Goal: Task Accomplishment & Management: Use online tool/utility

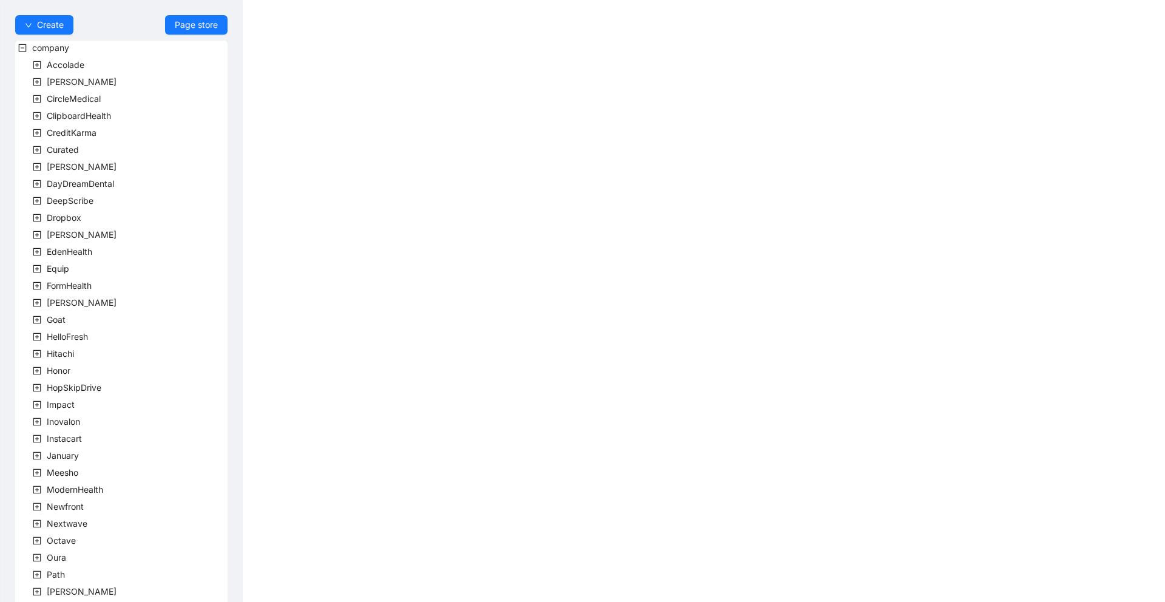
scroll to position [184, 0]
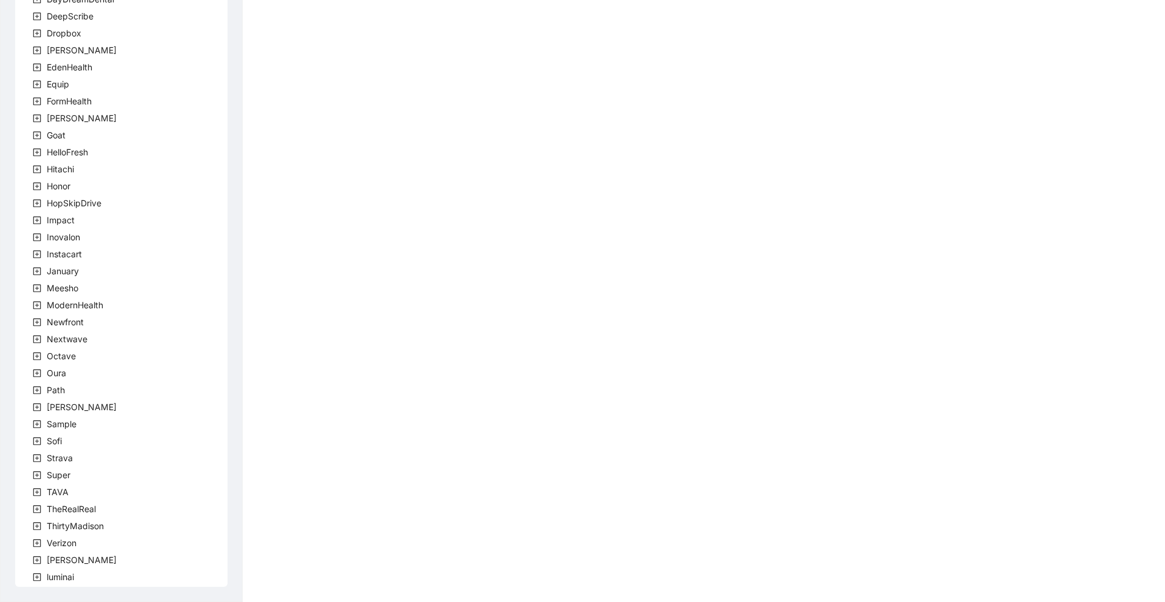
click at [38, 438] on icon "plus-square" at bounding box center [37, 441] width 8 height 8
click at [66, 457] on span "team" at bounding box center [71, 458] width 20 height 10
click at [110, 478] on span "SofiOperationsTeam" at bounding box center [116, 475] width 80 height 10
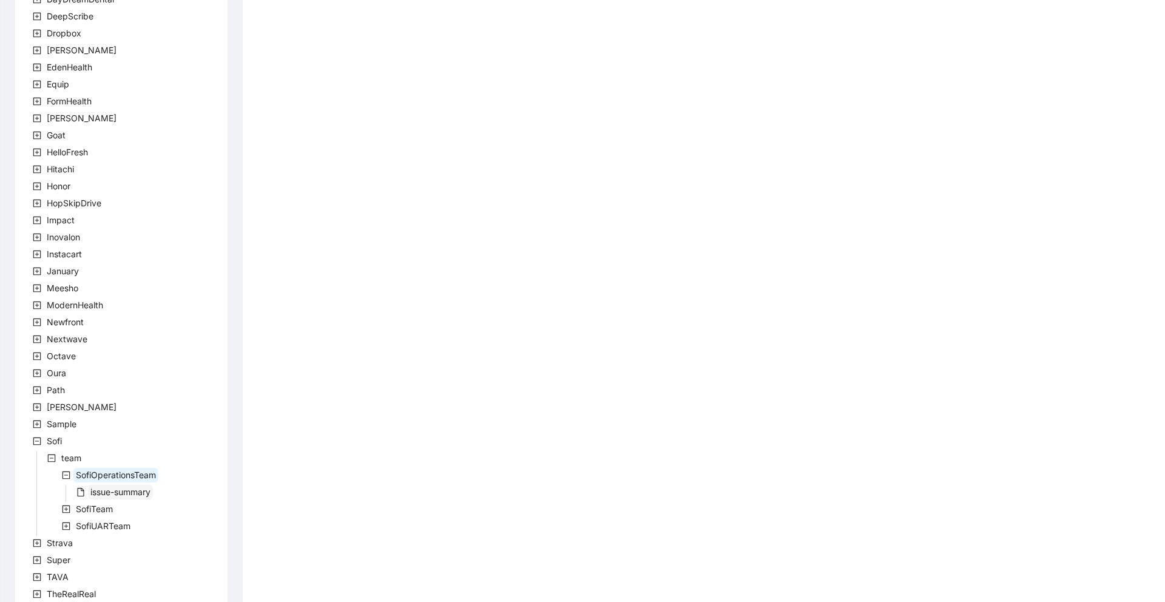
click at [109, 493] on span "issue-summary" at bounding box center [120, 492] width 60 height 10
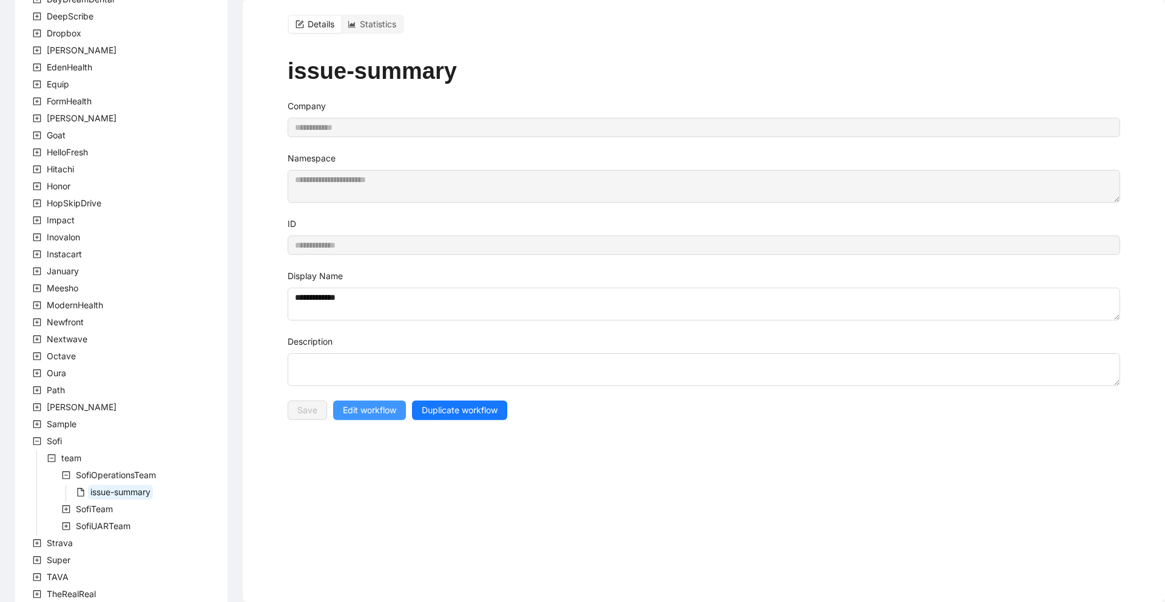
click at [374, 403] on span "Edit workflow" at bounding box center [369, 409] width 53 height 13
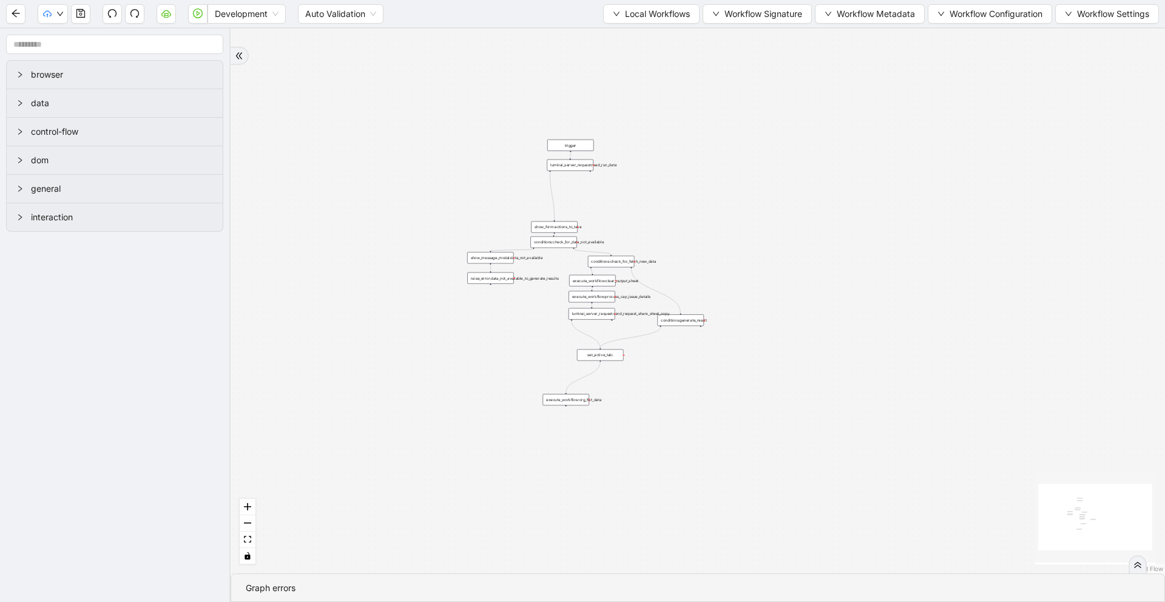
drag, startPoint x: 435, startPoint y: 218, endPoint x: 411, endPoint y: 234, distance: 28.9
click at [411, 234] on div "trigger execute_workflow:process_cap_issue_details execute_workflow:org_flat_da…" at bounding box center [698, 301] width 934 height 545
click at [626, 22] on button "Local Workflows" at bounding box center [651, 13] width 96 height 19
click at [618, 33] on span "Select" at bounding box center [645, 37] width 79 height 13
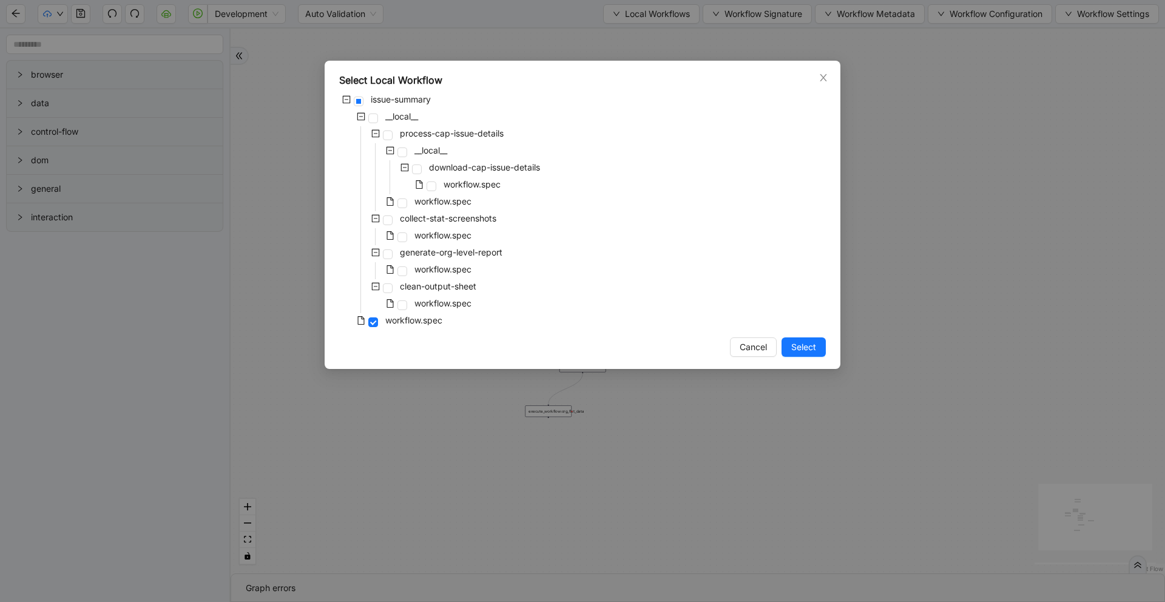
click at [719, 442] on div "Select Local Workflow issue-summary __local__ process-cap-issue-details __local…" at bounding box center [582, 301] width 1165 height 602
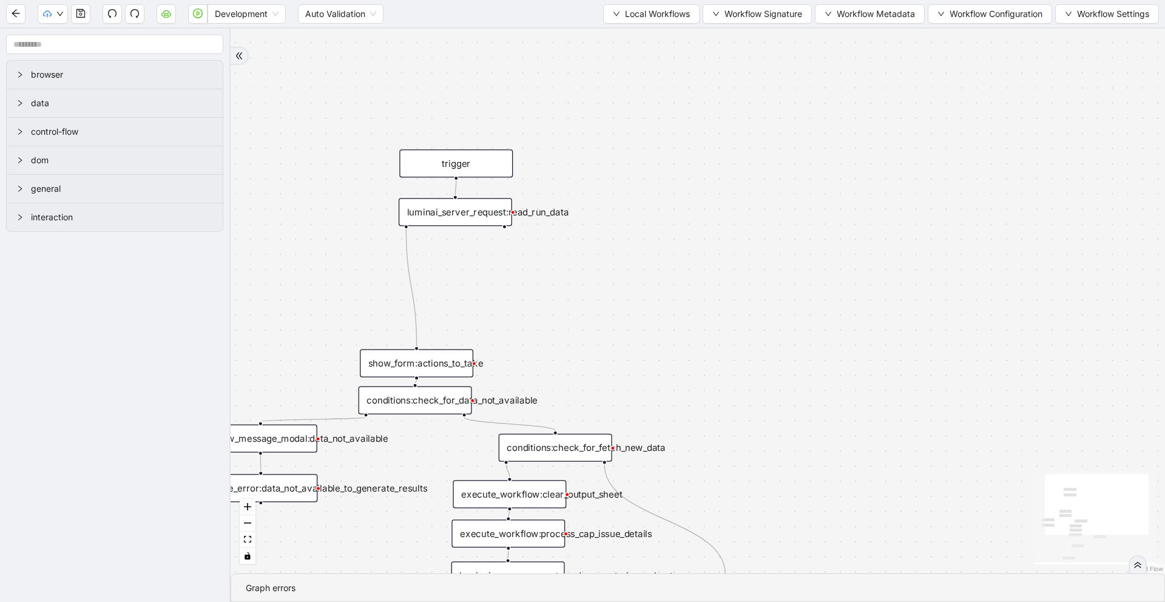
drag, startPoint x: 598, startPoint y: 174, endPoint x: 465, endPoint y: 314, distance: 192.7
click at [465, 314] on div "trigger execute_workflow:process_cap_issue_details execute_workflow:org_flat_da…" at bounding box center [698, 301] width 934 height 545
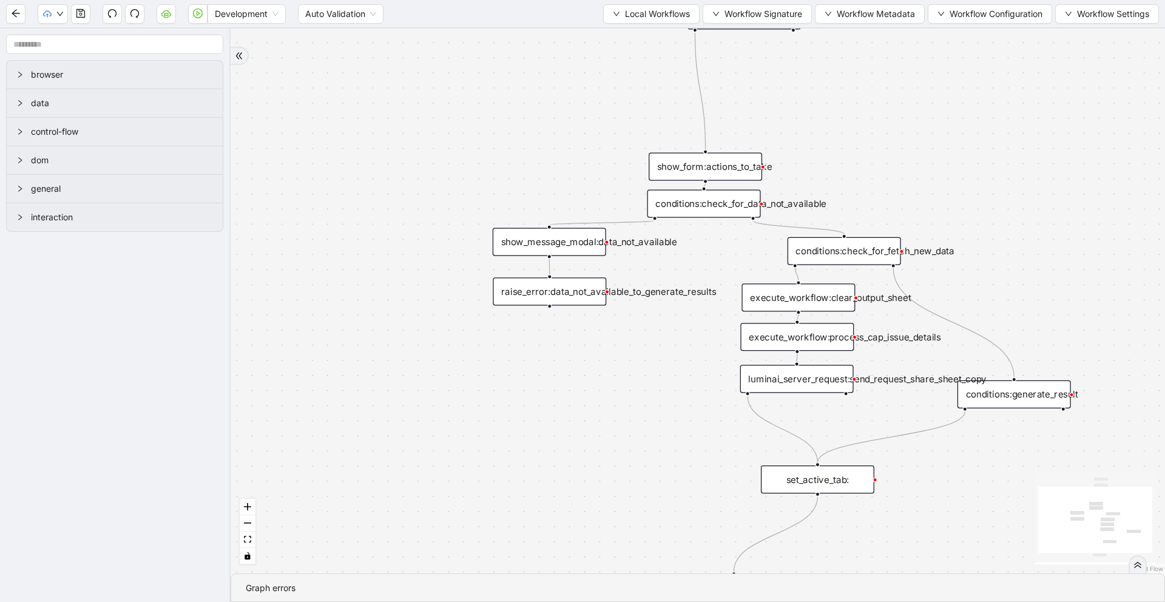
drag, startPoint x: 348, startPoint y: 325, endPoint x: 636, endPoint y: 129, distance: 348.8
click at [636, 129] on div "trigger execute_workflow:process_cap_issue_details execute_workflow:org_flat_da…" at bounding box center [698, 301] width 934 height 545
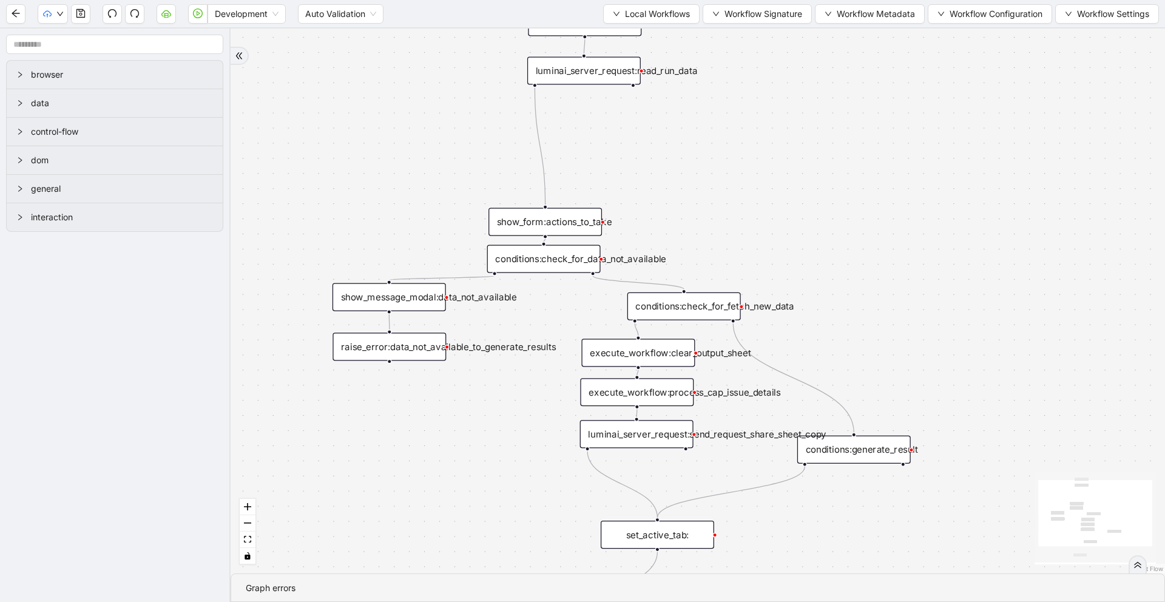
drag, startPoint x: 633, startPoint y: 404, endPoint x: 468, endPoint y: 460, distance: 174.4
click at [468, 460] on div "trigger execute_workflow:process_cap_issue_details execute_workflow:org_flat_da…" at bounding box center [698, 301] width 934 height 545
click at [625, 12] on span "Local Workflows" at bounding box center [657, 13] width 65 height 13
click at [774, 168] on div "trigger execute_workflow:process_cap_issue_details execute_workflow:org_flat_da…" at bounding box center [698, 301] width 934 height 545
click at [630, 29] on li "Select" at bounding box center [645, 37] width 93 height 19
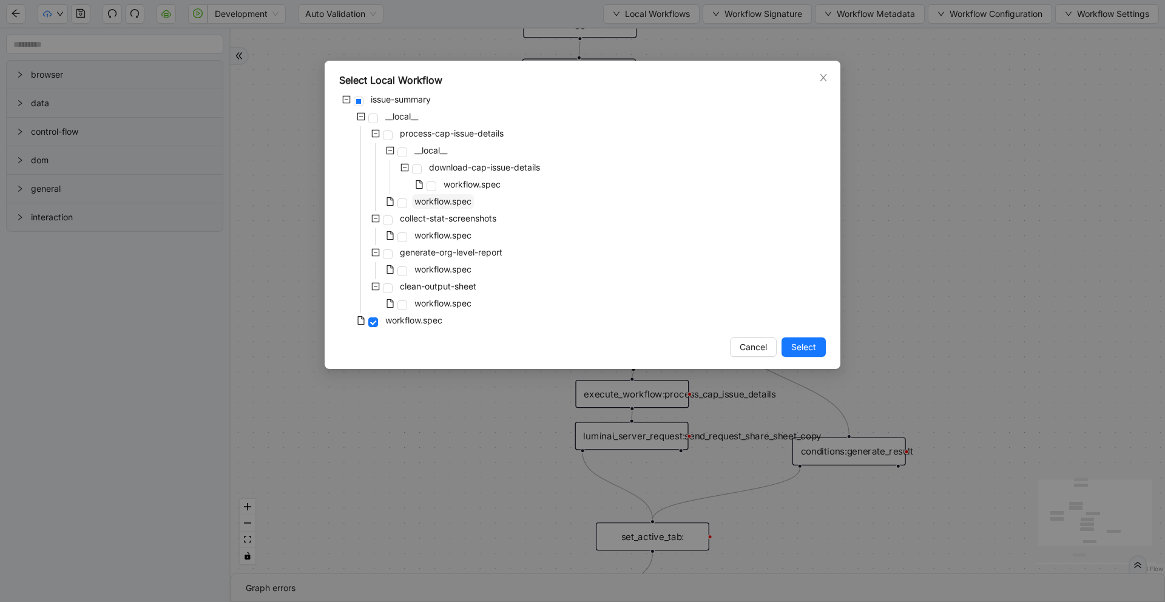
click at [449, 202] on span "workflow.spec" at bounding box center [442, 201] width 57 height 10
click at [476, 183] on span "workflow.spec" at bounding box center [472, 184] width 57 height 10
click at [467, 194] on div "issue-summary __local__ process-cap-issue-details __local__ download-cap-issue-…" at bounding box center [582, 211] width 487 height 238
click at [464, 195] on span "workflow.spec" at bounding box center [443, 201] width 62 height 15
click at [811, 345] on span "Select" at bounding box center [803, 346] width 25 height 13
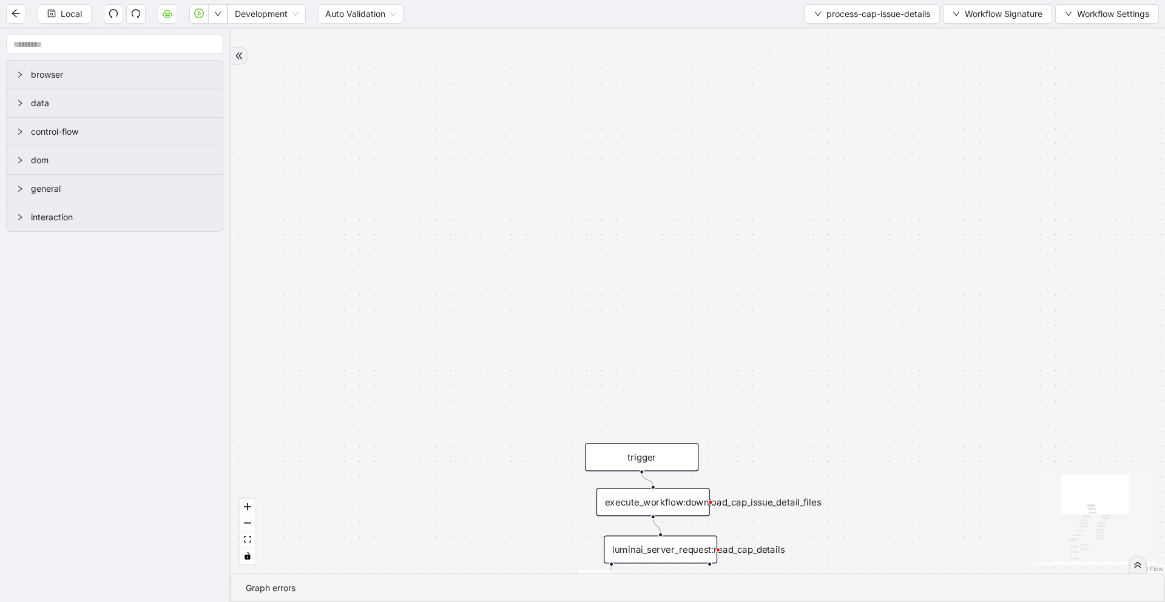
drag, startPoint x: 635, startPoint y: 311, endPoint x: 509, endPoint y: 96, distance: 249.6
click at [509, 96] on div "success success success success success success success trigger execute_workflo…" at bounding box center [698, 301] width 934 height 545
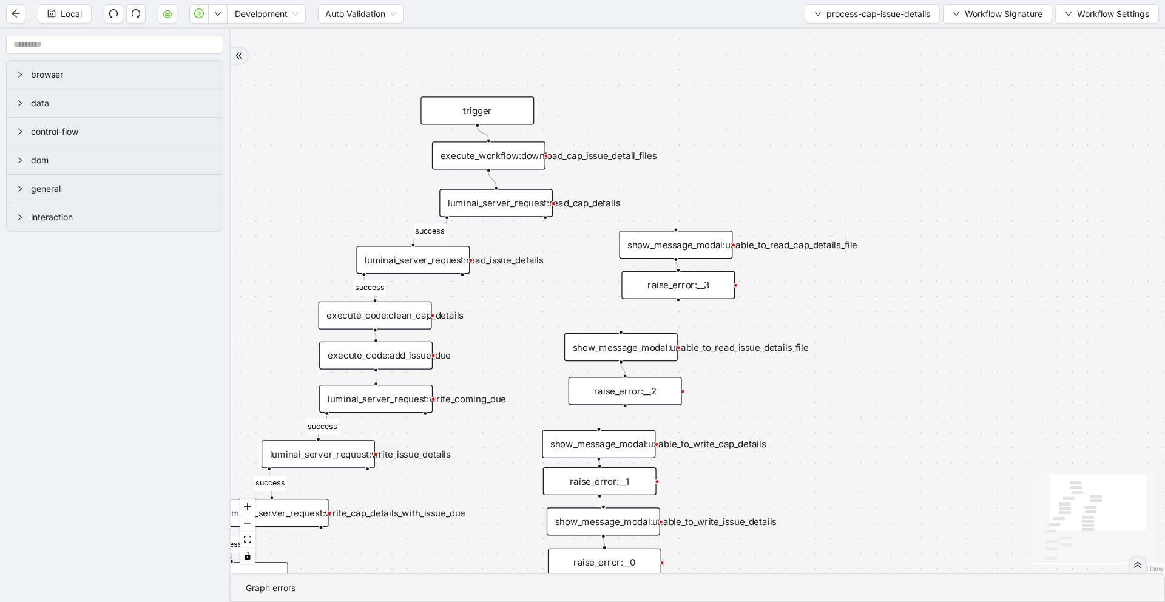
drag, startPoint x: 673, startPoint y: 271, endPoint x: 622, endPoint y: 95, distance: 183.4
click at [622, 95] on div "success success success success success success success trigger execute_workflo…" at bounding box center [698, 301] width 934 height 545
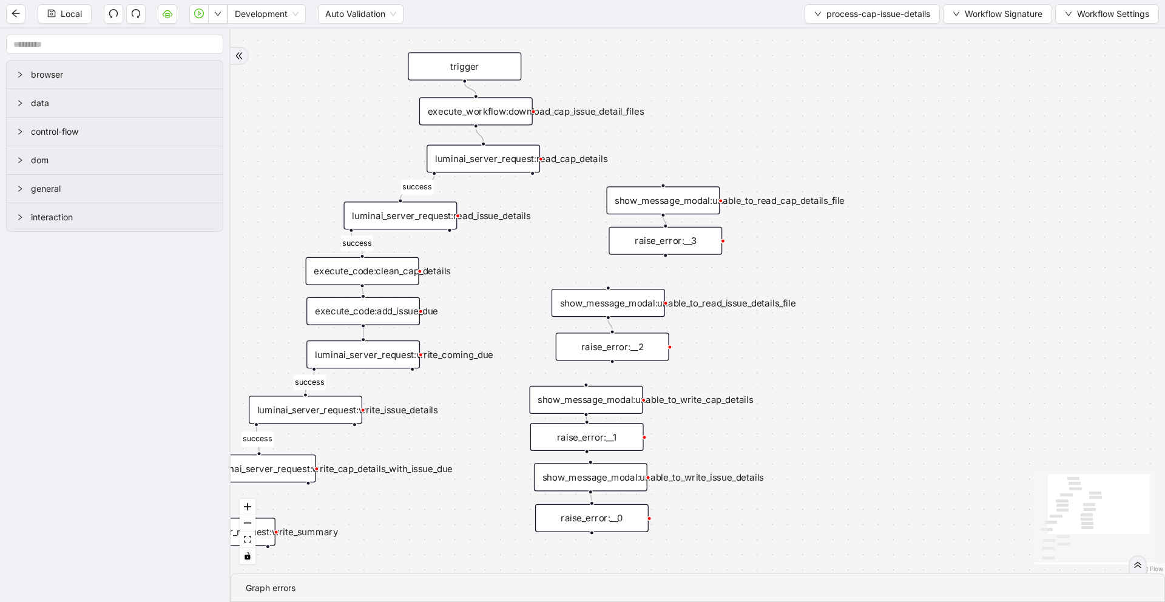
click at [492, 167] on div "luminai_server_request:read_cap_details" at bounding box center [483, 158] width 113 height 28
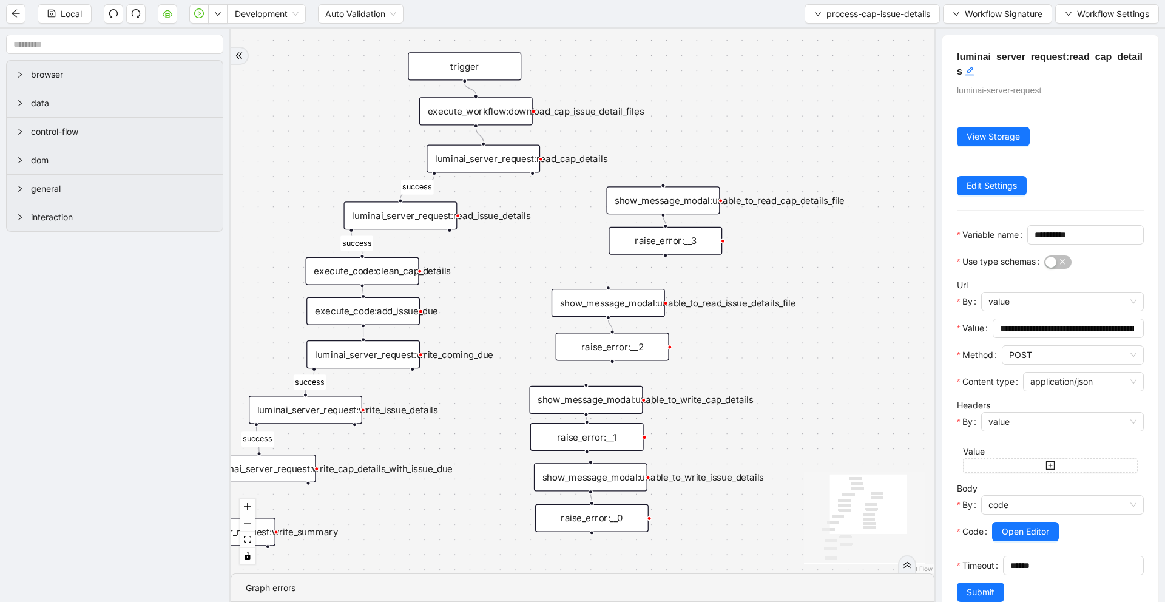
click at [427, 220] on div "luminai_server_request:read_issue_details" at bounding box center [399, 215] width 113 height 28
click at [391, 280] on div "execute_code:clean_cap_details" at bounding box center [362, 271] width 113 height 28
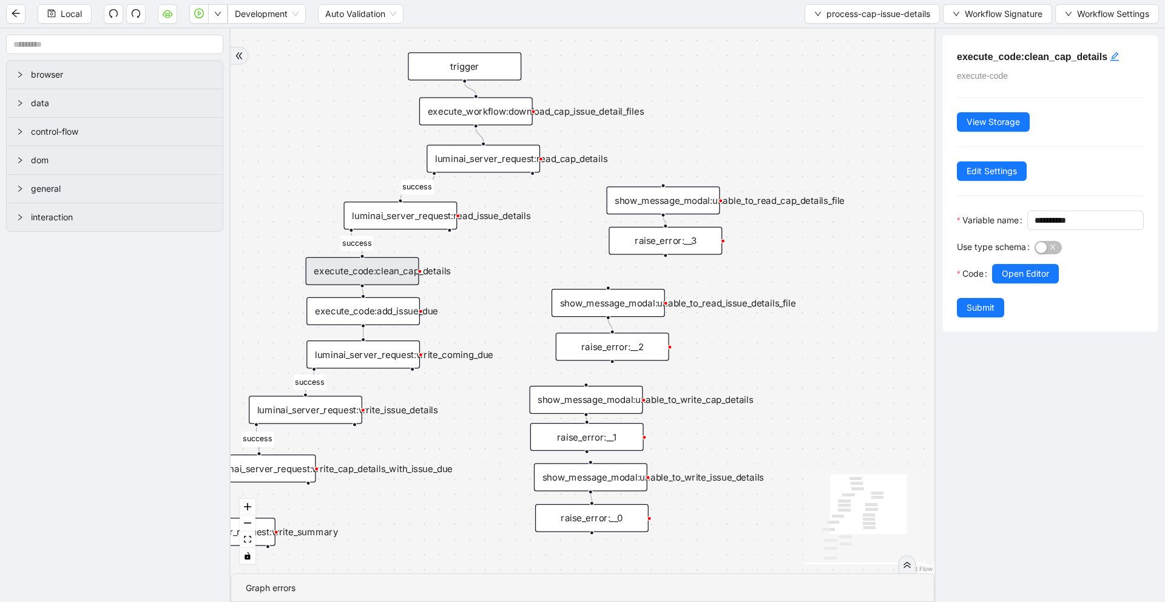
click at [391, 280] on div "execute_code:clean_cap_details" at bounding box center [362, 271] width 113 height 28
click at [391, 321] on div "execute_code:add_issue_due" at bounding box center [362, 311] width 113 height 28
click at [391, 359] on div "luminai_server_request:write_coming_due" at bounding box center [362, 354] width 113 height 28
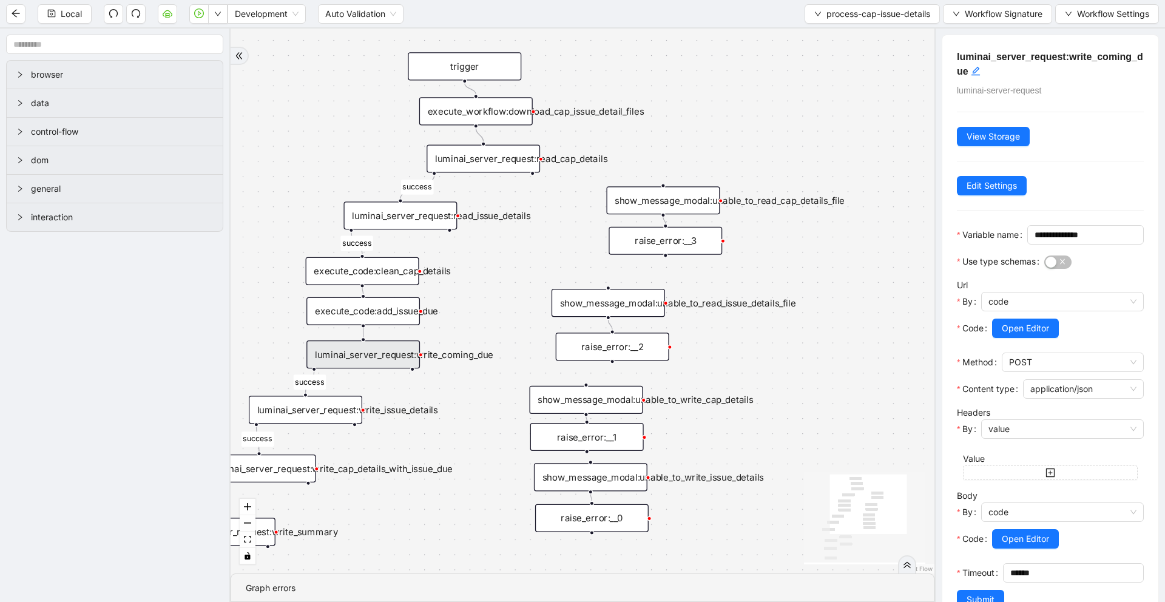
click at [391, 359] on div "luminai_server_request:write_coming_due" at bounding box center [362, 354] width 113 height 28
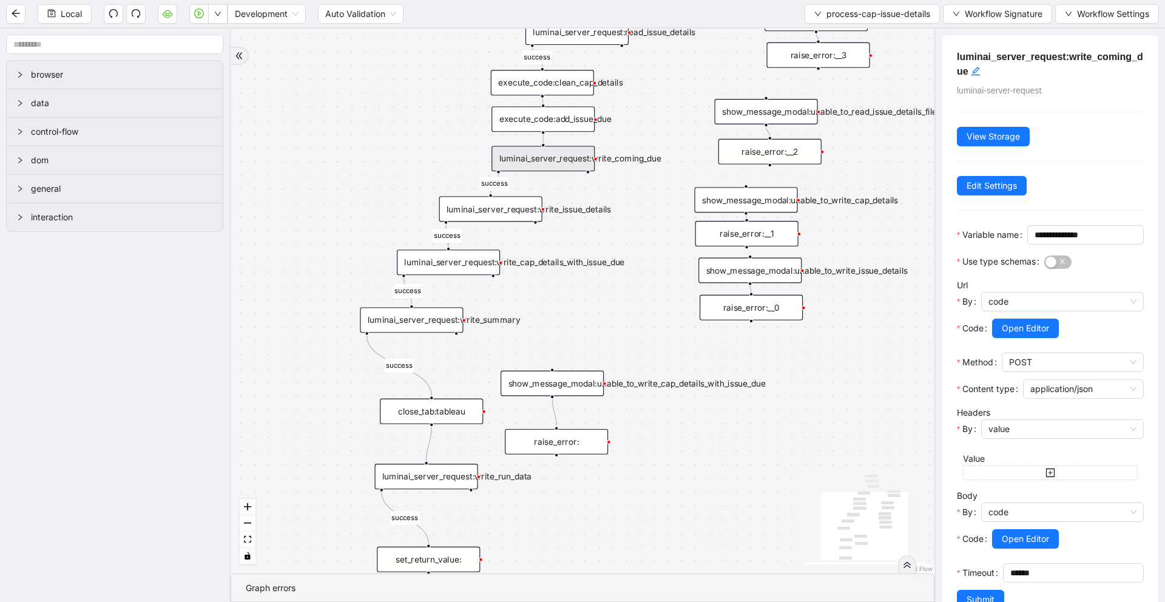
drag, startPoint x: 440, startPoint y: 439, endPoint x: 611, endPoint y: 237, distance: 264.3
click at [611, 237] on div "success success success success success success success trigger execute_workflo…" at bounding box center [583, 301] width 704 height 545
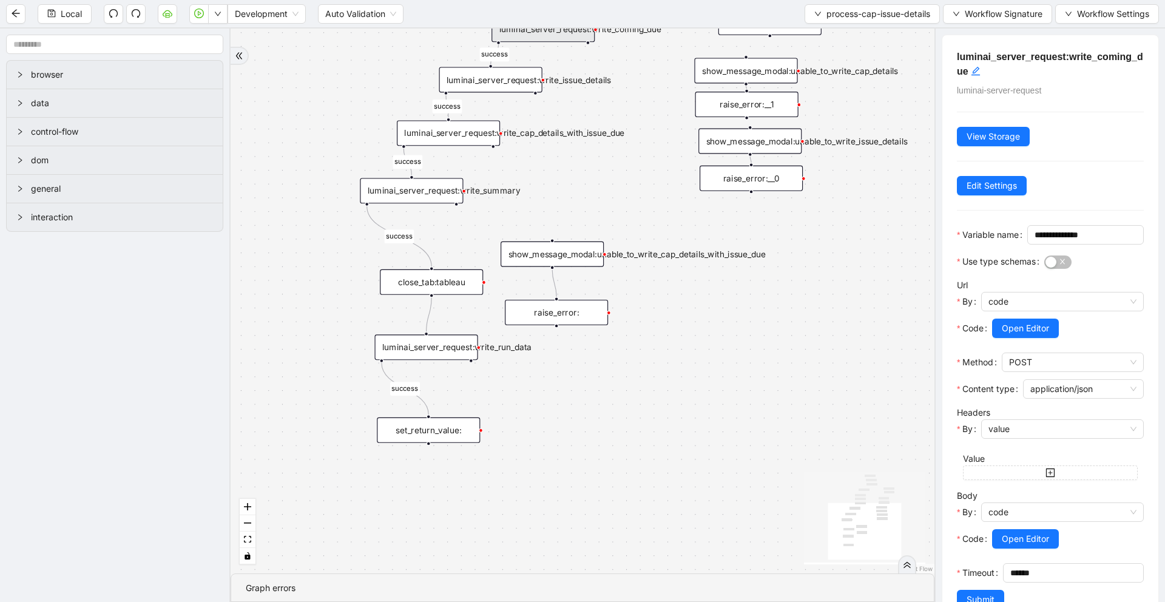
drag, startPoint x: 583, startPoint y: 285, endPoint x: 582, endPoint y: 156, distance: 128.6
click at [582, 156] on div "success success success success success success success trigger execute_workflo…" at bounding box center [583, 301] width 704 height 545
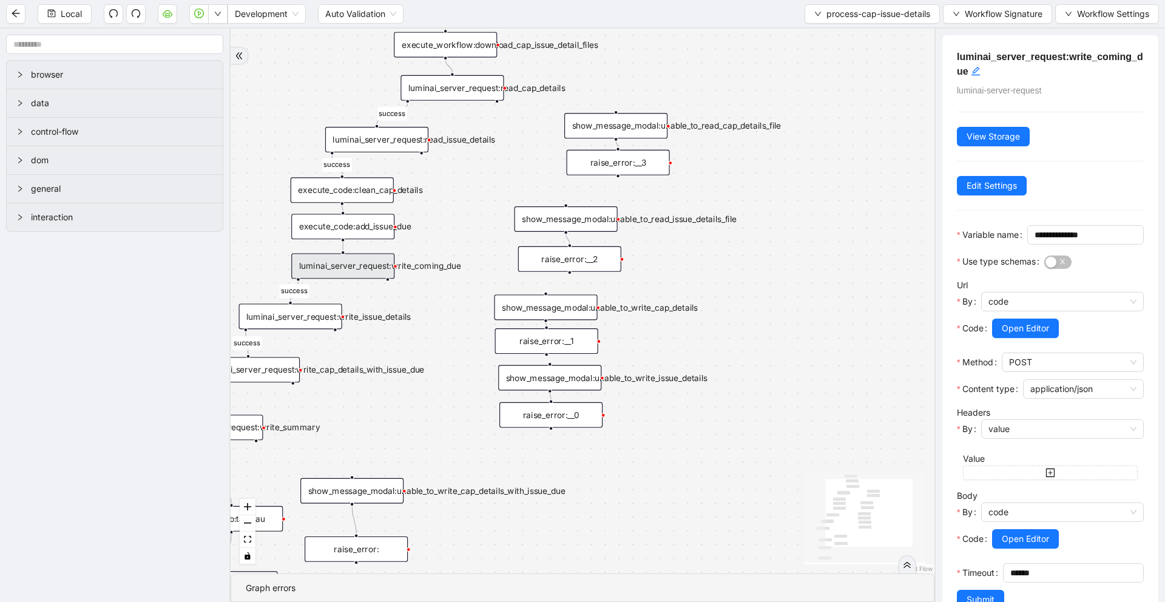
drag, startPoint x: 635, startPoint y: 187, endPoint x: 435, endPoint y: 423, distance: 309.1
click at [435, 423] on div "success success success success success success success trigger execute_workflo…" at bounding box center [583, 301] width 704 height 545
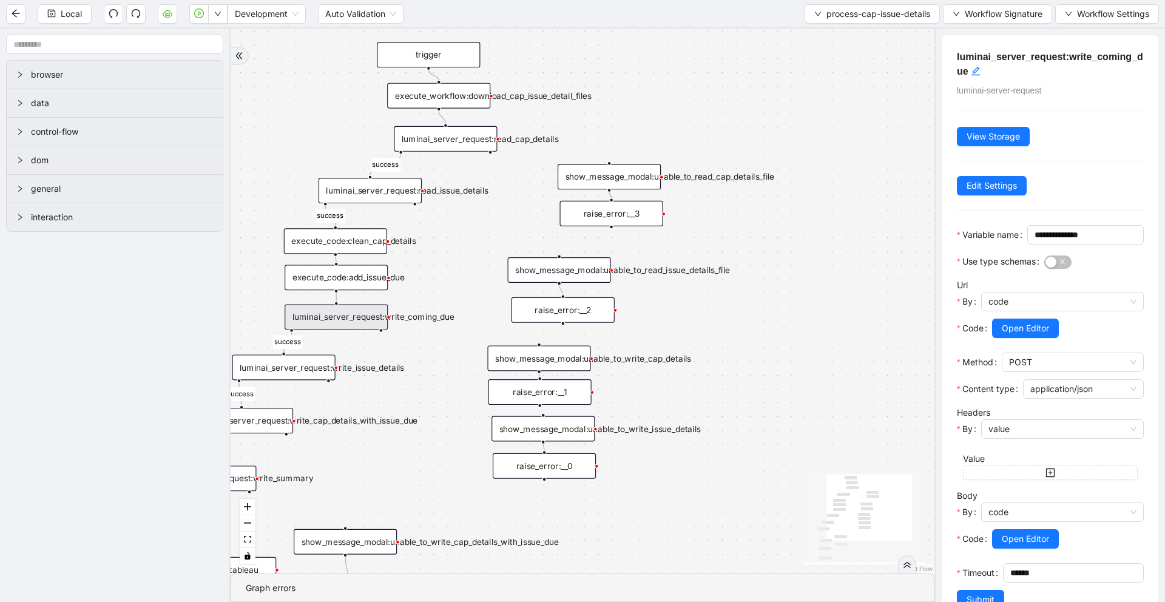
drag, startPoint x: 478, startPoint y: 195, endPoint x: 471, endPoint y: 246, distance: 51.4
click at [471, 246] on div "success success success success success success success trigger execute_workflo…" at bounding box center [583, 301] width 704 height 545
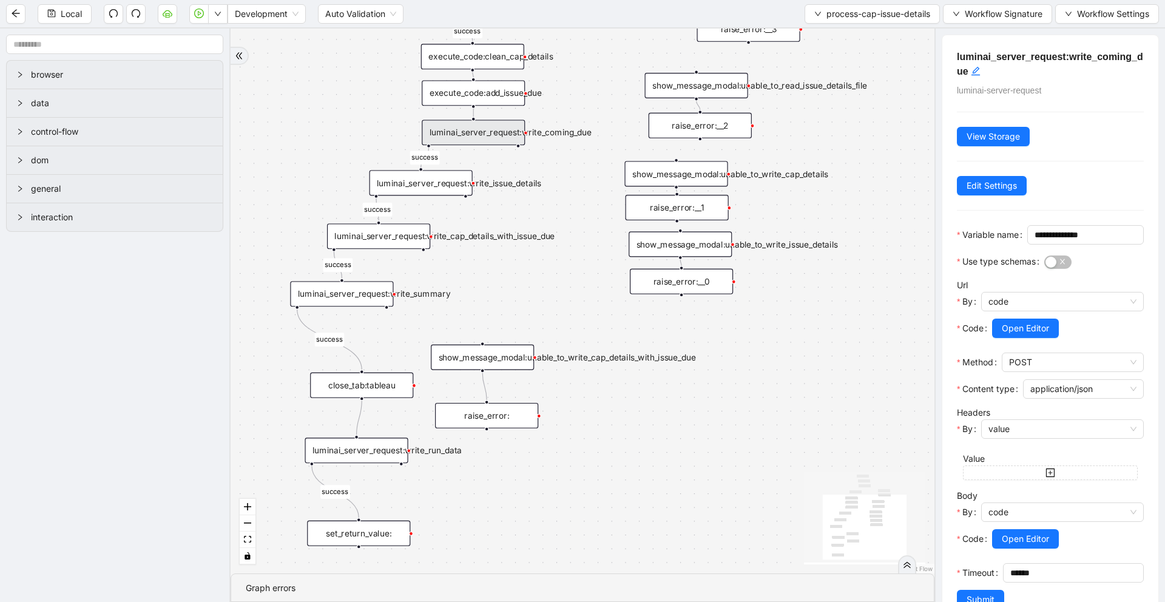
drag, startPoint x: 470, startPoint y: 254, endPoint x: 610, endPoint y: 65, distance: 235.9
click at [610, 65] on div "success success success success success success success trigger execute_workflo…" at bounding box center [583, 301] width 704 height 545
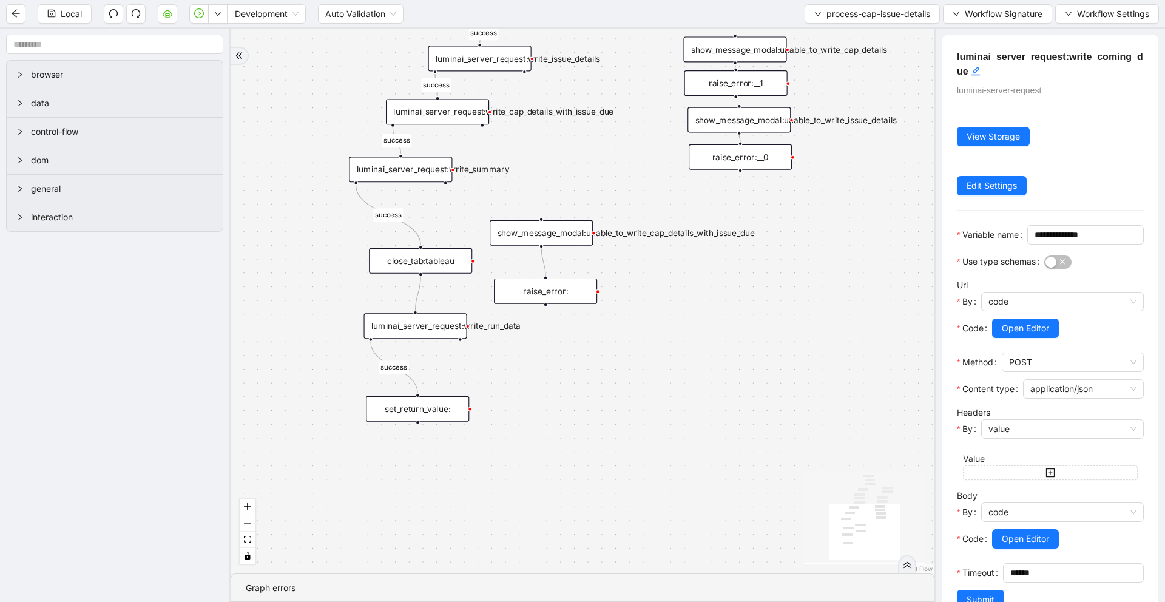
drag, startPoint x: 522, startPoint y: 268, endPoint x: 567, endPoint y: 167, distance: 110.6
click at [567, 167] on div "success success success success success success success trigger execute_workflo…" at bounding box center [583, 301] width 704 height 545
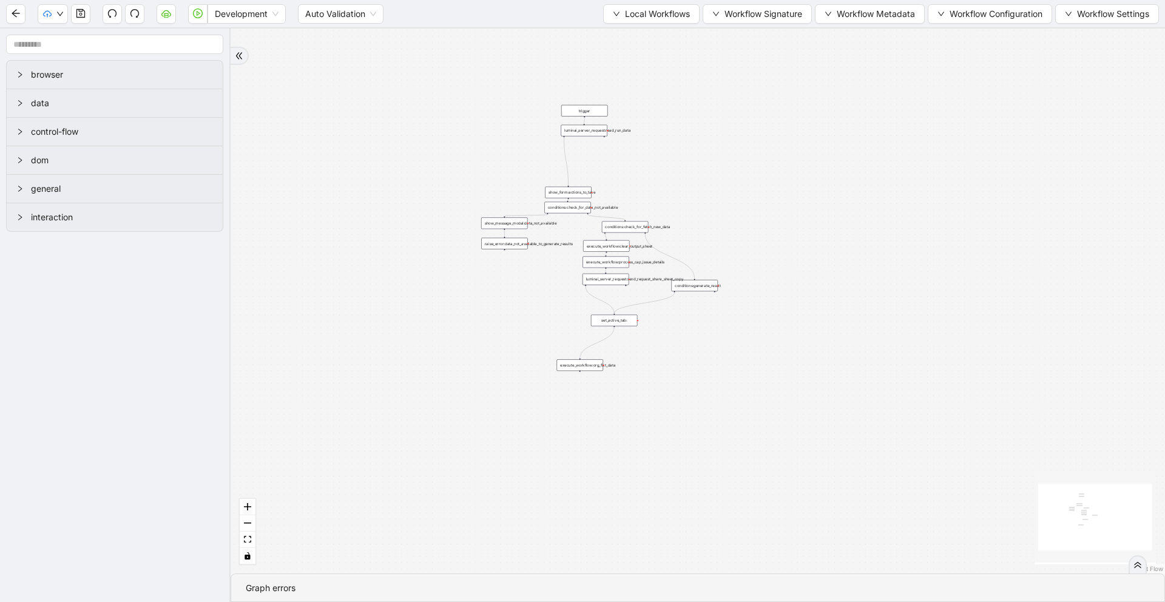
drag, startPoint x: 530, startPoint y: 368, endPoint x: 297, endPoint y: 438, distance: 243.8
click at [297, 438] on div "trigger execute_workflow:process_cap_issue_details execute_workflow:org_flat_da…" at bounding box center [698, 301] width 934 height 545
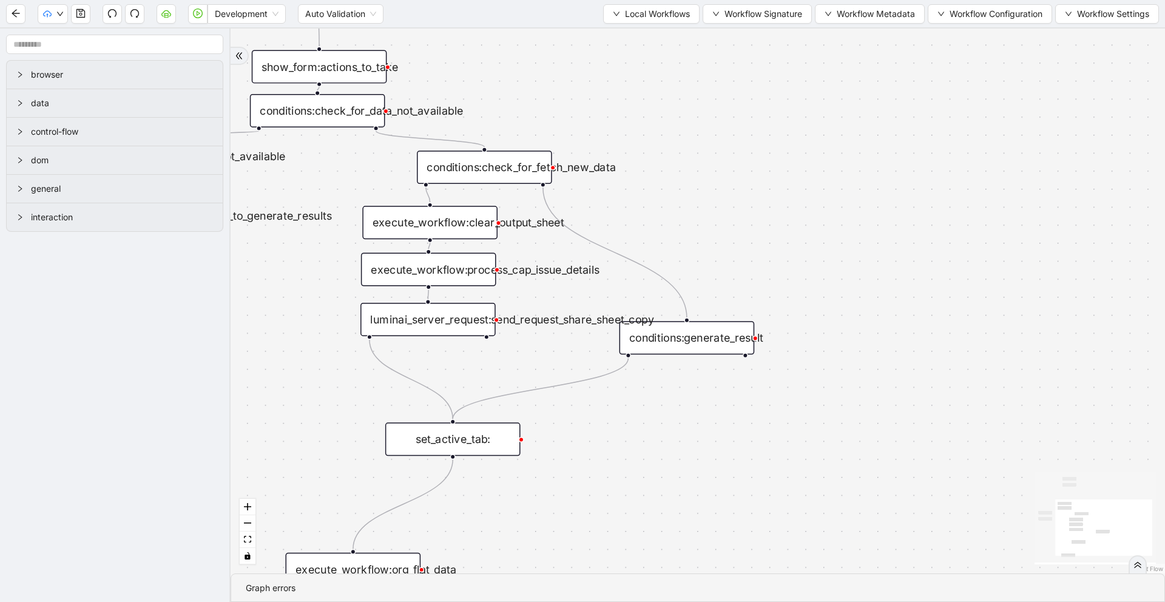
drag, startPoint x: 529, startPoint y: 325, endPoint x: 263, endPoint y: 437, distance: 288.5
click at [263, 437] on div "trigger execute_workflow:process_cap_issue_details execute_workflow:org_flat_da…" at bounding box center [698, 301] width 934 height 545
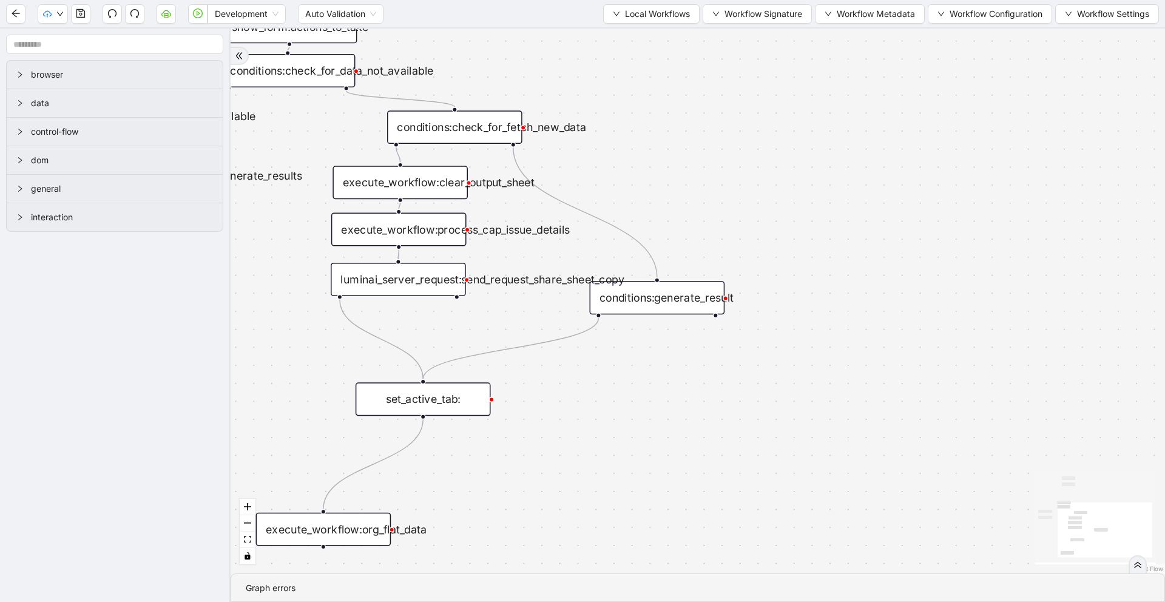
drag, startPoint x: 464, startPoint y: 365, endPoint x: 434, endPoint y: 325, distance: 49.9
click at [434, 325] on div "trigger execute_workflow:process_cap_issue_details execute_workflow:org_flat_da…" at bounding box center [698, 301] width 934 height 545
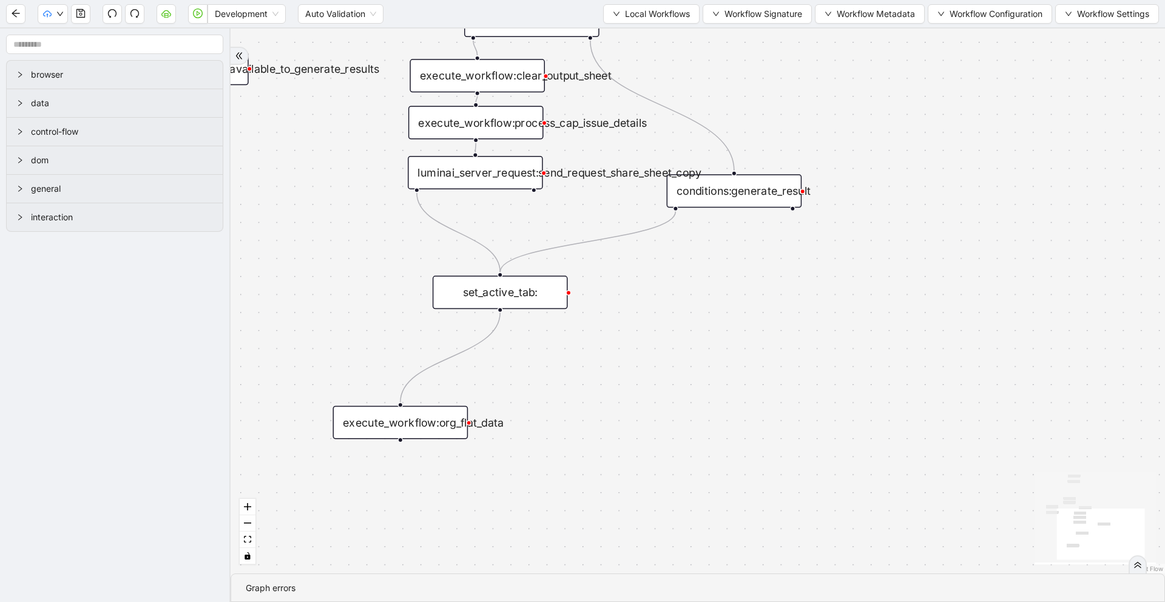
drag, startPoint x: 574, startPoint y: 371, endPoint x: 651, endPoint y: 264, distance: 131.7
click at [651, 264] on div "trigger execute_workflow:process_cap_issue_details execute_workflow:org_flat_da…" at bounding box center [698, 301] width 934 height 545
click at [633, 18] on span "Local Workflows" at bounding box center [657, 13] width 65 height 13
click at [639, 41] on span "Select" at bounding box center [648, 37] width 78 height 13
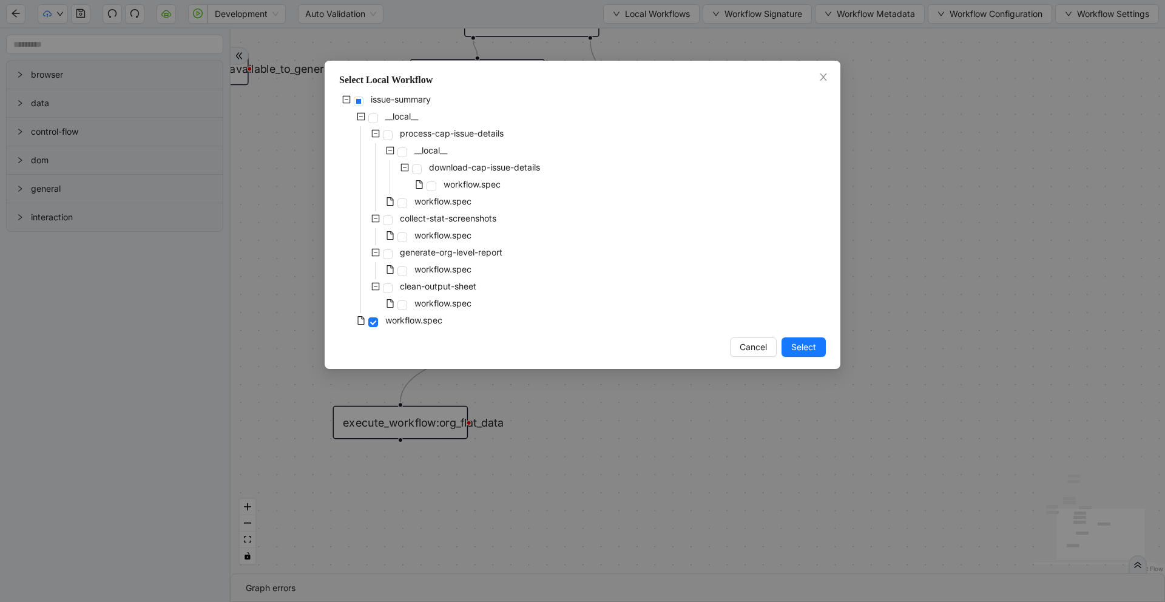
click at [286, 325] on div "Select Local Workflow issue-summary __local__ process-cap-issue-details __local…" at bounding box center [582, 301] width 1165 height 602
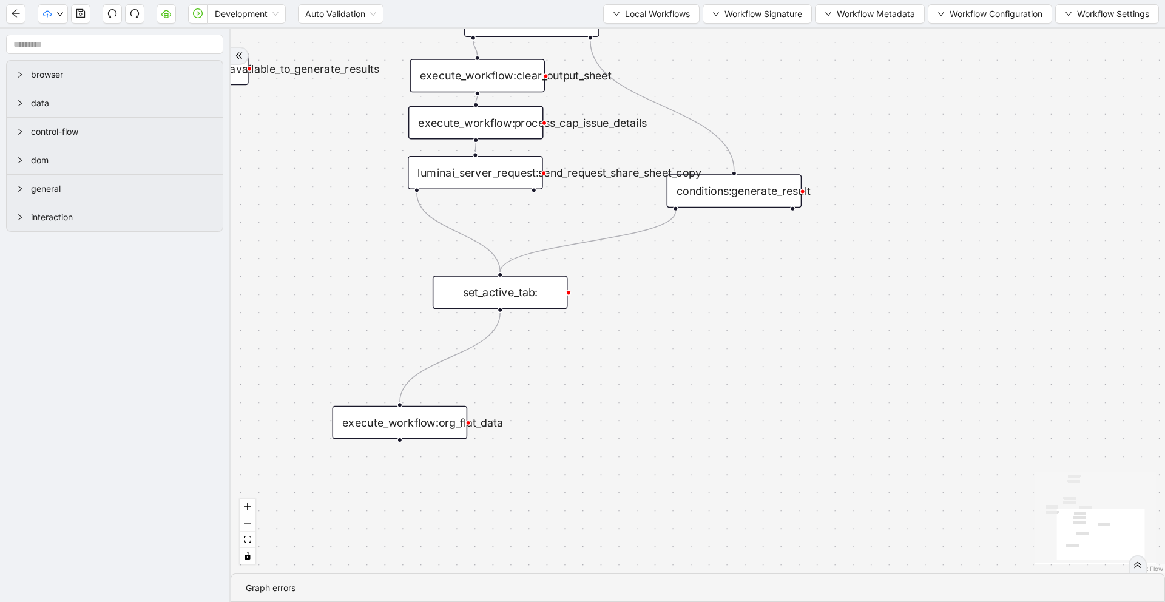
click at [451, 431] on div "execute_workflow:org_flat_data" at bounding box center [399, 422] width 135 height 33
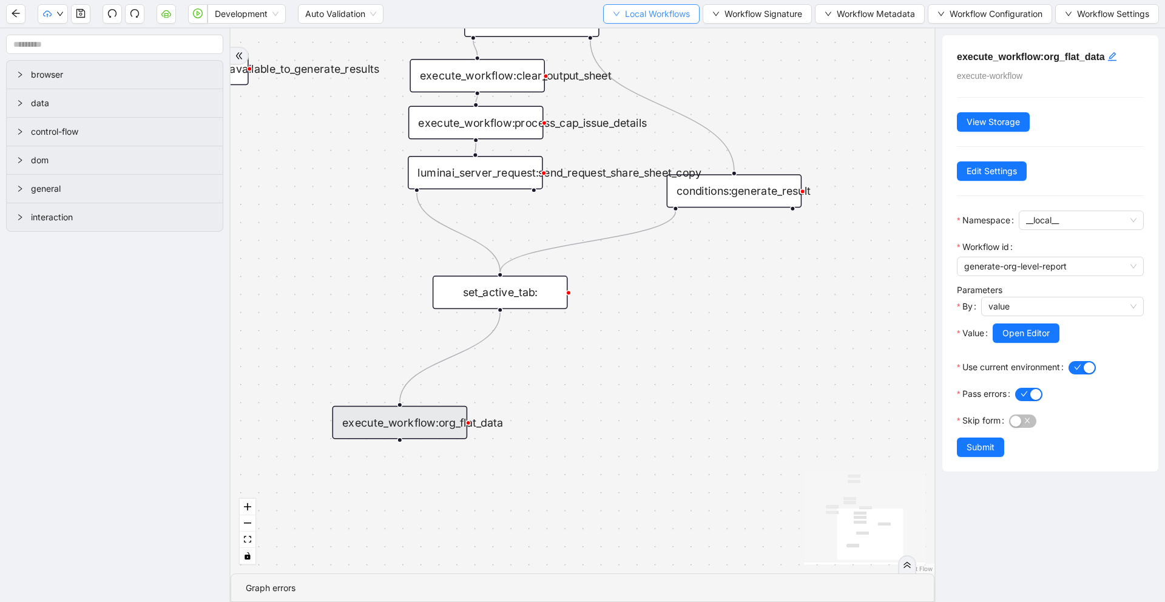
click at [633, 4] on button "Local Workflows" at bounding box center [651, 13] width 96 height 19
click at [623, 34] on span "Select" at bounding box center [648, 37] width 78 height 13
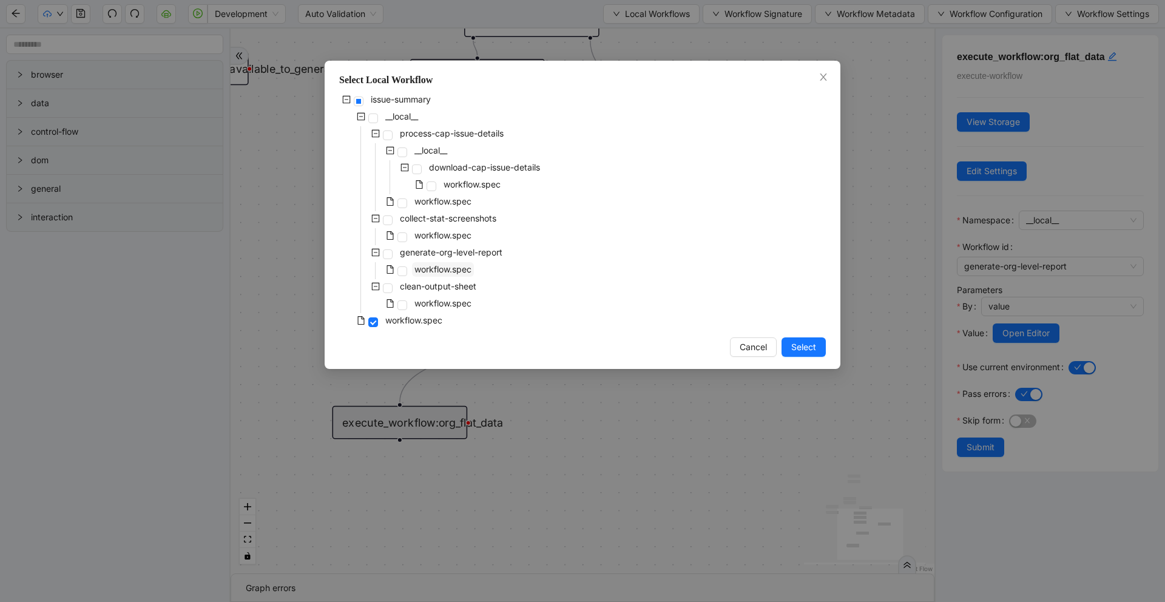
click at [453, 266] on span "workflow.spec" at bounding box center [442, 269] width 57 height 10
click at [808, 337] on button "Select" at bounding box center [803, 346] width 44 height 19
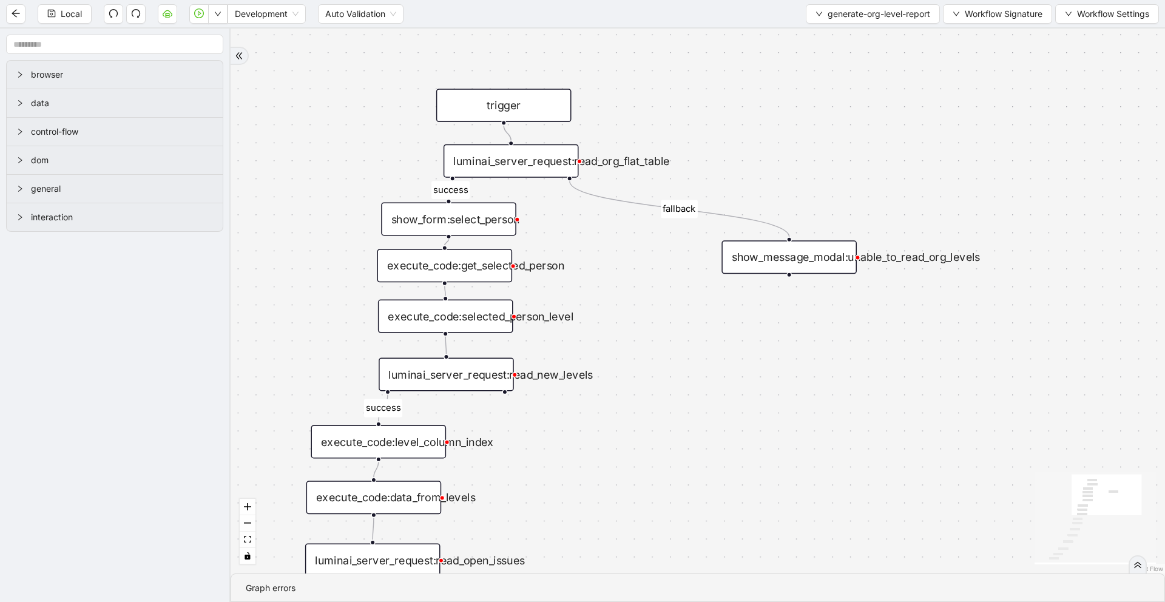
drag, startPoint x: 547, startPoint y: 371, endPoint x: 680, endPoint y: 303, distance: 149.8
click at [680, 303] on div "success success success success success success fallback success success succes…" at bounding box center [698, 301] width 934 height 545
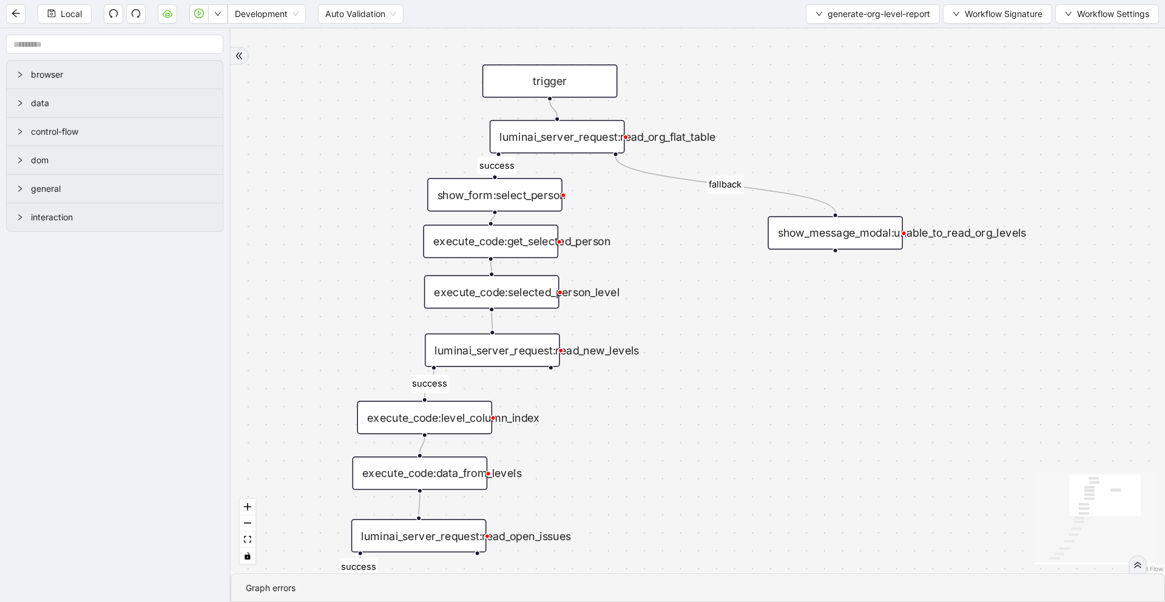
click at [577, 138] on div "luminai_server_request:read_org_flat_table" at bounding box center [557, 136] width 135 height 33
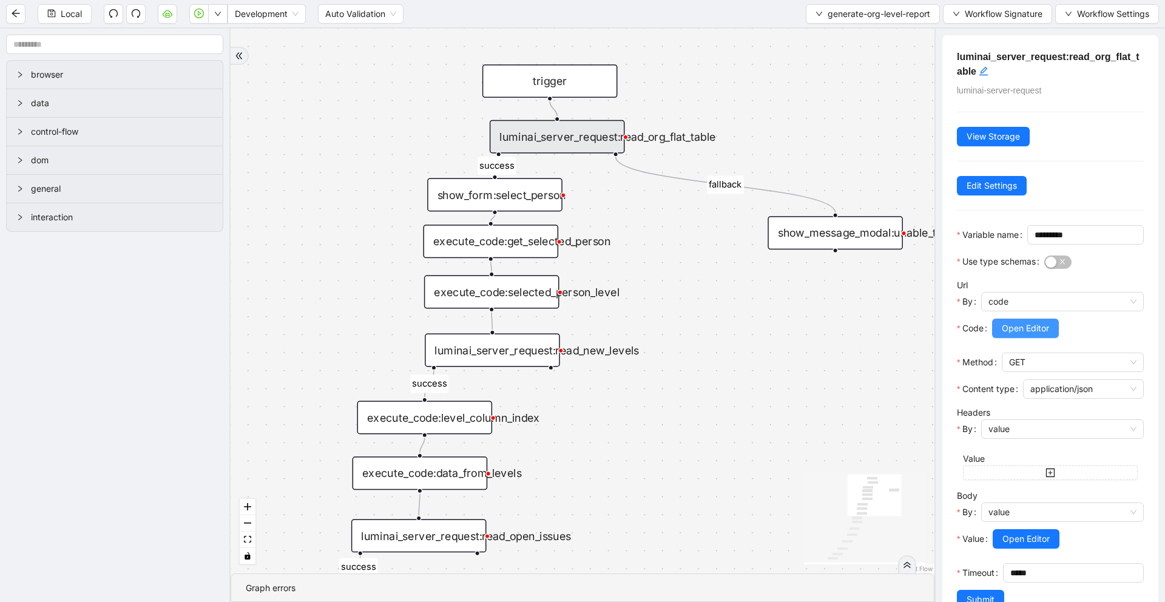
click at [1017, 338] on button "Open Editor" at bounding box center [1025, 328] width 67 height 19
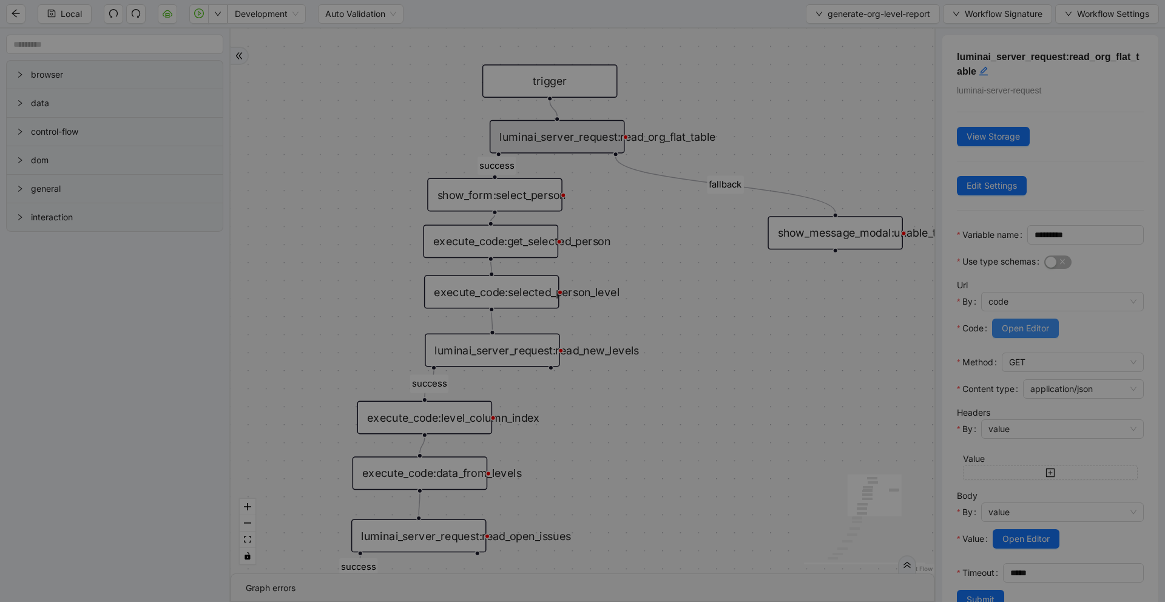
scroll to position [109, 0]
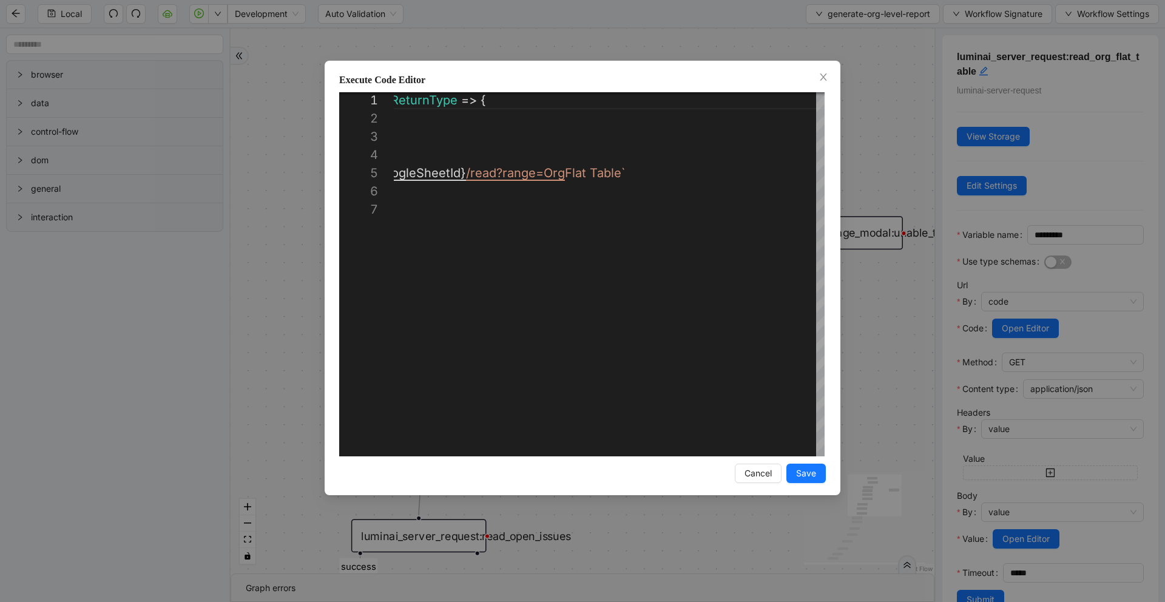
click at [539, 32] on div "**********" at bounding box center [582, 301] width 1165 height 602
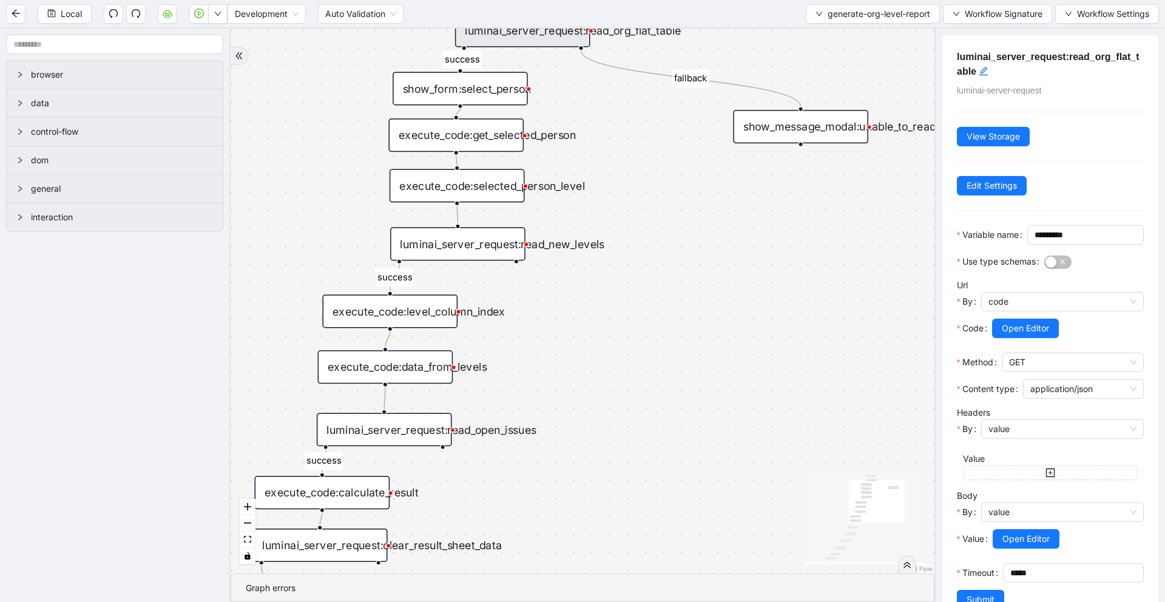
drag, startPoint x: 716, startPoint y: 281, endPoint x: 681, endPoint y: 177, distance: 109.9
click at [681, 176] on div "success success success success success success fallback success success succes…" at bounding box center [583, 301] width 704 height 545
click at [486, 142] on div "execute_code:get_selected_person" at bounding box center [455, 136] width 135 height 33
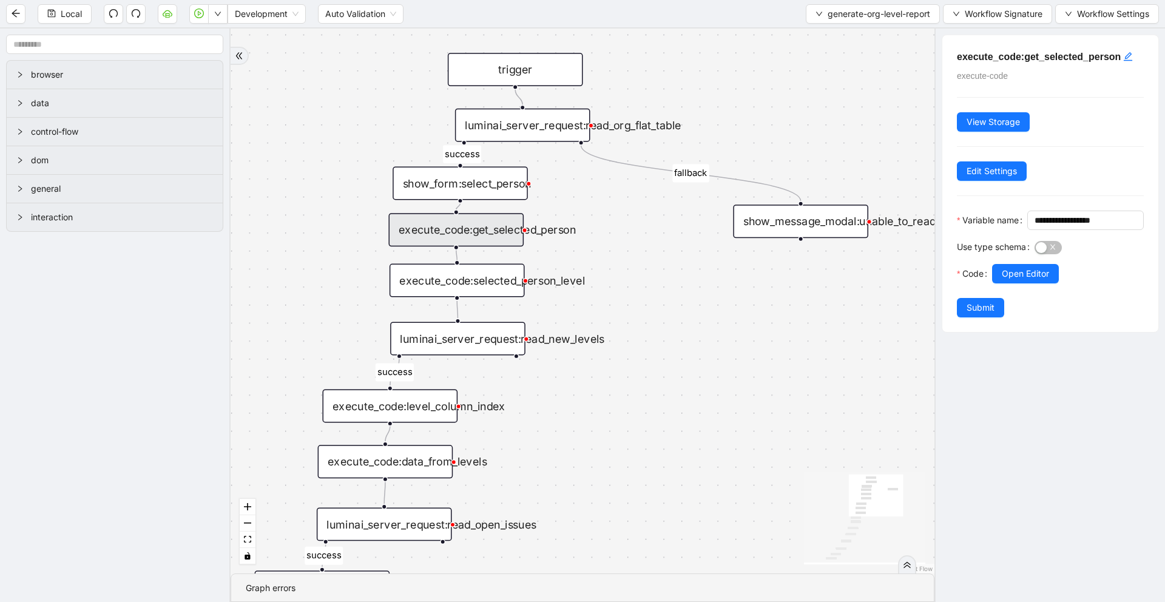
drag, startPoint x: 627, startPoint y: 158, endPoint x: 627, endPoint y: 251, distance: 93.4
click at [627, 251] on div "success success success success success success fallback success success succes…" at bounding box center [583, 301] width 704 height 545
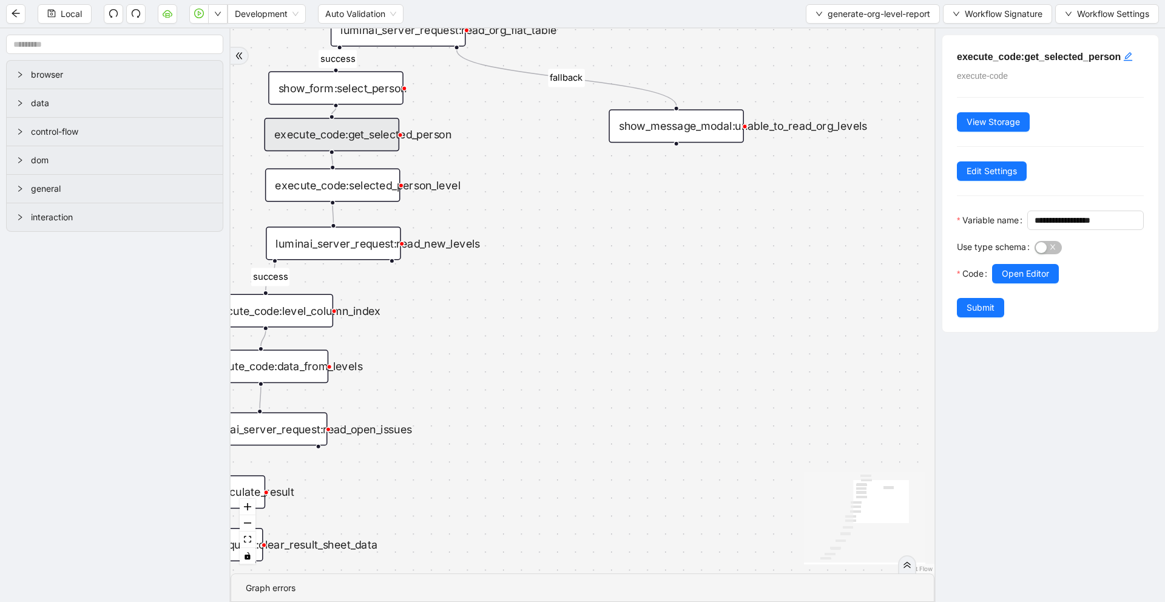
drag, startPoint x: 675, startPoint y: 310, endPoint x: 551, endPoint y: 215, distance: 156.7
click at [551, 215] on div "success success success success success success fallback success success succes…" at bounding box center [583, 301] width 704 height 545
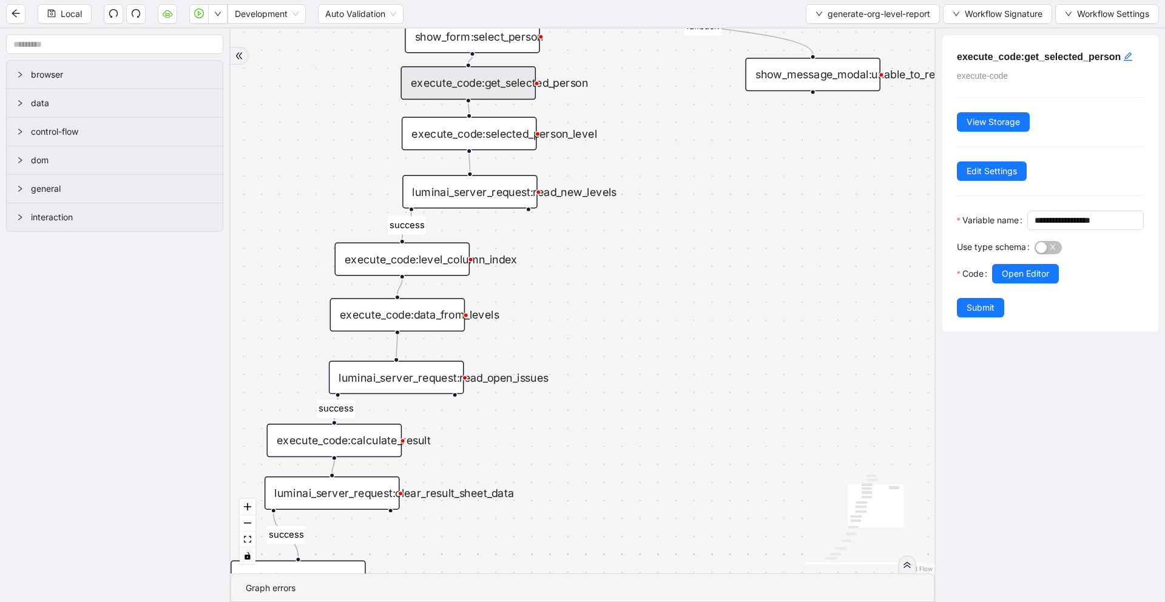
drag, startPoint x: 536, startPoint y: 220, endPoint x: 671, endPoint y: 169, distance: 144.6
click at [671, 169] on div "success success success success success success fallback success success succes…" at bounding box center [583, 301] width 704 height 545
drag, startPoint x: 585, startPoint y: 242, endPoint x: 608, endPoint y: 178, distance: 68.3
click at [608, 178] on div "success success success success success success fallback success success succes…" at bounding box center [583, 301] width 704 height 545
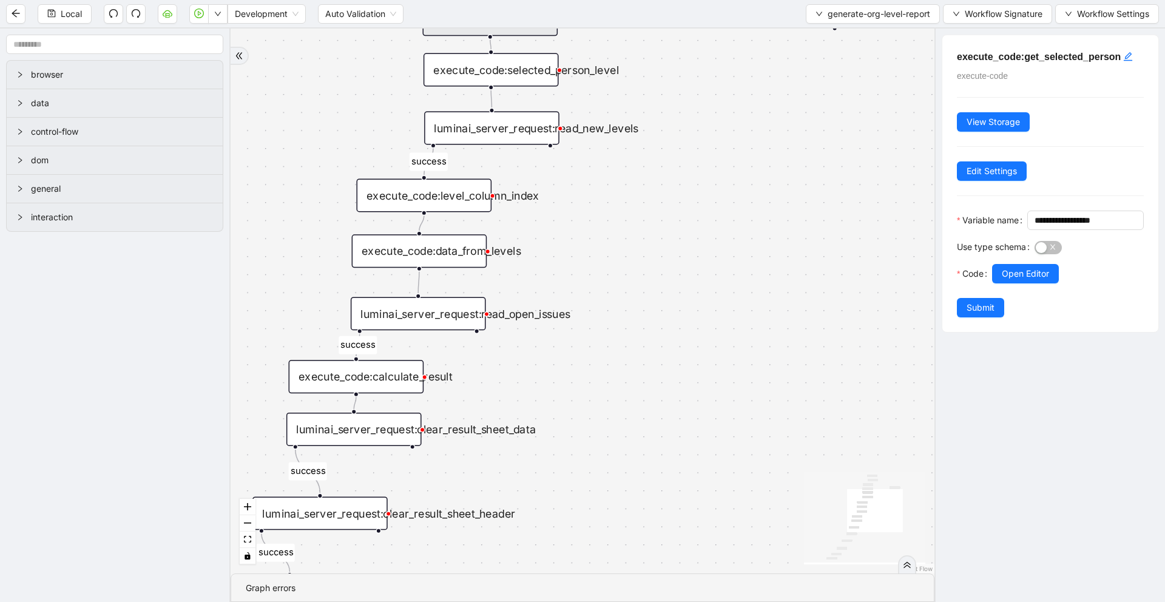
click at [529, 138] on div "luminai_server_request:read_new_levels" at bounding box center [491, 127] width 135 height 33
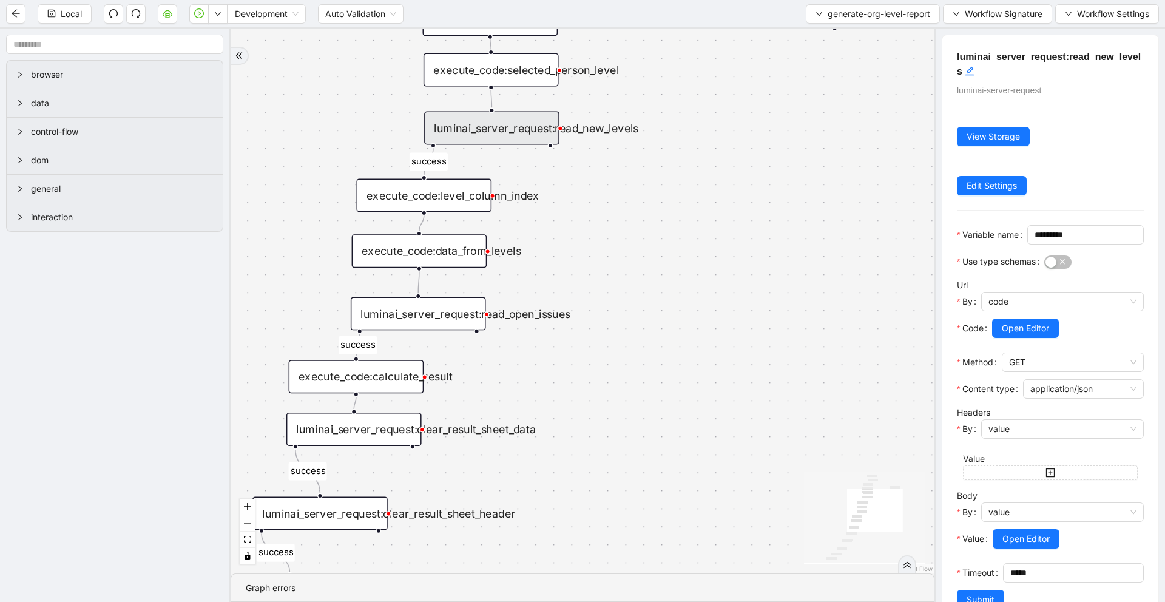
click at [529, 138] on div "luminai_server_request:read_new_levels" at bounding box center [491, 127] width 135 height 33
click at [1037, 338] on button "Open Editor" at bounding box center [1025, 328] width 67 height 19
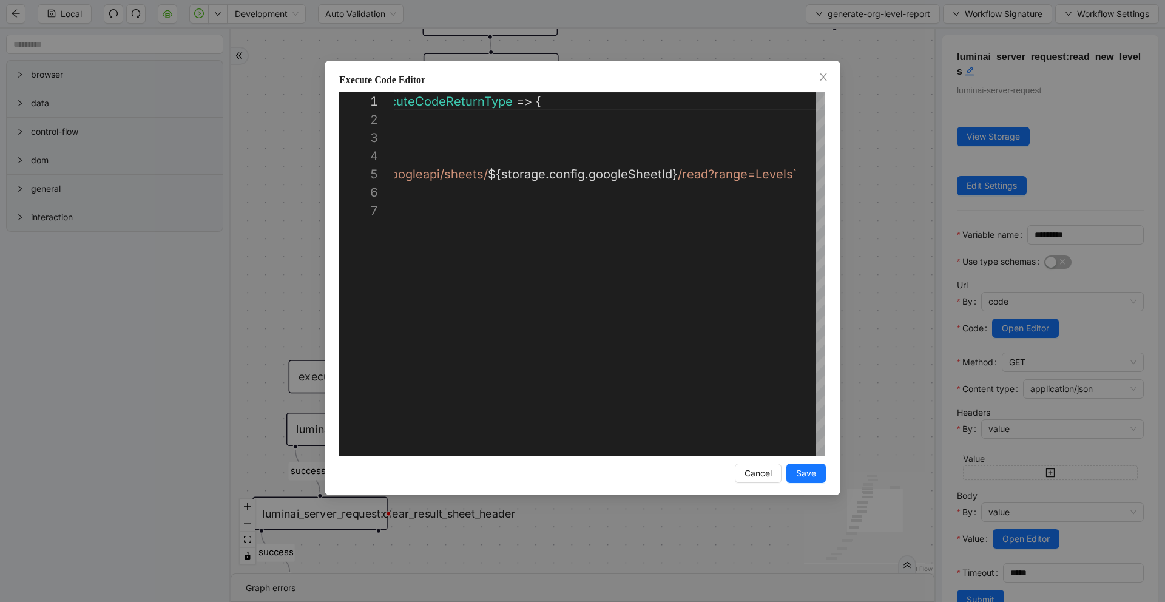
click at [899, 175] on div "**********" at bounding box center [582, 301] width 1165 height 602
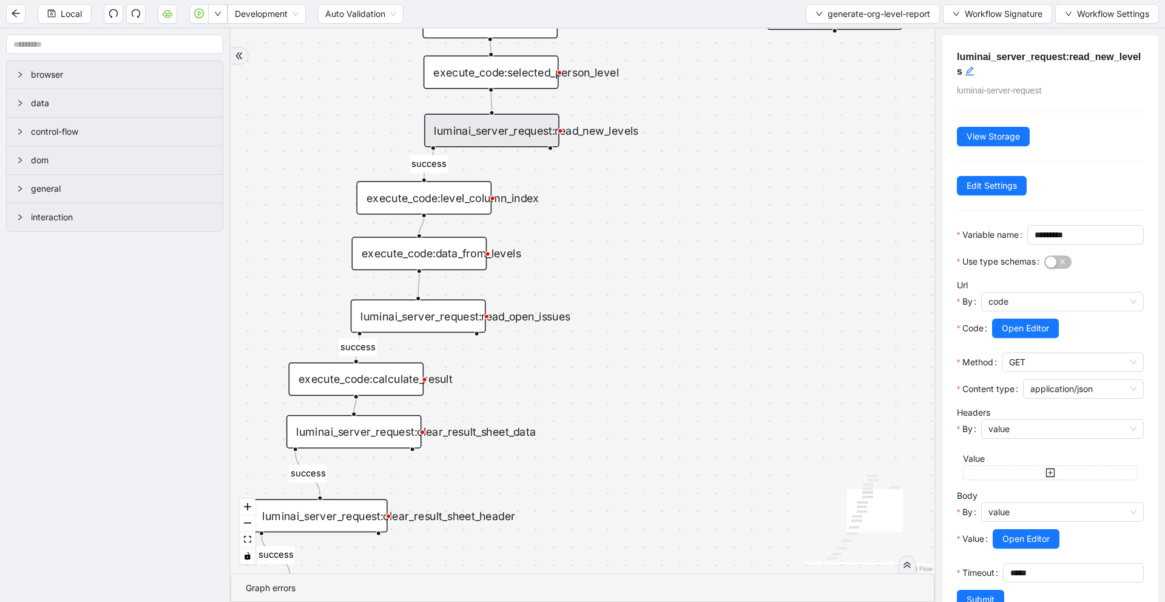
click at [623, 191] on div "success success success success success success fallback success success succes…" at bounding box center [583, 301] width 704 height 545
click at [437, 206] on div "execute_code:level_column_index" at bounding box center [424, 197] width 135 height 33
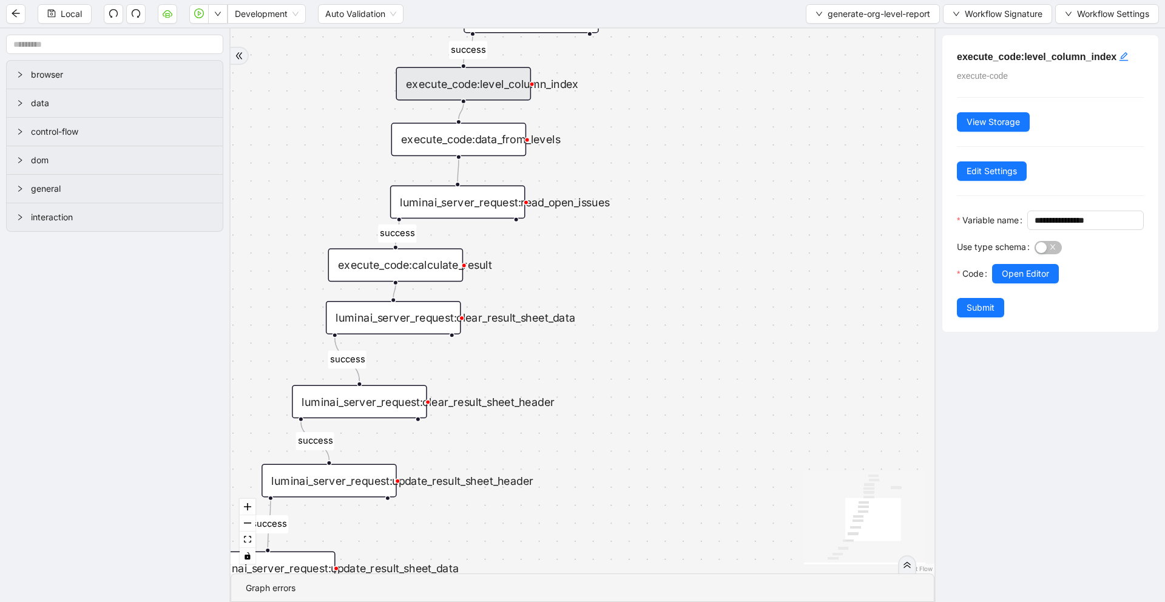
drag, startPoint x: 586, startPoint y: 242, endPoint x: 612, endPoint y: 175, distance: 71.4
click at [612, 175] on div "success success success success success success fallback success success succes…" at bounding box center [583, 301] width 704 height 545
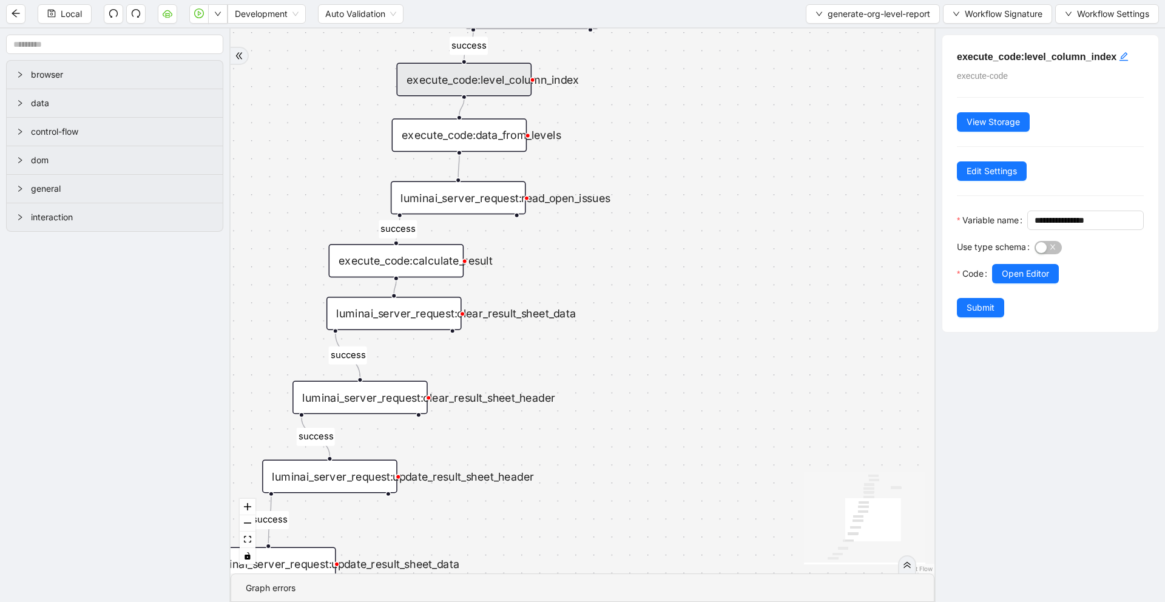
click at [501, 194] on div "luminai_server_request:read_open_issues" at bounding box center [458, 197] width 135 height 33
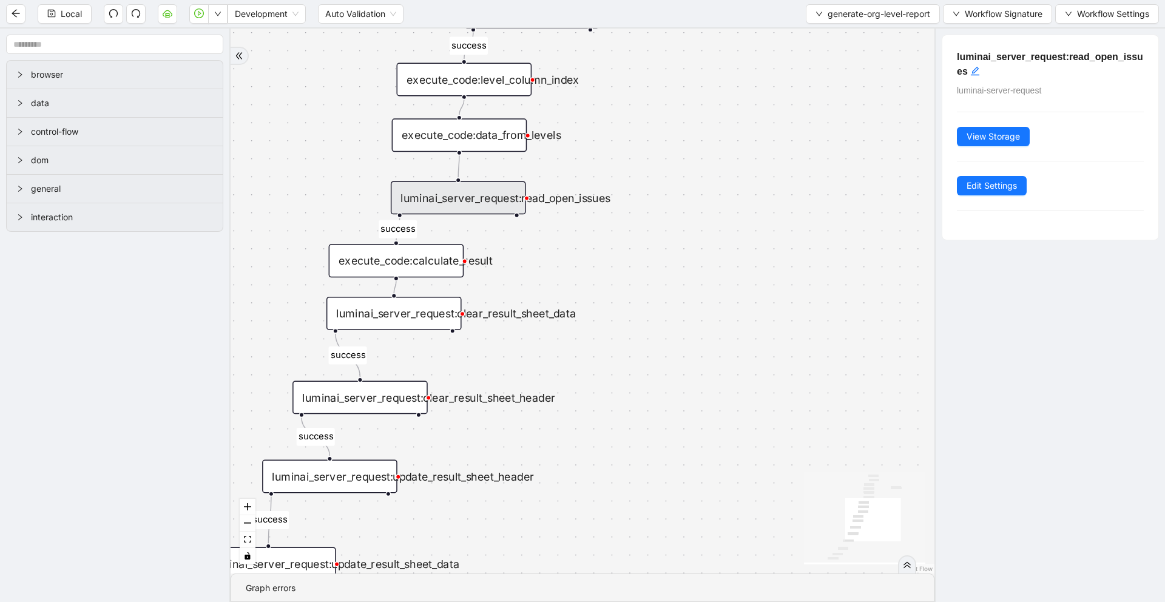
click at [501, 194] on div "luminai_server_request:read_open_issues" at bounding box center [458, 197] width 135 height 33
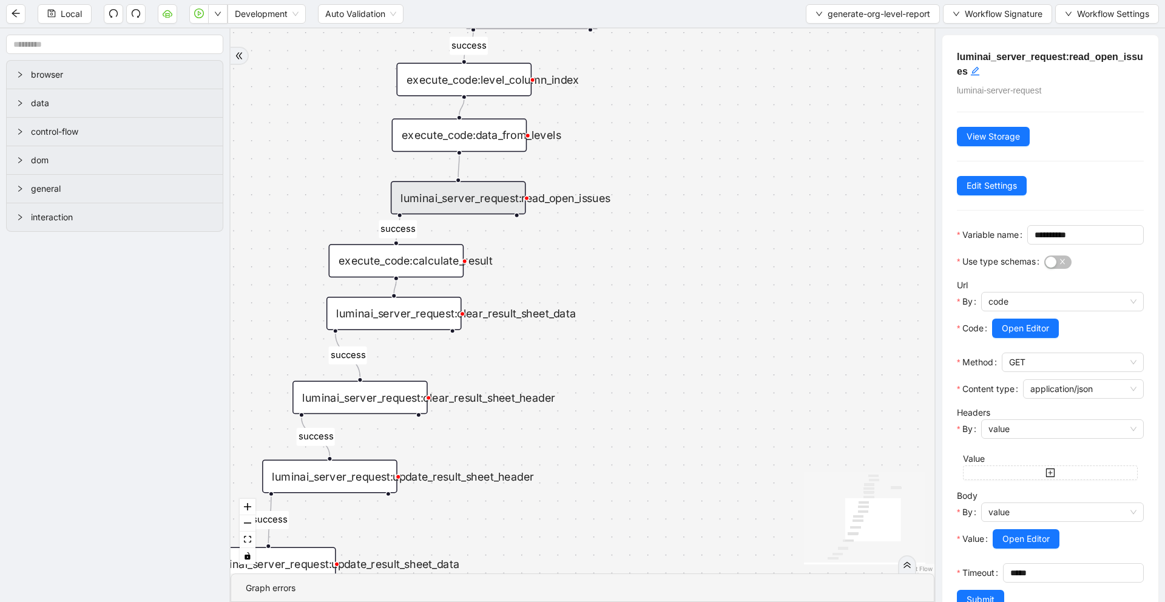
click at [433, 270] on div "execute_code:calculate_result" at bounding box center [396, 260] width 135 height 33
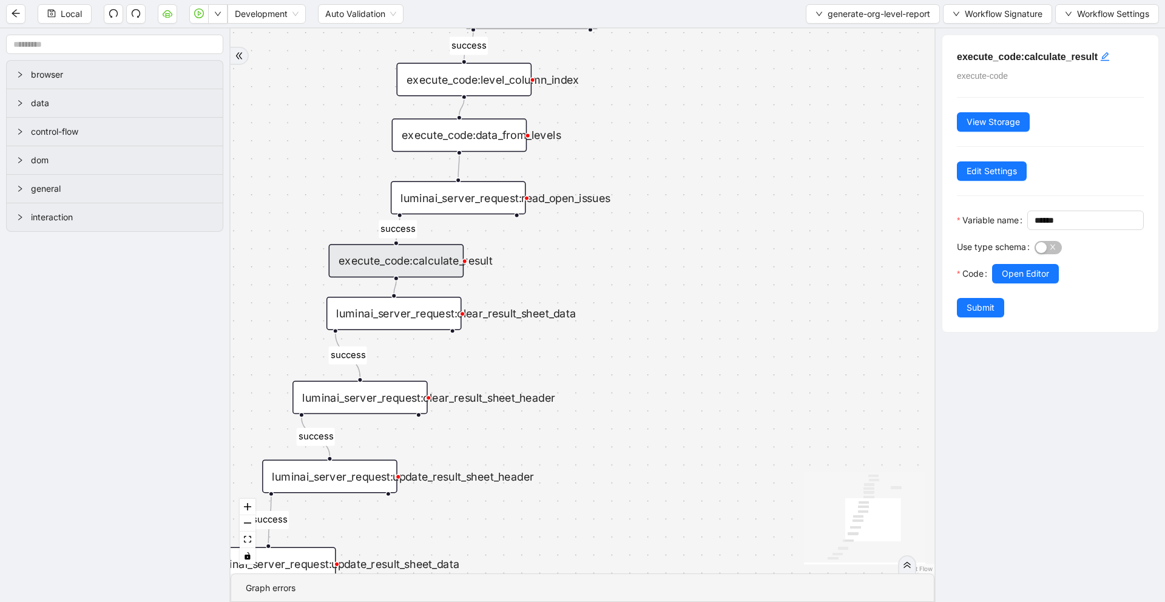
click at [433, 270] on div "execute_code:calculate_result" at bounding box center [396, 260] width 135 height 33
click at [1015, 280] on span "Open Editor" at bounding box center [1025, 273] width 47 height 13
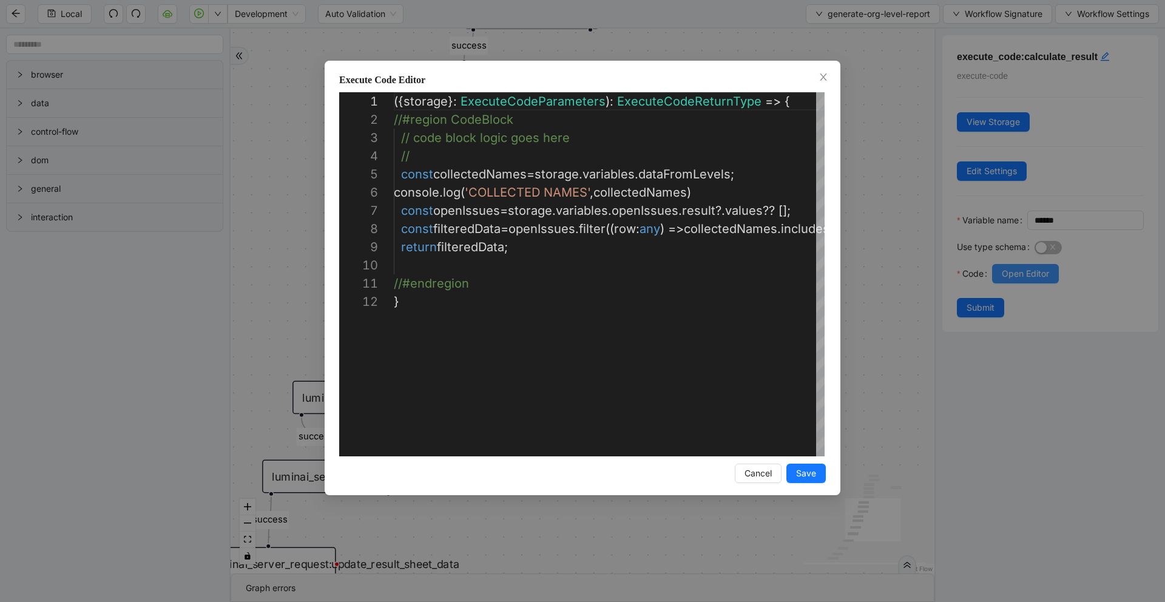
scroll to position [182, 0]
click at [550, 240] on div "({ storage }: ExecuteCodeParameters ): ExecuteCodeReturnType => { //#region Cod…" at bounding box center [710, 374] width 632 height 564
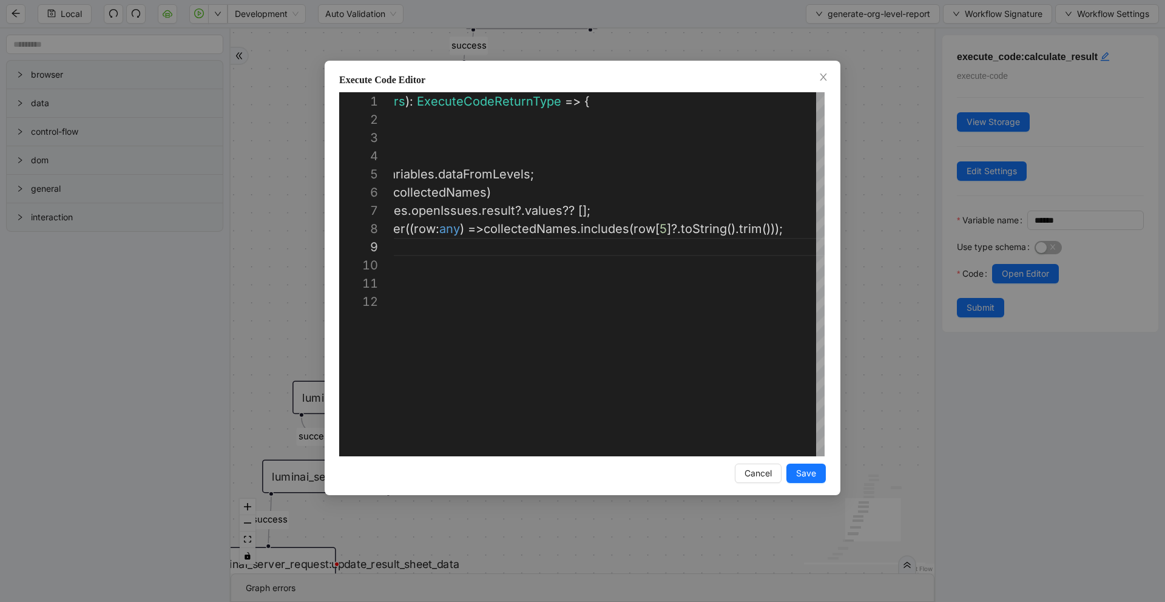
click at [298, 170] on div "Execute Code Editor 1 2 3 4 5 6 7 8 9 10 11 12 ({ storage }: ExecuteCodeParamet…" at bounding box center [582, 301] width 1165 height 602
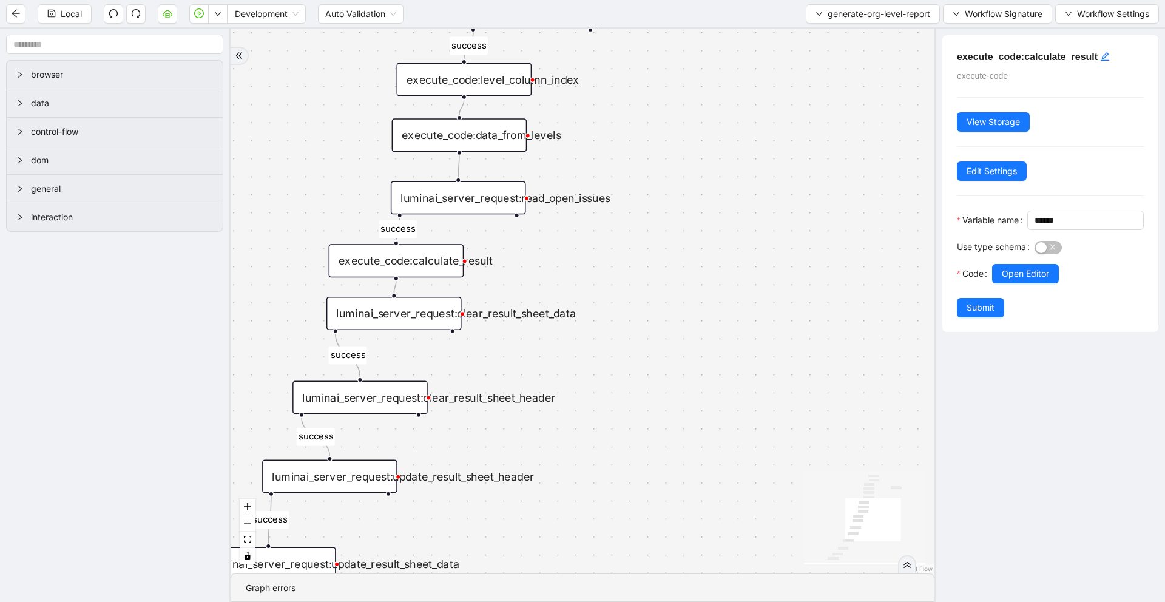
click at [500, 143] on div "execute_code:data_from_levels" at bounding box center [459, 134] width 135 height 33
click at [502, 206] on div "luminai_server_request:read_open_issues" at bounding box center [458, 197] width 135 height 33
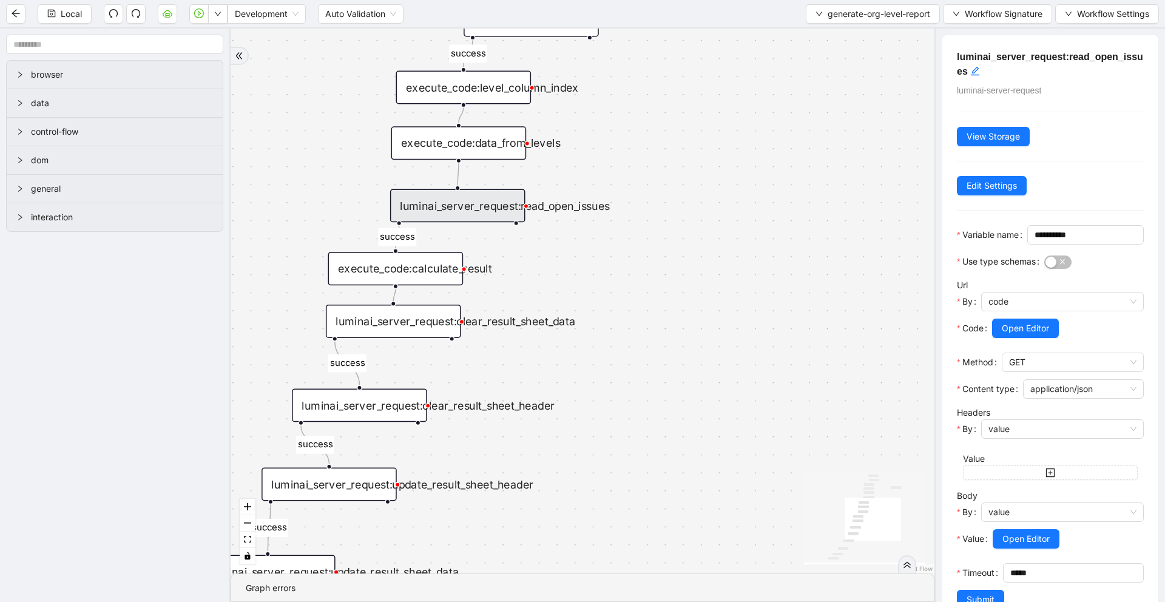
drag, startPoint x: 723, startPoint y: 226, endPoint x: 706, endPoint y: 365, distance: 139.9
click at [706, 366] on div "success success success success success success fallback success success succes…" at bounding box center [583, 301] width 704 height 545
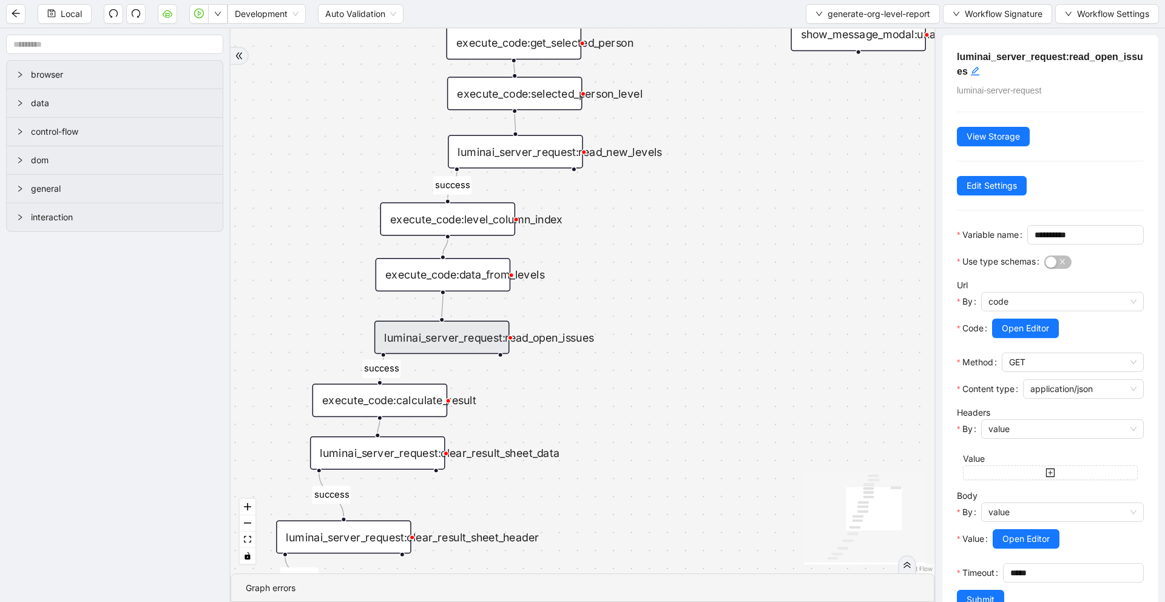
drag, startPoint x: 689, startPoint y: 258, endPoint x: 646, endPoint y: 427, distance: 173.9
click at [646, 431] on div "success success success success success success fallback success success succes…" at bounding box center [583, 301] width 704 height 545
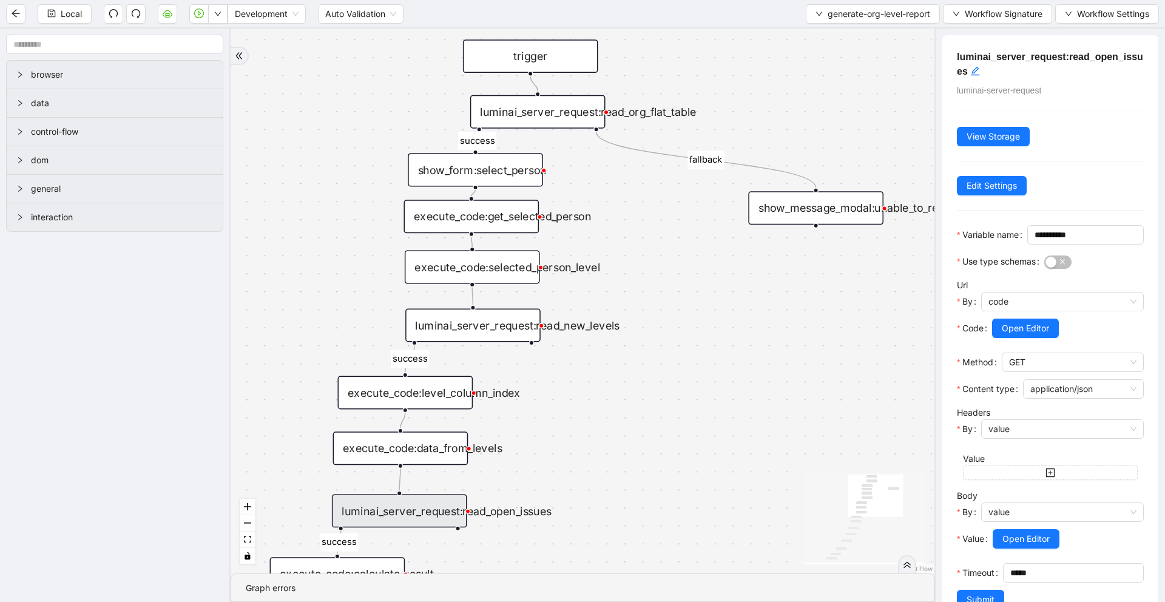
click at [500, 262] on div "execute_code:selected_person_level" at bounding box center [472, 267] width 135 height 33
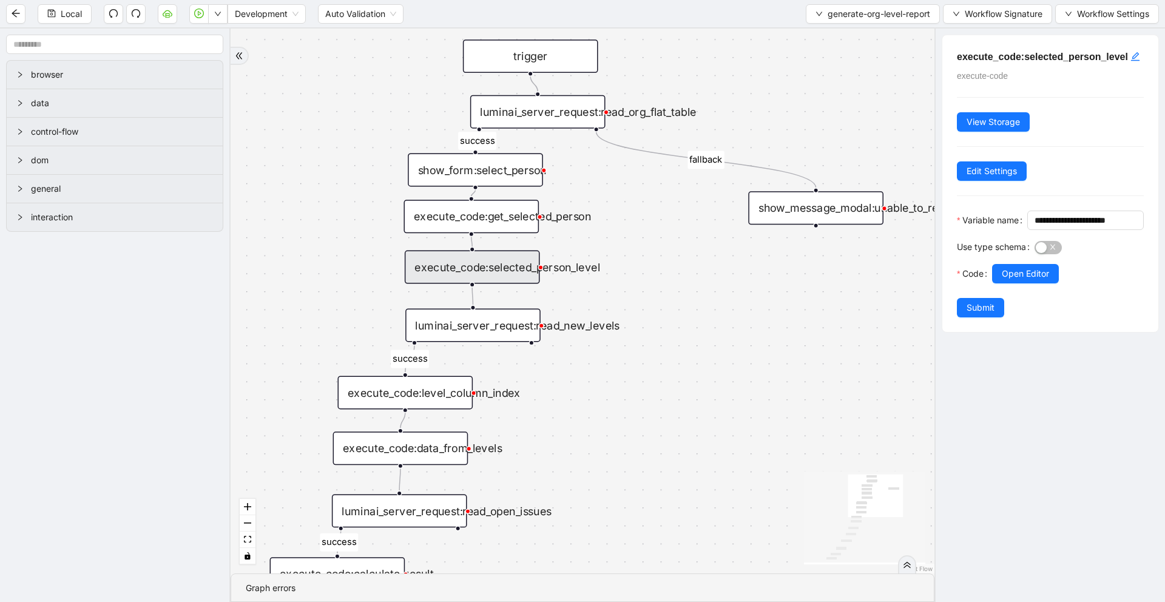
click at [500, 262] on div "execute_code:selected_person_level" at bounding box center [472, 267] width 135 height 33
click at [513, 231] on div "execute_code:get_selected_person" at bounding box center [470, 216] width 135 height 33
click at [482, 323] on div "luminai_server_request:read_new_levels" at bounding box center [472, 324] width 135 height 33
click at [482, 323] on div "luminai_server_request:read_new_levels" at bounding box center [473, 324] width 135 height 33
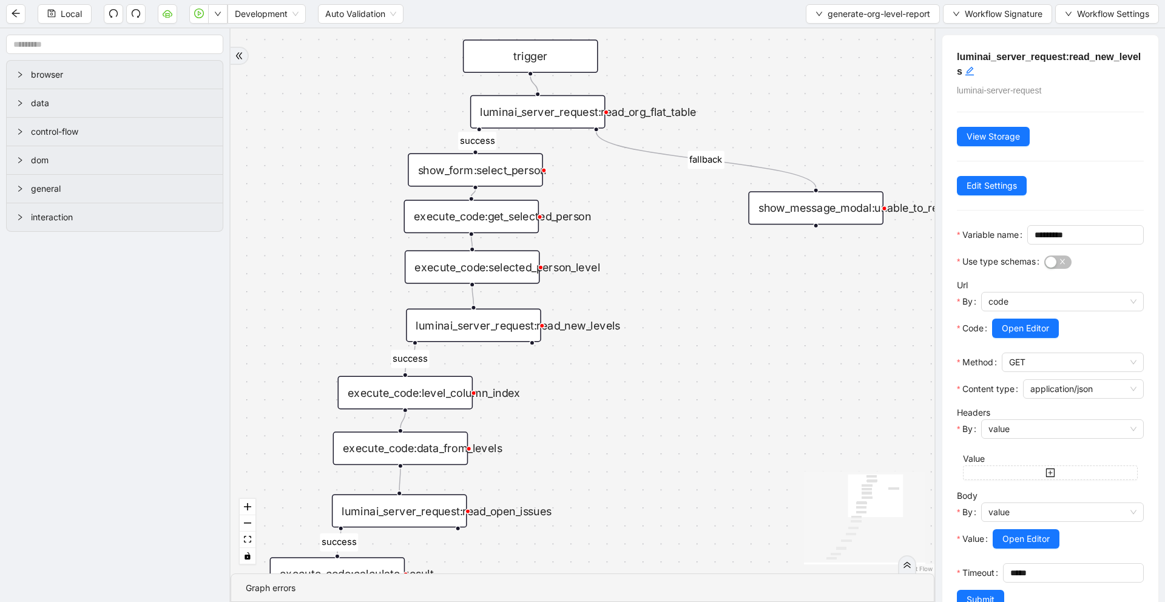
click at [445, 395] on div "execute_code:level_column_index" at bounding box center [405, 392] width 135 height 33
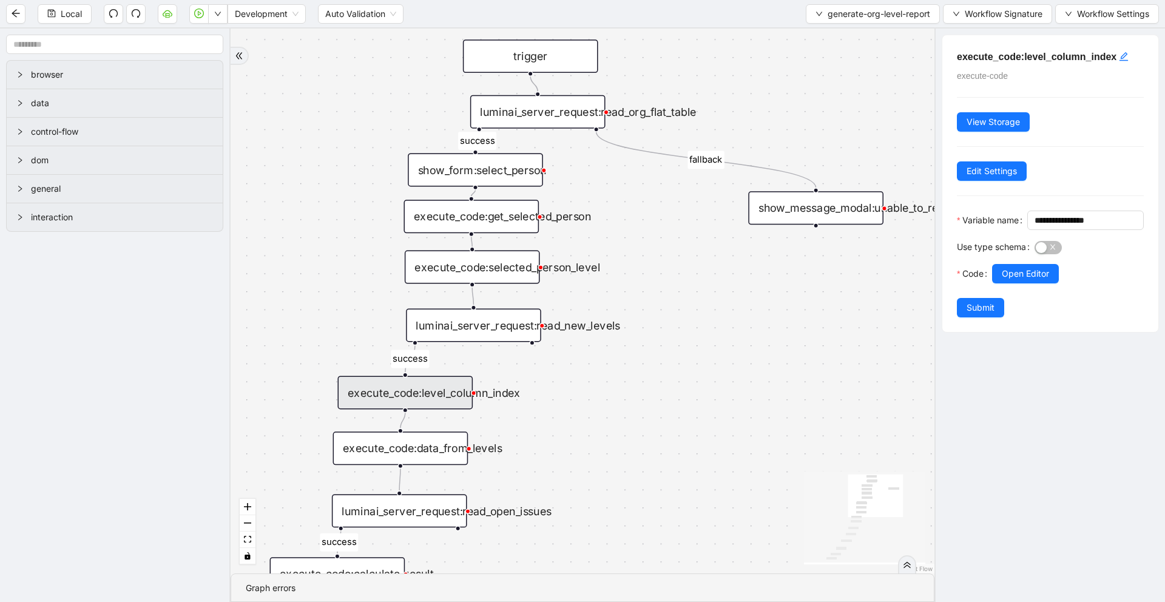
drag, startPoint x: 657, startPoint y: 403, endPoint x: 679, endPoint y: 184, distance: 219.5
click at [679, 184] on div "success success success success success success fallback success success succes…" at bounding box center [583, 301] width 704 height 545
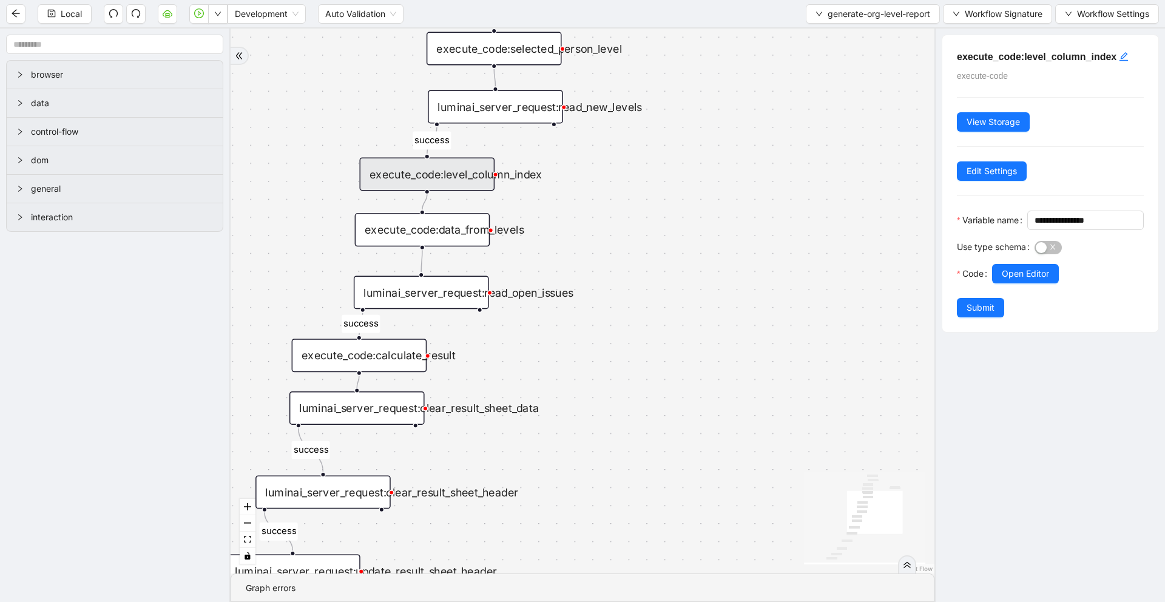
click at [403, 354] on div "execute_code:calculate_result" at bounding box center [359, 355] width 135 height 33
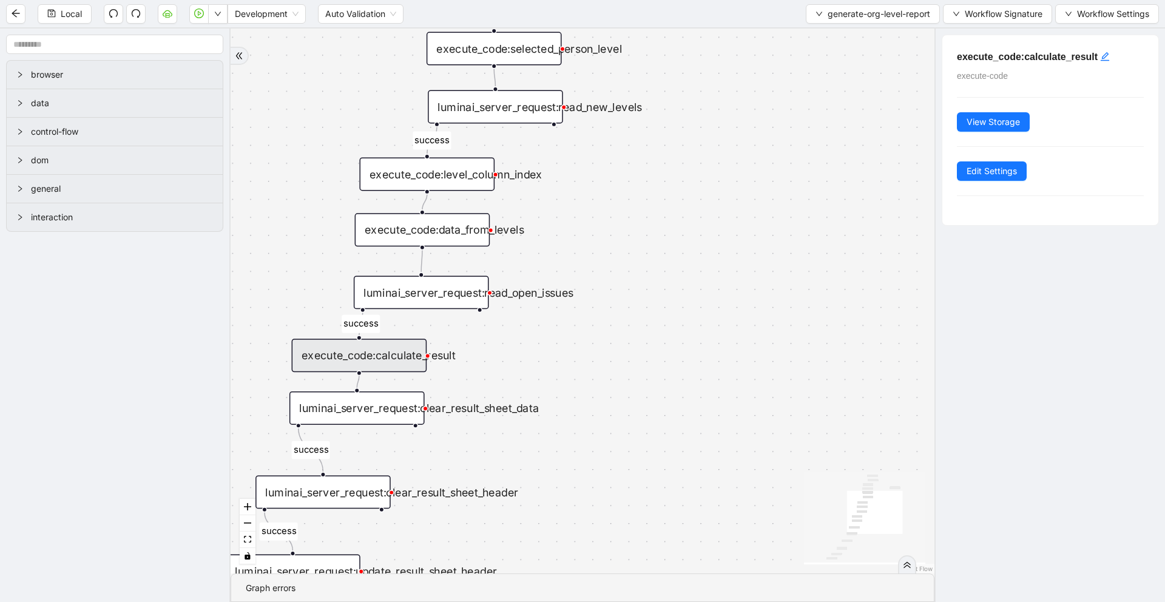
click at [403, 354] on div "execute_code:calculate_result" at bounding box center [359, 355] width 135 height 33
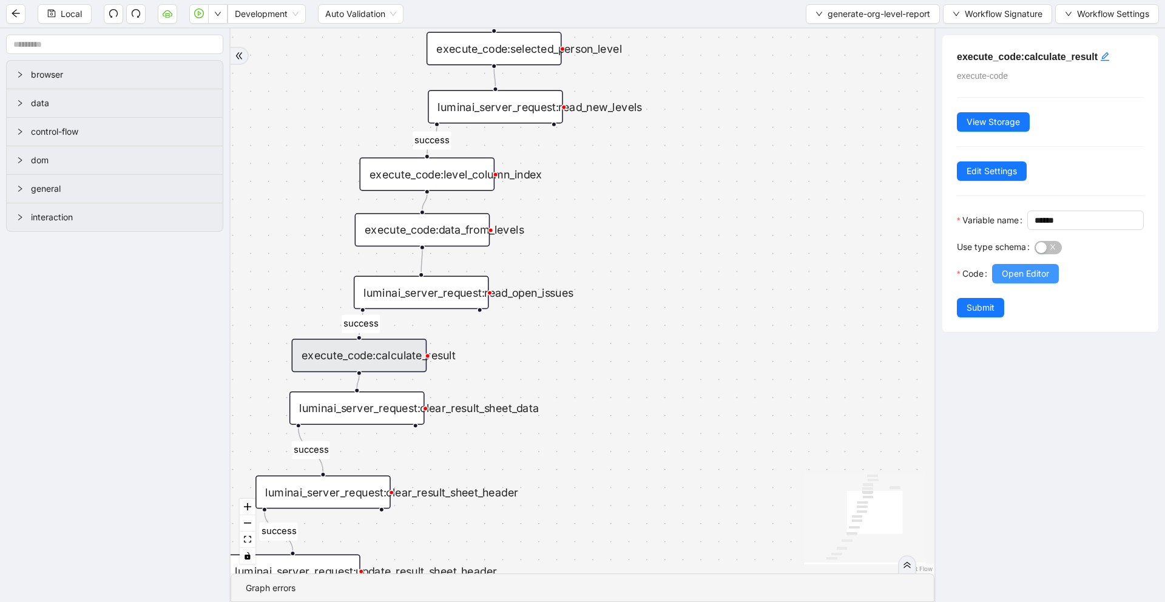
click at [1012, 280] on span "Open Editor" at bounding box center [1025, 273] width 47 height 13
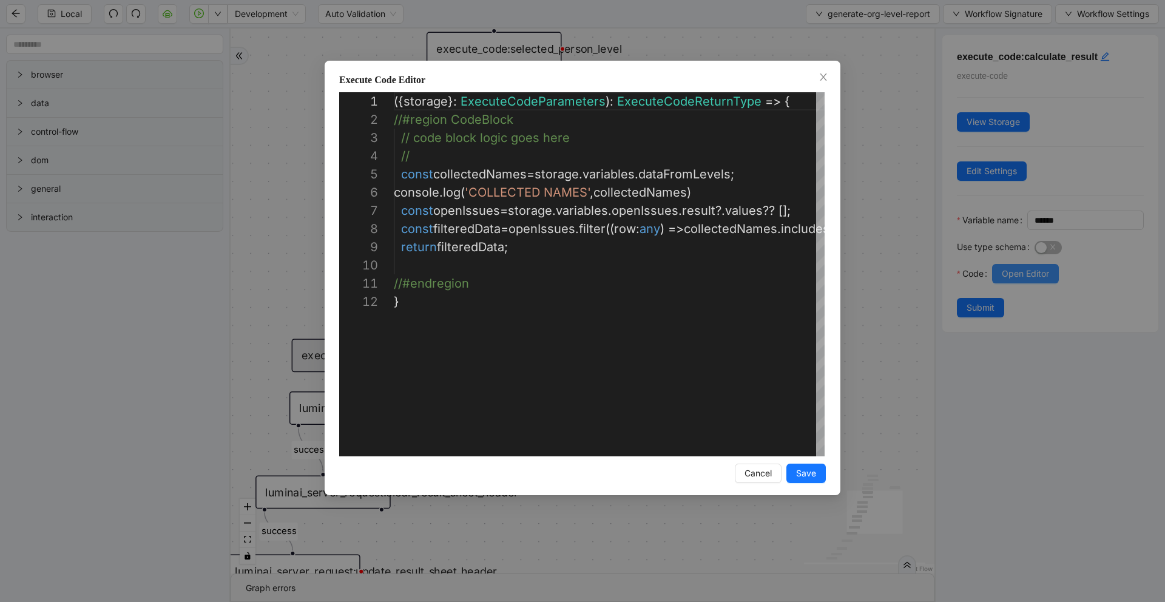
scroll to position [182, 0]
click at [285, 124] on div "Execute Code Editor 1 2 3 4 5 6 7 8 9 10 11 12 ({ storage }: ExecuteCodeParamet…" at bounding box center [582, 301] width 1165 height 602
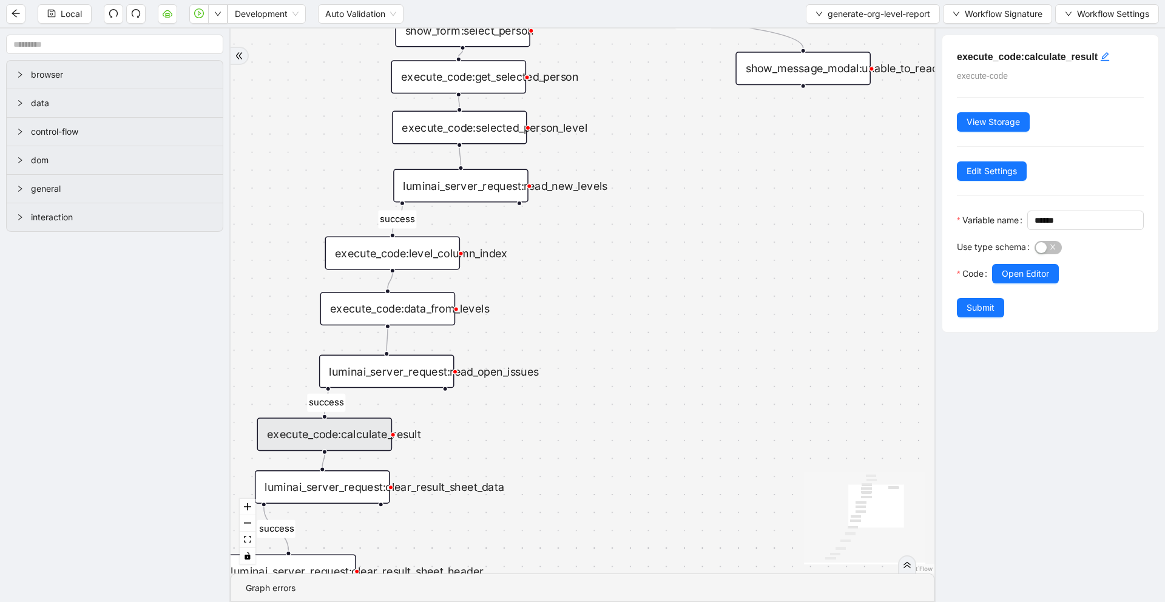
drag, startPoint x: 614, startPoint y: 227, endPoint x: 581, endPoint y: 302, distance: 82.3
click at [581, 302] on div "success success success success success success fallback success success succes…" at bounding box center [583, 301] width 704 height 545
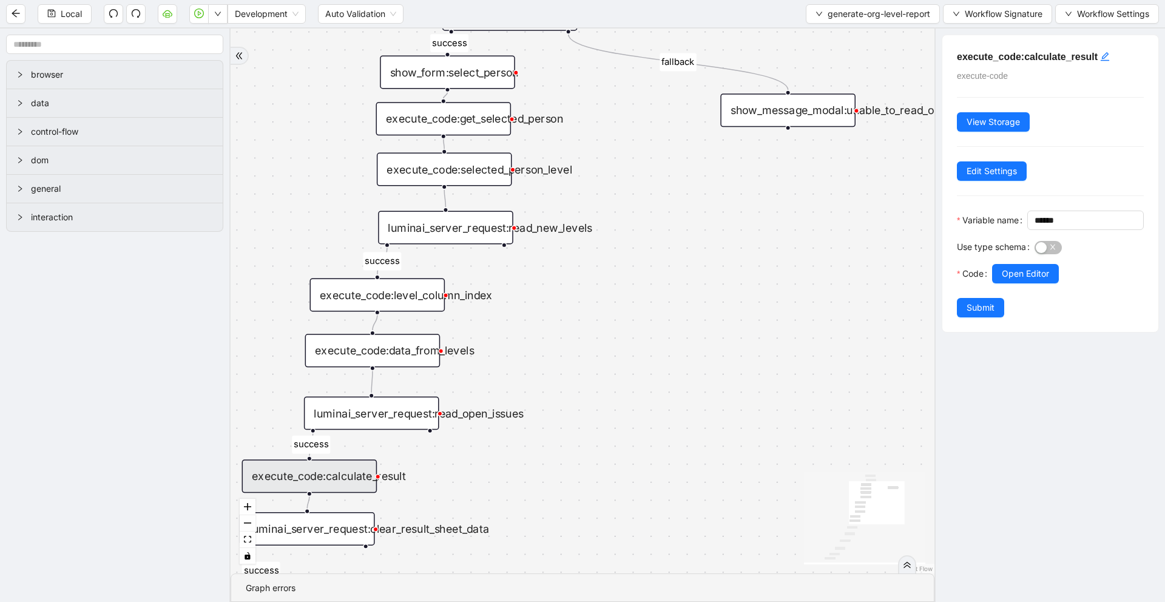
drag, startPoint x: 596, startPoint y: 268, endPoint x: 580, endPoint y: 314, distance: 48.4
click at [580, 314] on div "success success success success success success fallback success success succes…" at bounding box center [583, 301] width 704 height 545
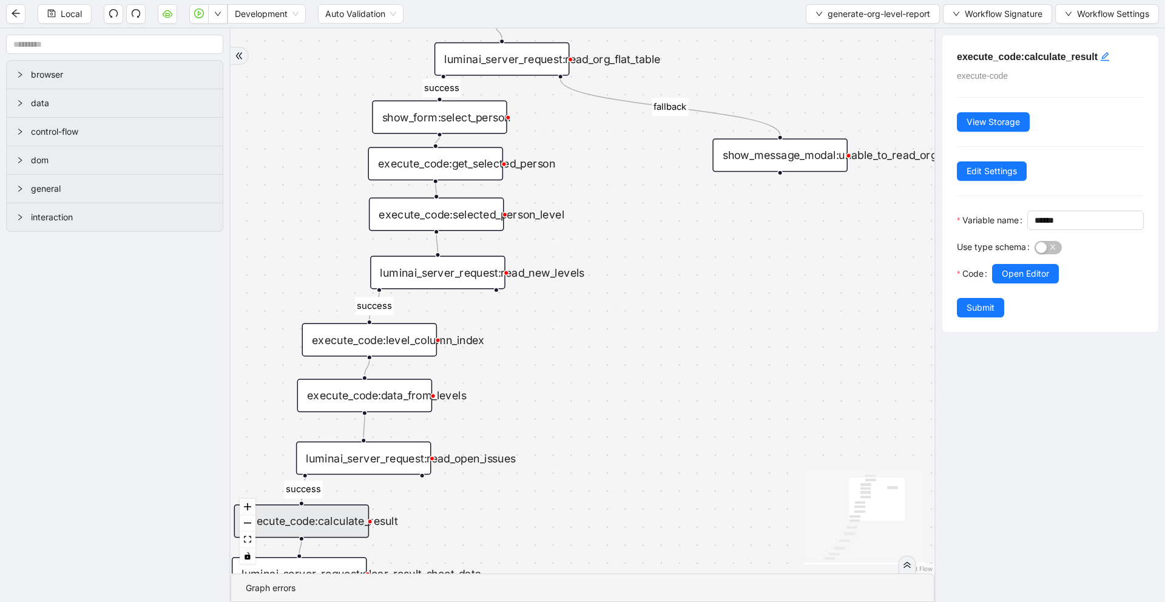
drag, startPoint x: 580, startPoint y: 314, endPoint x: 571, endPoint y: 370, distance: 57.2
click at [571, 370] on div "success success success success success success fallback success success succes…" at bounding box center [583, 301] width 704 height 545
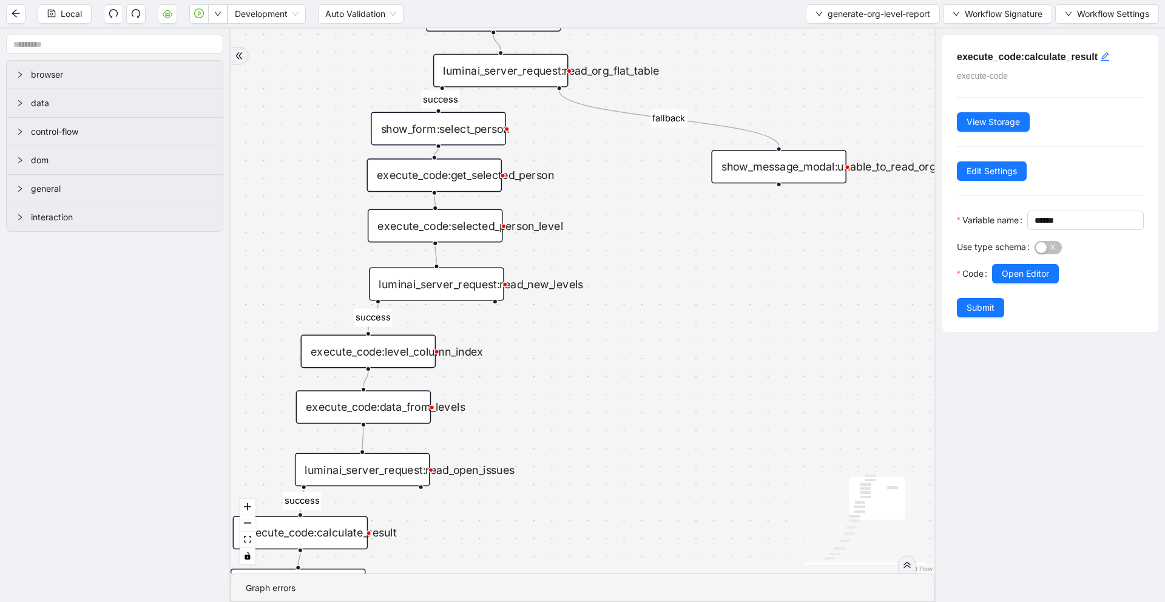
click at [471, 175] on div "execute_code:get_selected_person" at bounding box center [433, 174] width 135 height 33
click at [192, 16] on button "button" at bounding box center [198, 13] width 19 height 19
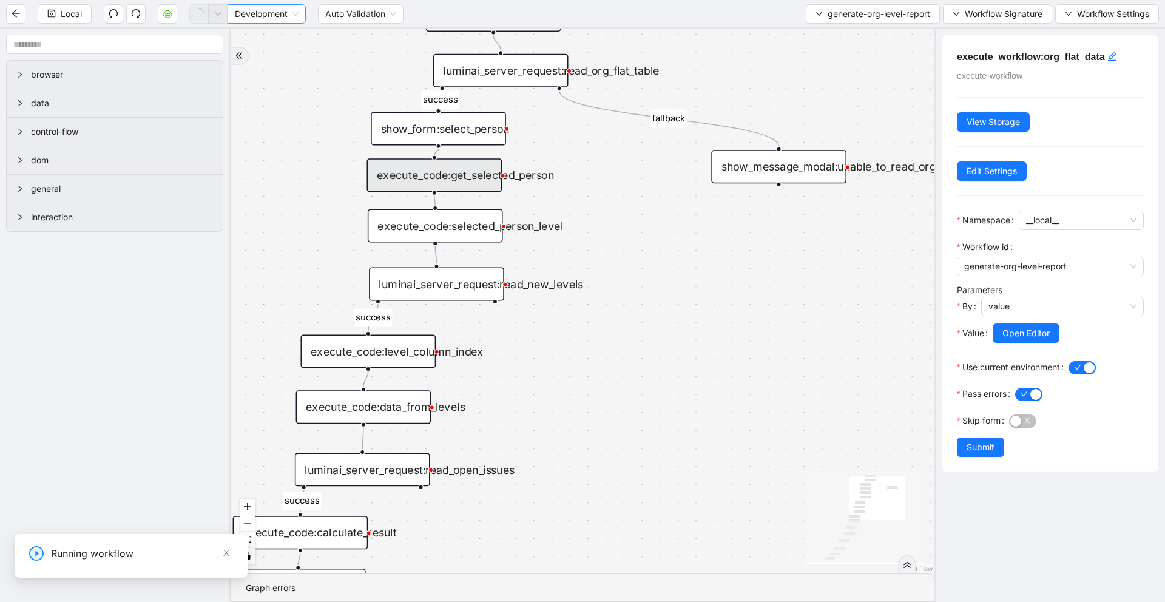
scroll to position [0, 0]
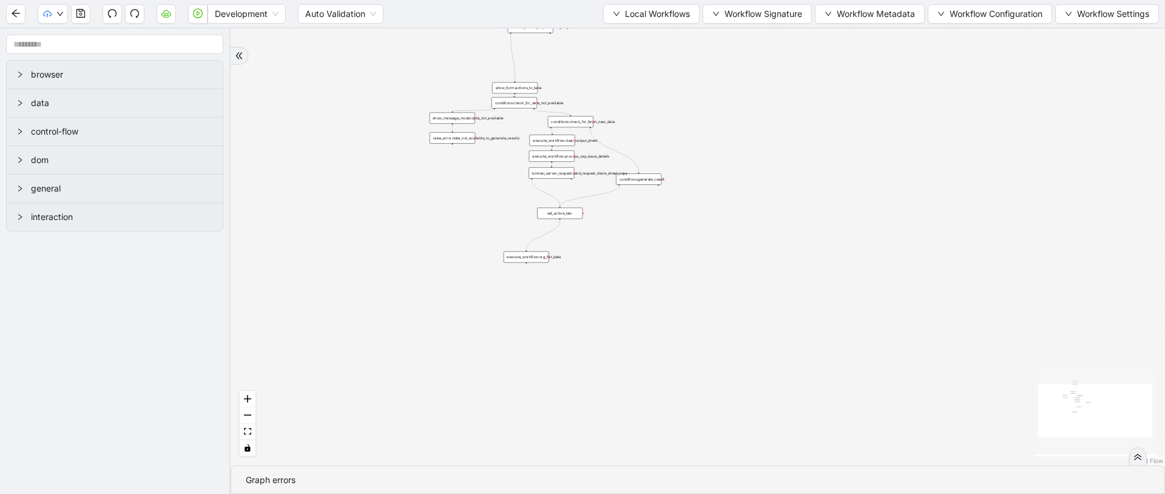
drag, startPoint x: 706, startPoint y: 321, endPoint x: 454, endPoint y: 380, distance: 258.6
click at [442, 407] on div "trigger execute_workflow:process_cap_issue_details execute_workflow:org_flat_da…" at bounding box center [698, 247] width 934 height 437
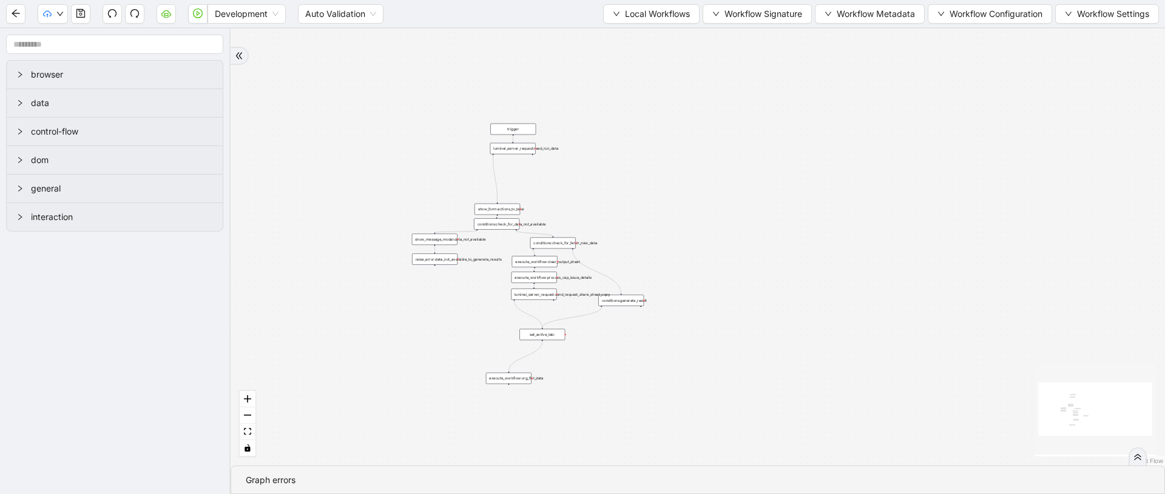
drag, startPoint x: 592, startPoint y: 252, endPoint x: 571, endPoint y: 379, distance: 127.9
click at [571, 379] on div "trigger execute_workflow:process_cap_issue_details execute_workflow:org_flat_da…" at bounding box center [698, 247] width 934 height 437
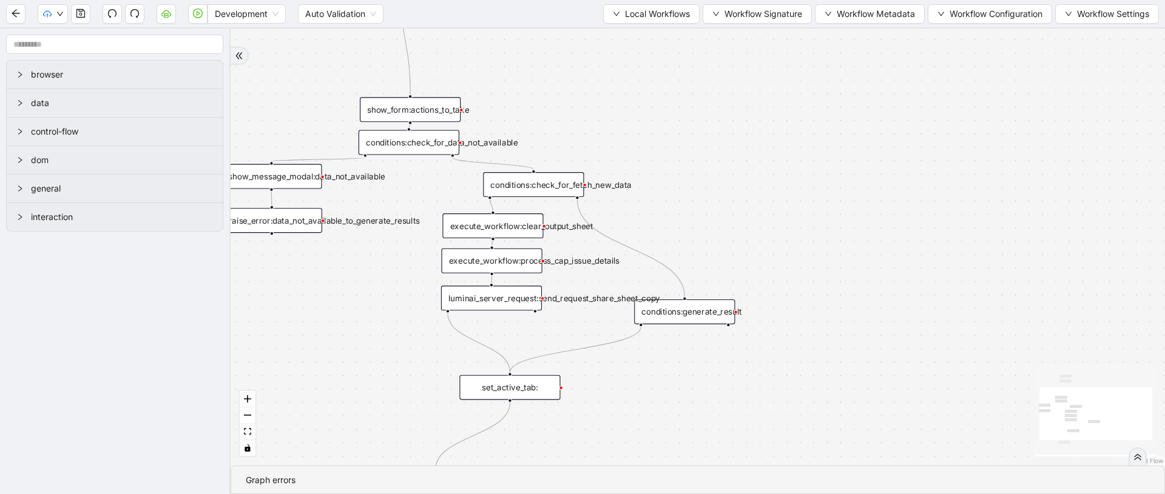
drag, startPoint x: 494, startPoint y: 325, endPoint x: 404, endPoint y: 365, distance: 98.6
click at [404, 365] on div "trigger execute_workflow:process_cap_issue_details execute_workflow:org_flat_da…" at bounding box center [698, 247] width 934 height 437
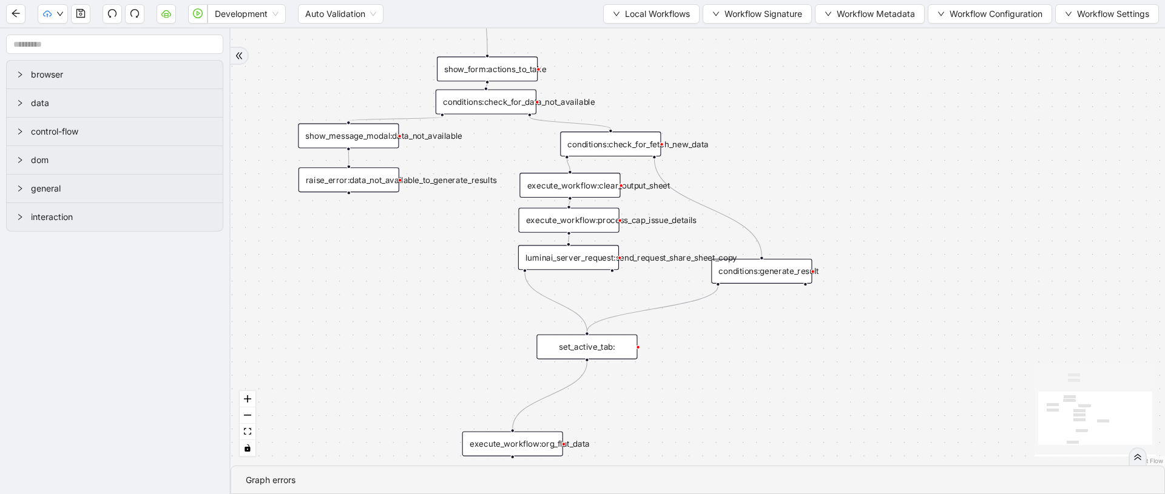
drag, startPoint x: 652, startPoint y: 379, endPoint x: 729, endPoint y: 340, distance: 85.5
click at [729, 339] on div "trigger execute_workflow:process_cap_issue_details execute_workflow:org_flat_da…" at bounding box center [698, 247] width 934 height 437
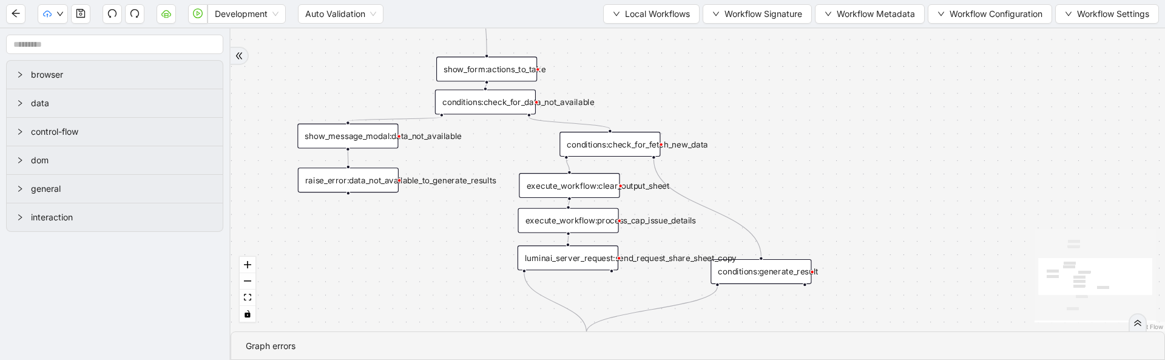
click at [373, 288] on div "trigger execute_workflow:process_cap_issue_details execute_workflow:org_flat_da…" at bounding box center [698, 180] width 934 height 303
click at [197, 1] on div "Development Auto Validation Local Workflows Workflow Signature Workflow Metadat…" at bounding box center [582, 13] width 1165 height 27
click at [197, 13] on icon "play-circle" at bounding box center [198, 13] width 10 height 10
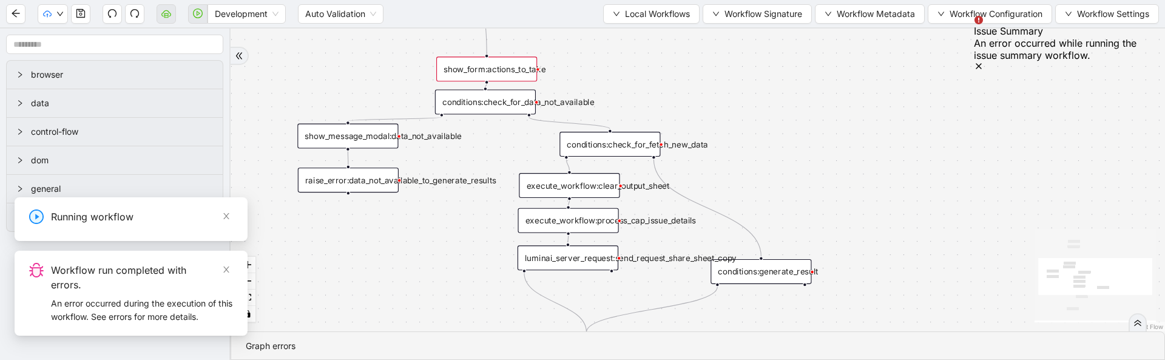
click at [377, 245] on div "trigger execute_workflow:process_cap_issue_details execute_workflow:org_flat_da…" at bounding box center [698, 180] width 934 height 303
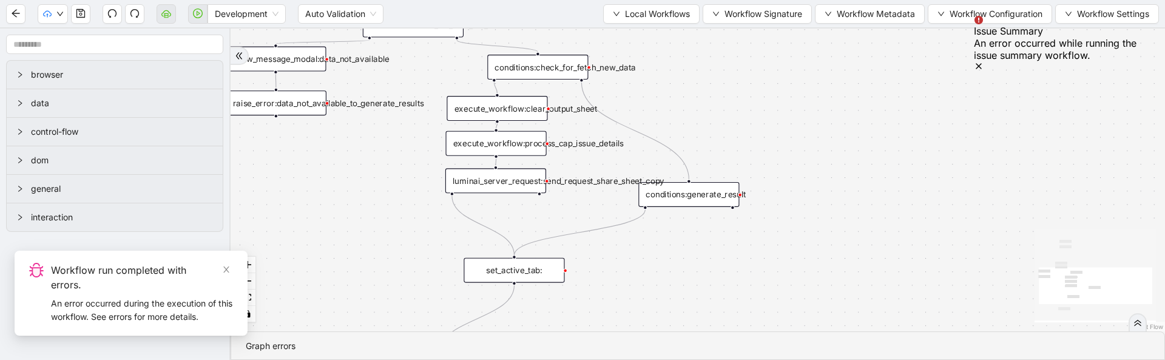
drag, startPoint x: 371, startPoint y: 244, endPoint x: 281, endPoint y: 145, distance: 133.6
click at [281, 145] on div "trigger execute_workflow:process_cap_issue_details execute_workflow:org_flat_da…" at bounding box center [698, 180] width 934 height 303
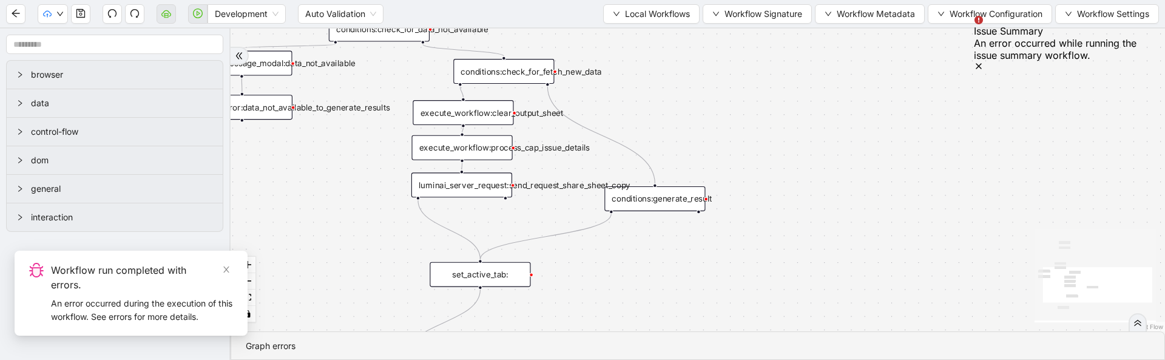
drag, startPoint x: 340, startPoint y: 147, endPoint x: 324, endPoint y: 173, distance: 30.8
click at [324, 173] on div "trigger execute_workflow:process_cap_issue_details execute_workflow:org_flat_da…" at bounding box center [698, 180] width 934 height 303
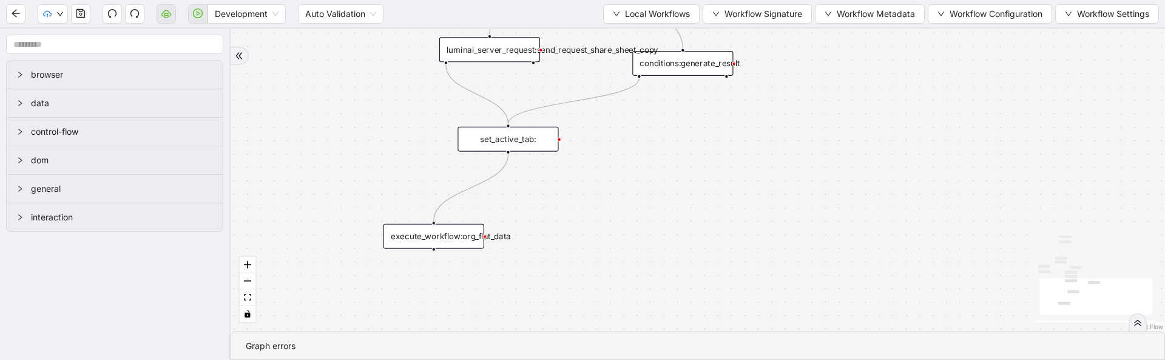
drag, startPoint x: 609, startPoint y: 295, endPoint x: 636, endPoint y: 160, distance: 138.1
click at [636, 160] on div "trigger execute_workflow:process_cap_issue_details execute_workflow:org_flat_da…" at bounding box center [698, 180] width 934 height 303
click at [625, 16] on span "Local Workflows" at bounding box center [657, 13] width 65 height 13
click at [632, 47] on li "Create" at bounding box center [645, 56] width 93 height 19
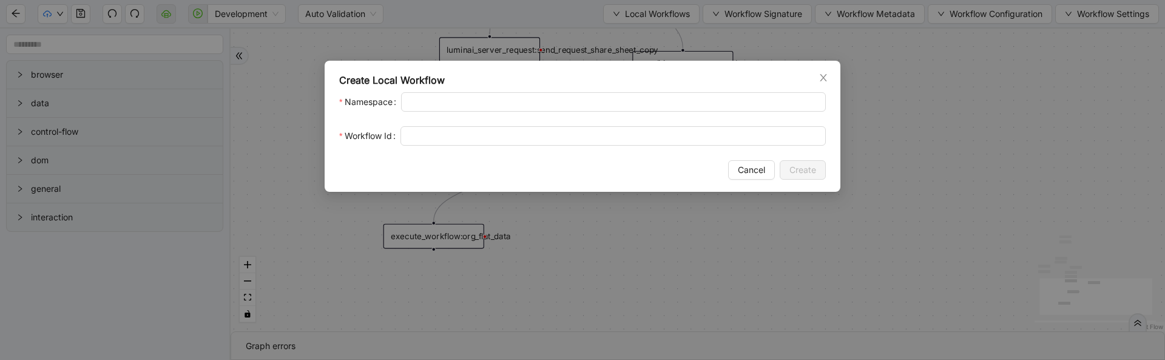
click at [502, 27] on div "Create Local Workflow Namespace Workflow Id Cancel Create" at bounding box center [582, 180] width 1165 height 360
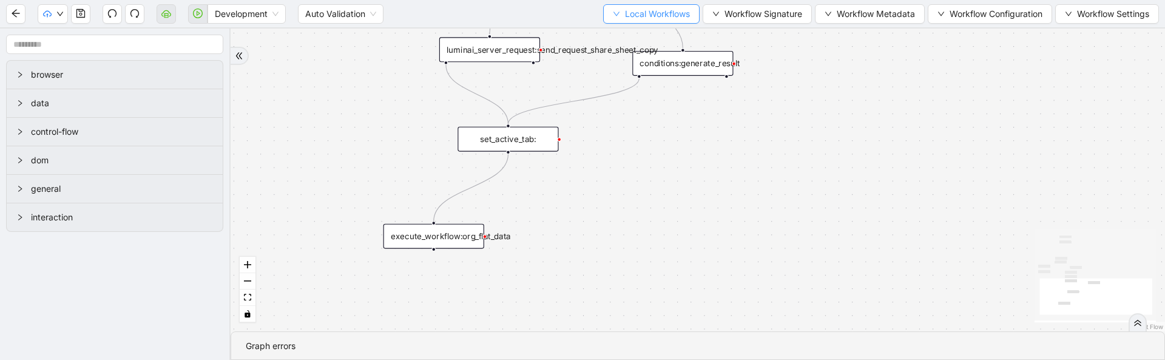
click at [652, 16] on span "Local Workflows" at bounding box center [657, 13] width 65 height 13
click at [643, 37] on span "Select" at bounding box center [645, 37] width 79 height 13
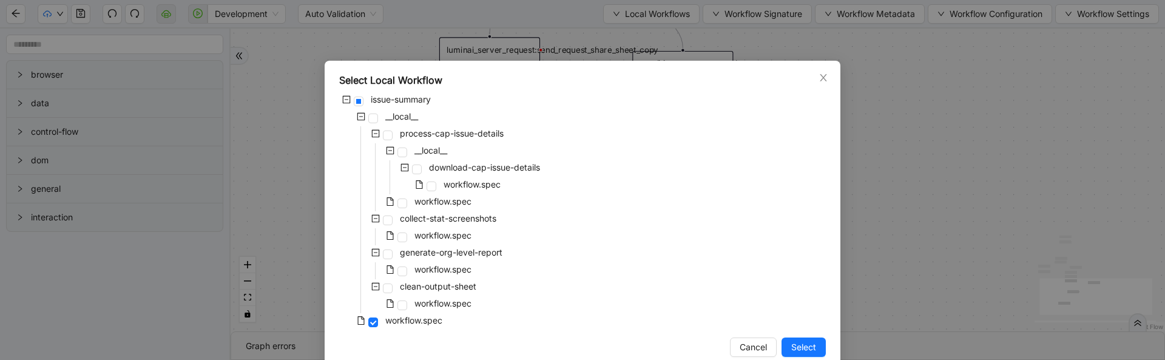
scroll to position [24, 0]
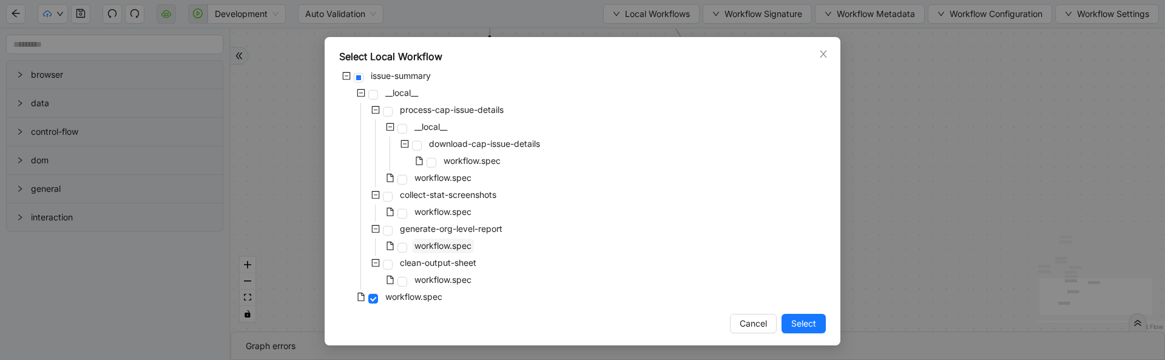
click at [450, 245] on span "workflow.spec" at bounding box center [442, 245] width 57 height 10
click at [802, 330] on button "Select" at bounding box center [803, 323] width 44 height 19
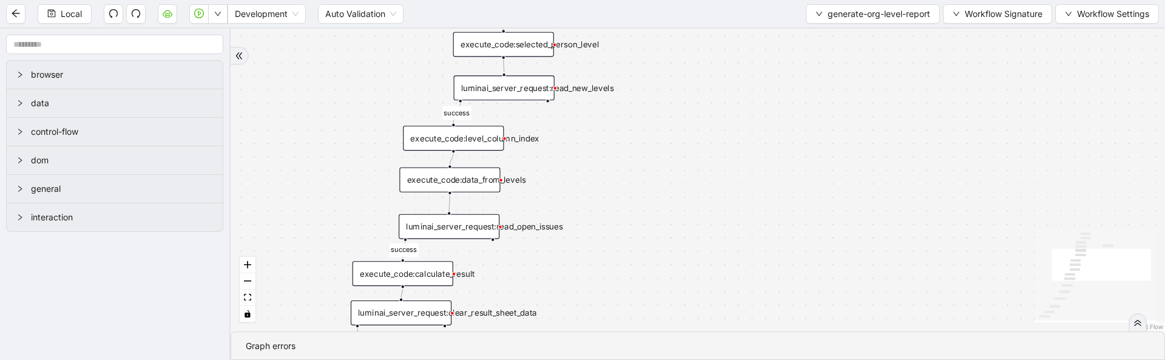
drag, startPoint x: 598, startPoint y: 269, endPoint x: 701, endPoint y: 120, distance: 180.9
click at [701, 120] on div "success success success success success success fallback success success succes…" at bounding box center [698, 180] width 934 height 303
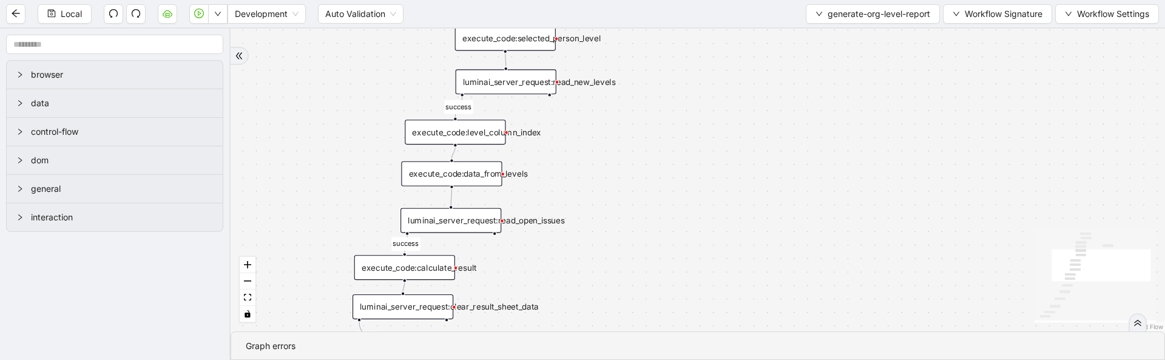
drag, startPoint x: 642, startPoint y: 195, endPoint x: 643, endPoint y: 73, distance: 122.6
click at [643, 73] on div "success success success success success success fallback success success succes…" at bounding box center [698, 180] width 934 height 303
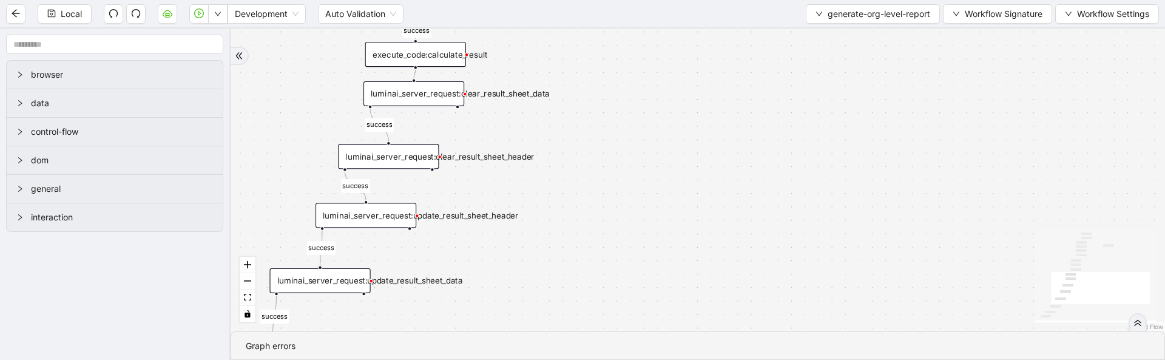
drag, startPoint x: 585, startPoint y: 157, endPoint x: 595, endPoint y: 98, distance: 59.6
click at [595, 98] on div "success success success success success success fallback success success succes…" at bounding box center [698, 180] width 934 height 303
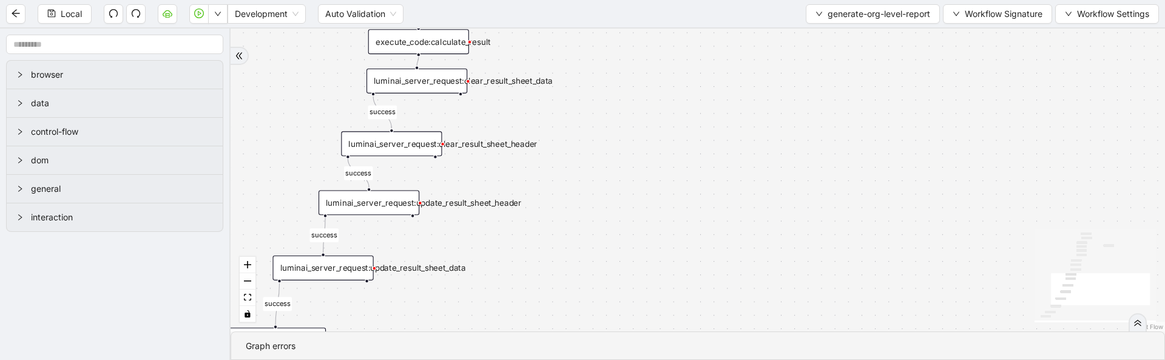
drag, startPoint x: 558, startPoint y: 198, endPoint x: 605, endPoint y: 92, distance: 116.0
click at [605, 92] on div "success success success success success success fallback success success succes…" at bounding box center [698, 180] width 934 height 303
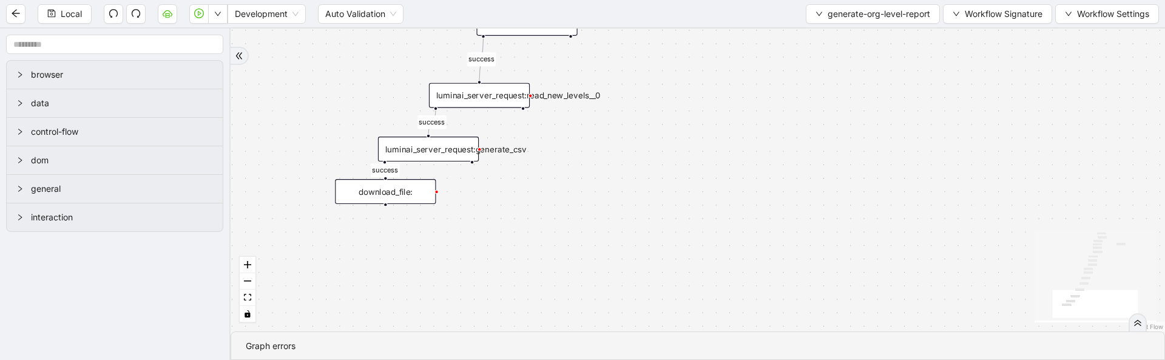
drag, startPoint x: 547, startPoint y: 235, endPoint x: 704, endPoint y: 98, distance: 208.5
click at [704, 98] on div "success success success success success success fallback success success succes…" at bounding box center [698, 180] width 934 height 303
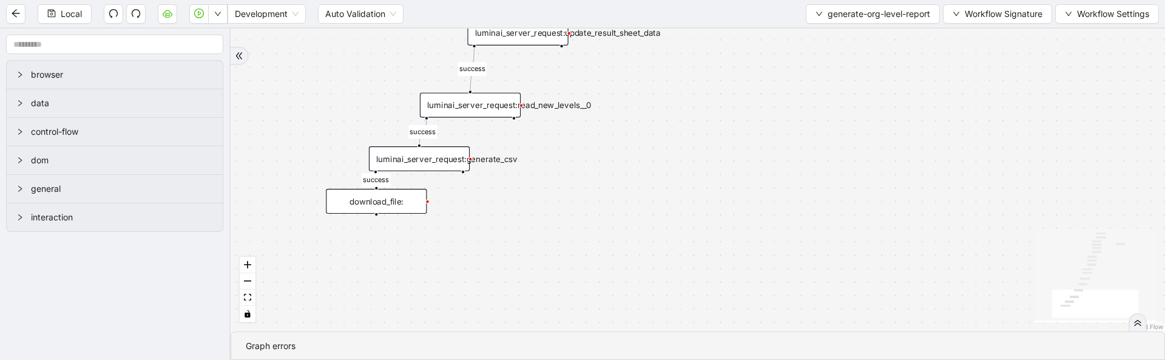
drag, startPoint x: 601, startPoint y: 205, endPoint x: 591, endPoint y: 217, distance: 15.9
click at [591, 217] on div "success success success success success success fallback success success succes…" at bounding box center [698, 180] width 934 height 303
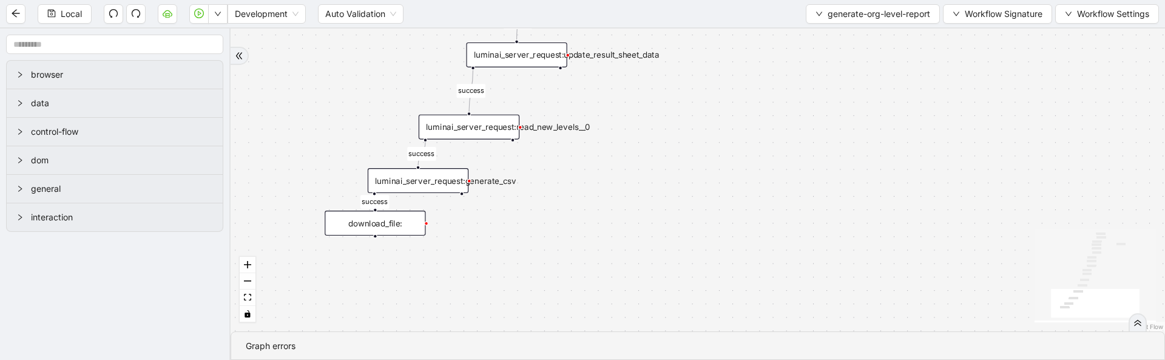
drag, startPoint x: 578, startPoint y: 203, endPoint x: 578, endPoint y: 223, distance: 20.0
click at [578, 223] on div "success success success success success success fallback success success succes…" at bounding box center [698, 180] width 934 height 303
drag, startPoint x: 382, startPoint y: 223, endPoint x: 382, endPoint y: 253, distance: 30.3
click at [382, 253] on div "download_file:" at bounding box center [375, 251] width 101 height 25
click at [831, 19] on span "generate-org-level-report" at bounding box center [879, 13] width 103 height 13
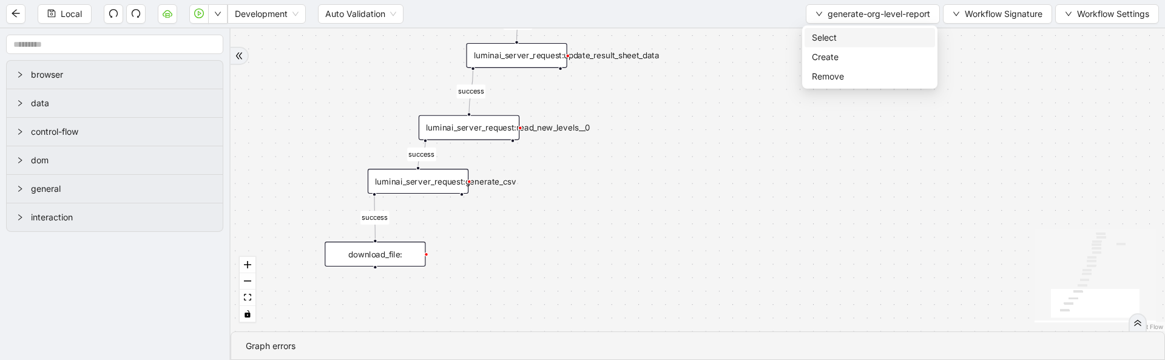
click at [827, 33] on span "Select" at bounding box center [870, 37] width 116 height 13
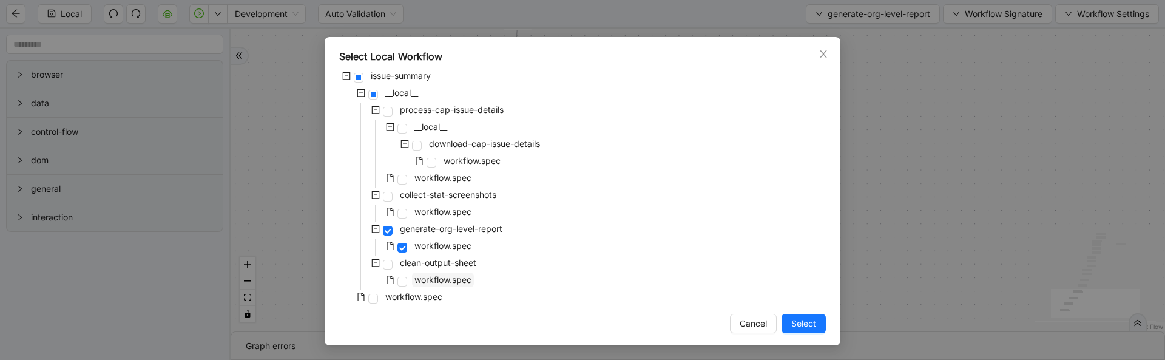
click at [427, 280] on span "workflow.spec" at bounding box center [442, 279] width 57 height 10
click at [425, 295] on span "workflow.spec" at bounding box center [413, 296] width 57 height 10
click at [793, 315] on button "Select" at bounding box center [803, 323] width 44 height 19
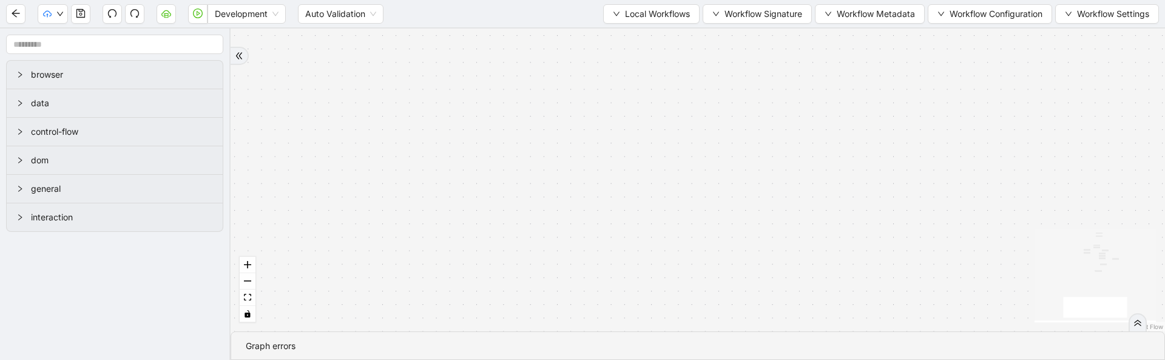
drag, startPoint x: 604, startPoint y: 276, endPoint x: 612, endPoint y: 289, distance: 15.5
click at [610, 289] on div "success data_not_available fallback fetch_new_data fallback generate_result suc…" at bounding box center [698, 180] width 934 height 303
click at [247, 297] on icon "fit view" at bounding box center [247, 297] width 7 height 7
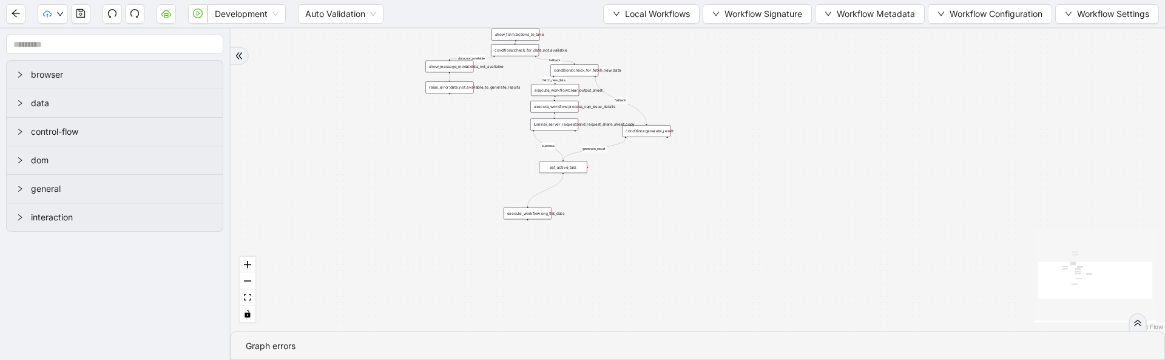
drag, startPoint x: 485, startPoint y: 256, endPoint x: 349, endPoint y: 167, distance: 162.0
click at [349, 167] on div "success data_not_available fallback fetch_new_data fallback generate_result suc…" at bounding box center [698, 180] width 934 height 303
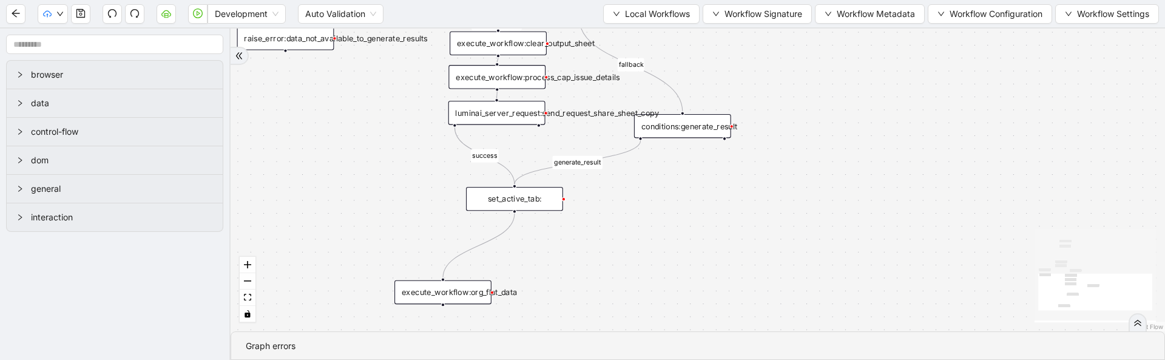
drag, startPoint x: 669, startPoint y: 244, endPoint x: 584, endPoint y: 331, distance: 121.9
click at [584, 331] on section "success data_not_available fallback fetch_new_data fallback generate_result suc…" at bounding box center [698, 194] width 934 height 331
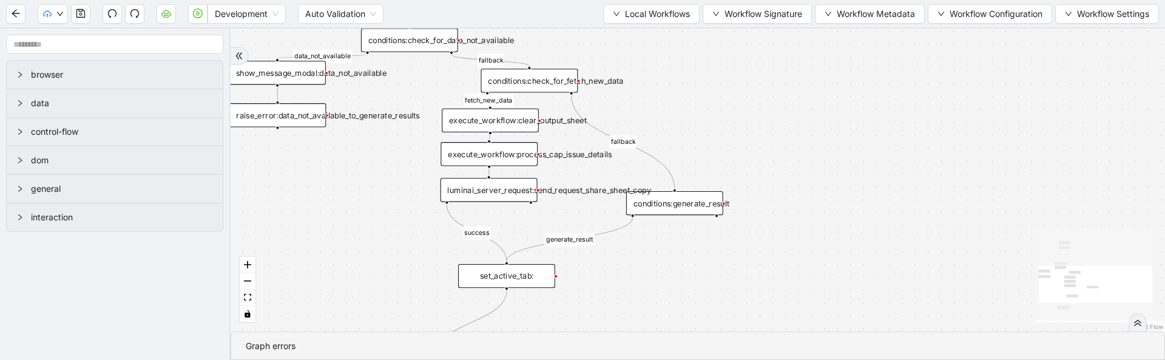
drag, startPoint x: 675, startPoint y: 220, endPoint x: 669, endPoint y: 294, distance: 74.3
click at [669, 294] on div "success data_not_available fallback fetch_new_data fallback generate_result suc…" at bounding box center [698, 180] width 934 height 303
click at [658, 254] on div "success data_not_available fallback fetch_new_data fallback generate_result suc…" at bounding box center [698, 180] width 934 height 303
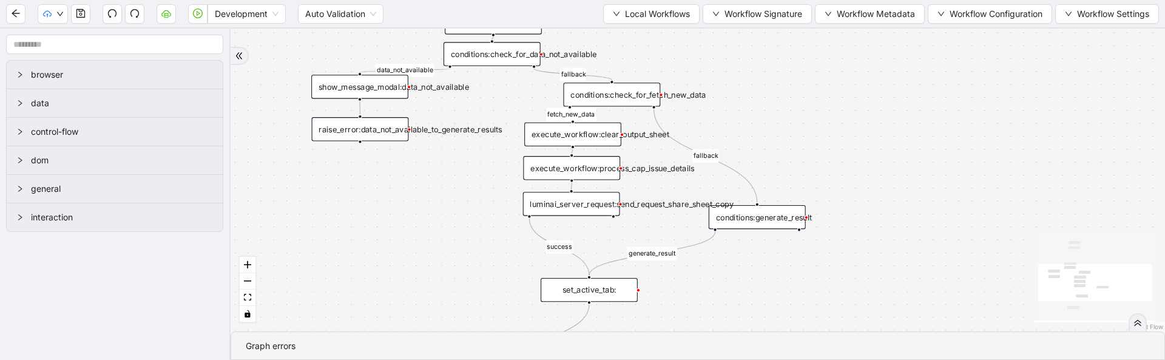
drag, startPoint x: 406, startPoint y: 217, endPoint x: 487, endPoint y: 232, distance: 82.6
click at [488, 232] on div "success data_not_available fallback fetch_new_data fallback generate_result suc…" at bounding box center [698, 180] width 934 height 303
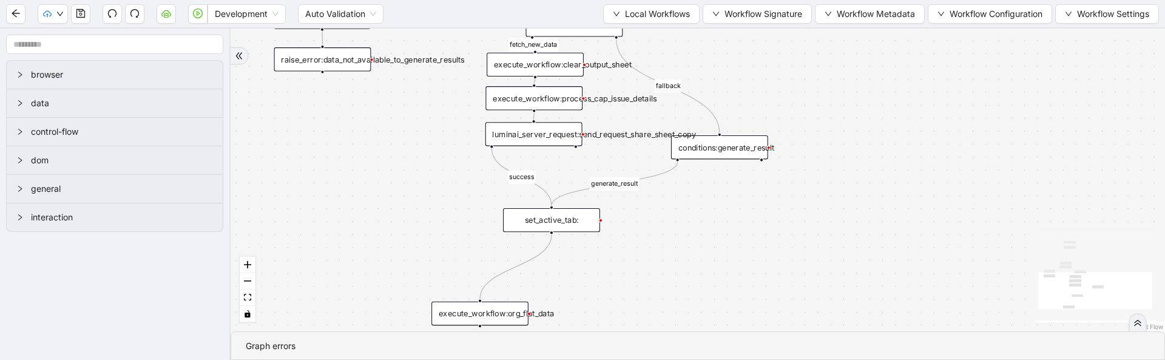
drag, startPoint x: 758, startPoint y: 282, endPoint x: 721, endPoint y: 212, distance: 79.0
click at [721, 212] on div "success data_not_available fallback fetch_new_data fallback generate_result suc…" at bounding box center [698, 180] width 934 height 303
click at [565, 135] on div "luminai_server_request:send_request_share_sheet_copy" at bounding box center [533, 134] width 97 height 24
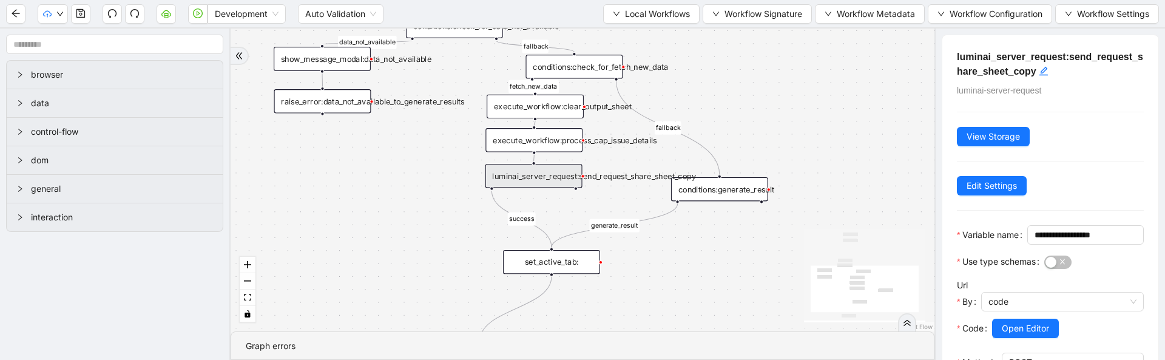
drag, startPoint x: 770, startPoint y: 96, endPoint x: 770, endPoint y: 138, distance: 41.9
click at [770, 138] on div "success data_not_available fallback fetch_new_data fallback generate_result suc…" at bounding box center [583, 180] width 704 height 303
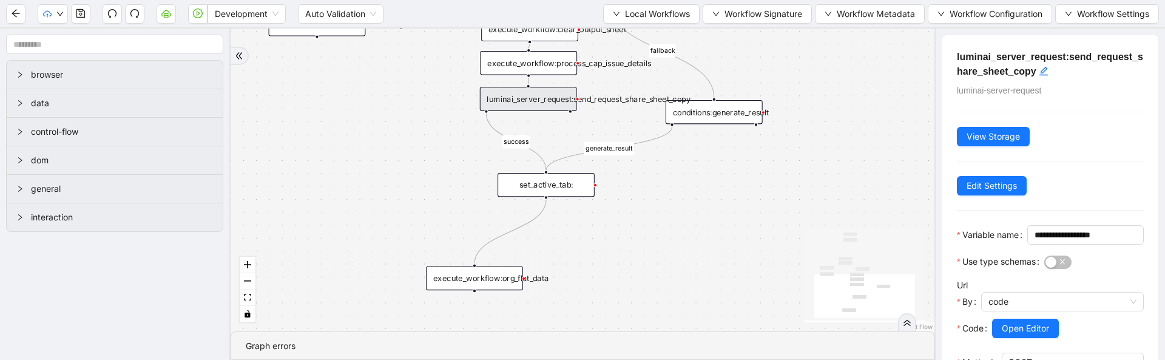
drag, startPoint x: 723, startPoint y: 231, endPoint x: 718, endPoint y: 153, distance: 77.2
click at [718, 153] on div "success data_not_available fallback fetch_new_data fallback generate_result suc…" at bounding box center [583, 180] width 704 height 303
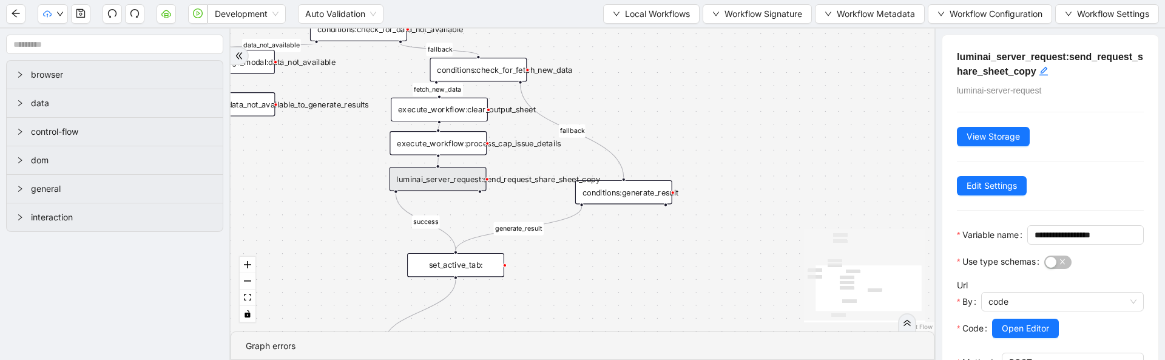
drag, startPoint x: 718, startPoint y: 153, endPoint x: 627, endPoint y: 231, distance: 119.2
click at [627, 231] on div "success data_not_available fallback fetch_new_data fallback generate_result suc…" at bounding box center [583, 180] width 704 height 303
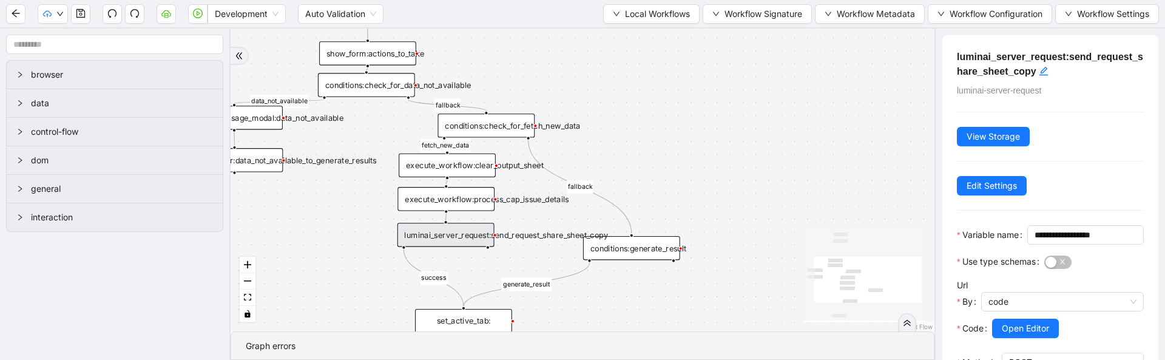
drag, startPoint x: 658, startPoint y: 108, endPoint x: 666, endPoint y: 166, distance: 58.9
click at [666, 166] on div "success data_not_available fallback fetch_new_data fallback generate_result suc…" at bounding box center [583, 180] width 704 height 303
click at [488, 126] on div "conditions:check_for_fetch_new_data" at bounding box center [485, 125] width 97 height 24
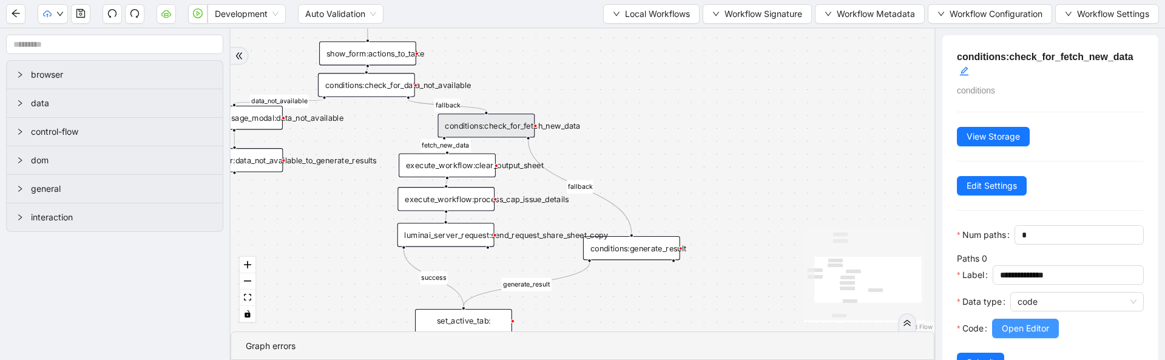
click at [1042, 324] on span "Open Editor" at bounding box center [1025, 328] width 47 height 13
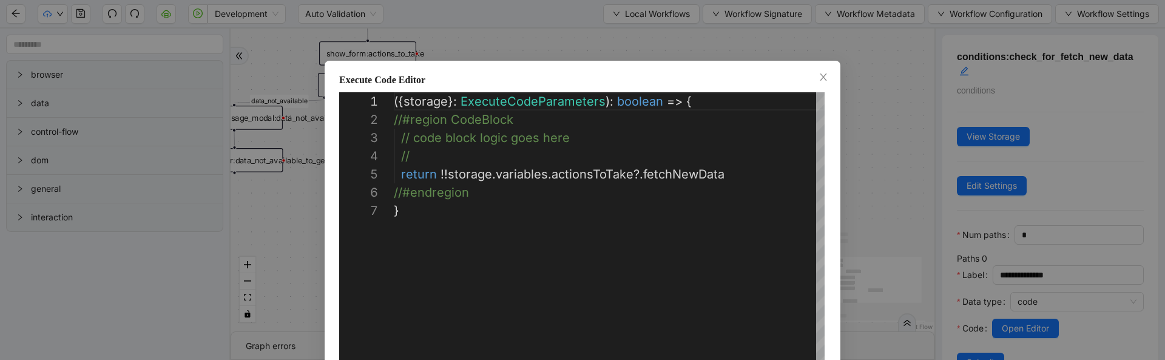
scroll to position [109, 0]
click at [492, 38] on div "**********" at bounding box center [582, 180] width 1165 height 360
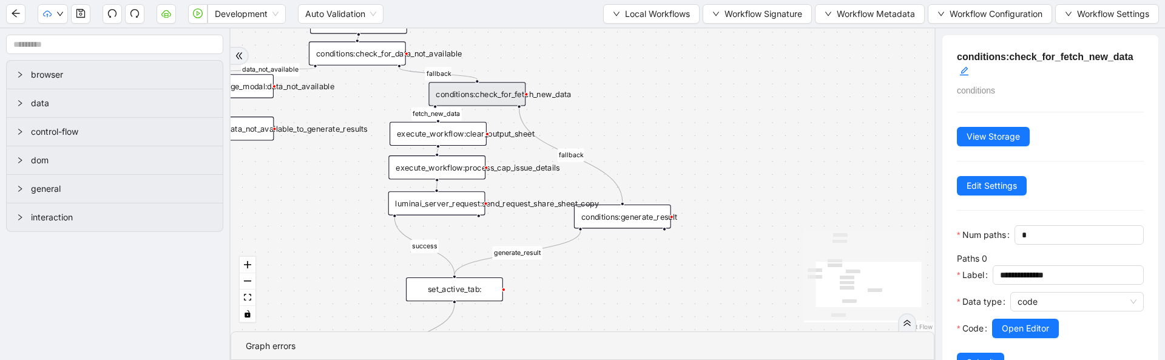
drag, startPoint x: 633, startPoint y: 194, endPoint x: 624, endPoint y: 160, distance: 34.8
click at [624, 160] on div "success data_not_available fallback fetch_new_data fallback generate_result suc…" at bounding box center [583, 180] width 704 height 303
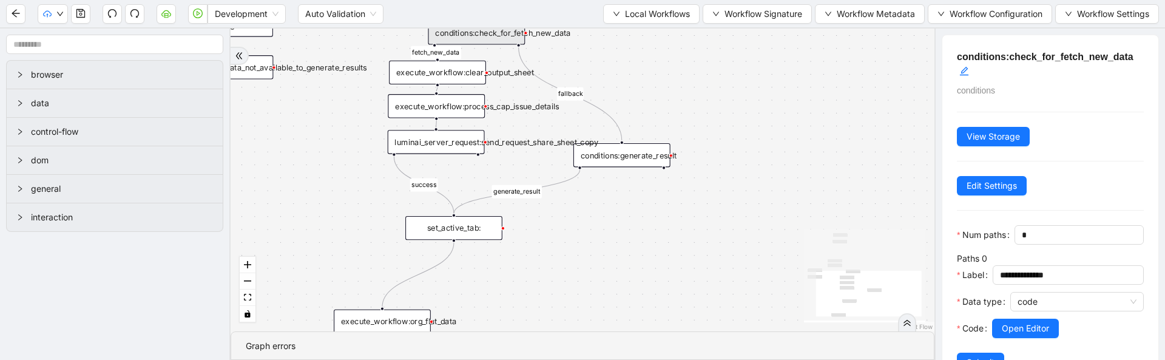
drag, startPoint x: 618, startPoint y: 311, endPoint x: 618, endPoint y: 248, distance: 63.1
click at [618, 248] on div "success data_not_available fallback fetch_new_data fallback generate_result suc…" at bounding box center [583, 180] width 704 height 303
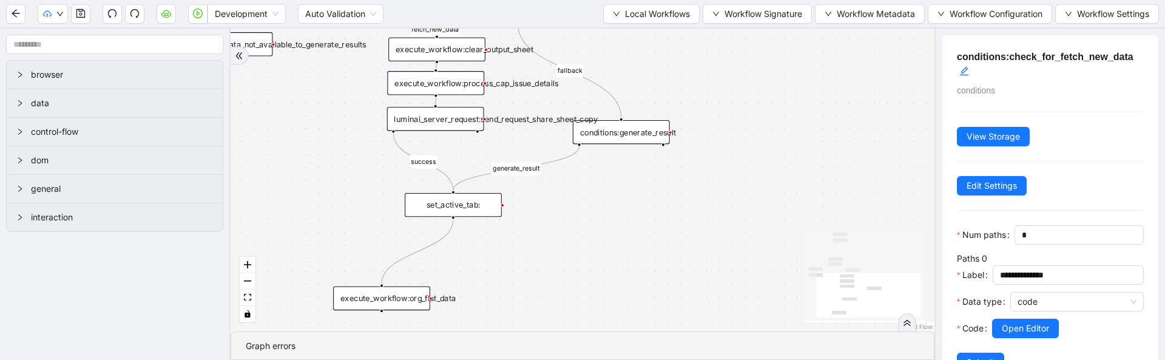
drag, startPoint x: 537, startPoint y: 264, endPoint x: 543, endPoint y: 182, distance: 82.1
click at [538, 202] on div "success data_not_available fallback fetch_new_data fallback generate_result suc…" at bounding box center [583, 180] width 704 height 303
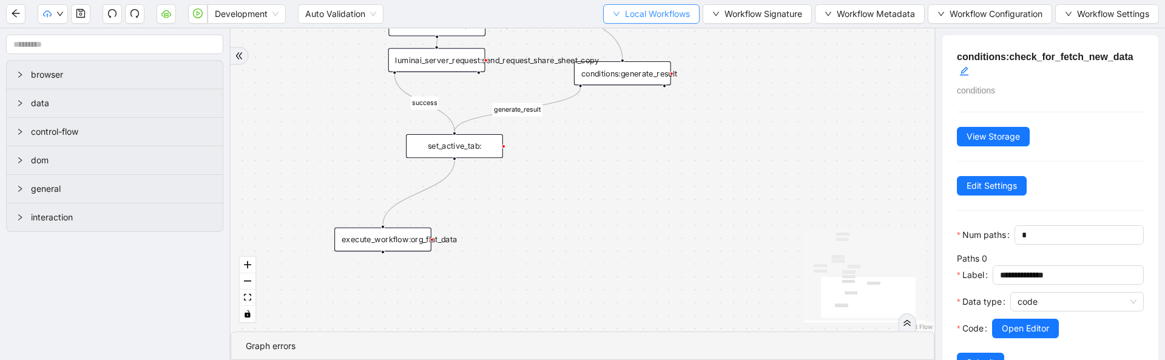
click at [629, 21] on button "Local Workflows" at bounding box center [651, 13] width 96 height 19
click at [629, 32] on span "Select" at bounding box center [648, 37] width 78 height 13
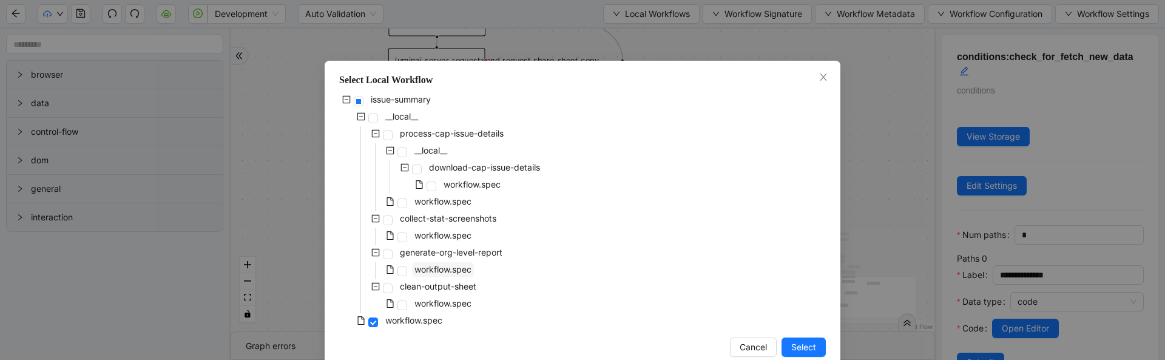
click at [430, 273] on span "workflow.spec" at bounding box center [442, 269] width 57 height 10
click at [801, 349] on span "Select" at bounding box center [803, 346] width 25 height 13
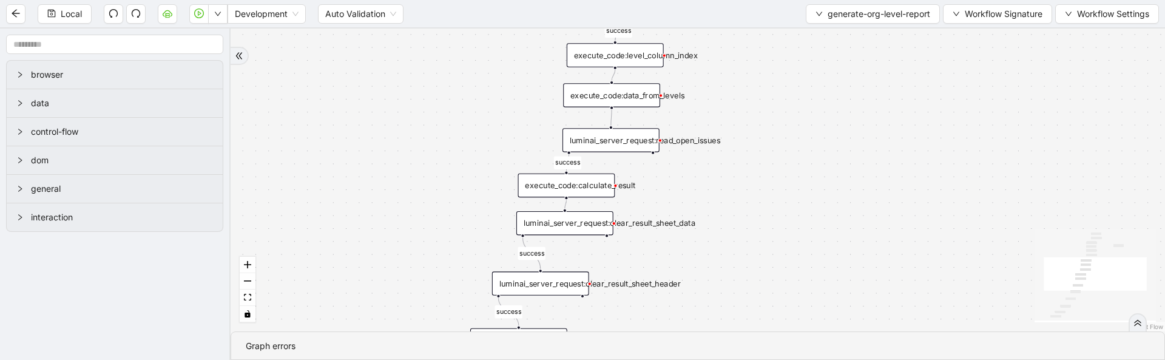
drag, startPoint x: 470, startPoint y: 264, endPoint x: 781, endPoint y: 35, distance: 386.1
click at [781, 35] on div "success success success success success success fallback success success succes…" at bounding box center [698, 180] width 934 height 303
drag, startPoint x: 757, startPoint y: 167, endPoint x: 747, endPoint y: 63, distance: 104.9
click at [747, 63] on div "success success success success success success fallback success success succes…" at bounding box center [698, 180] width 934 height 303
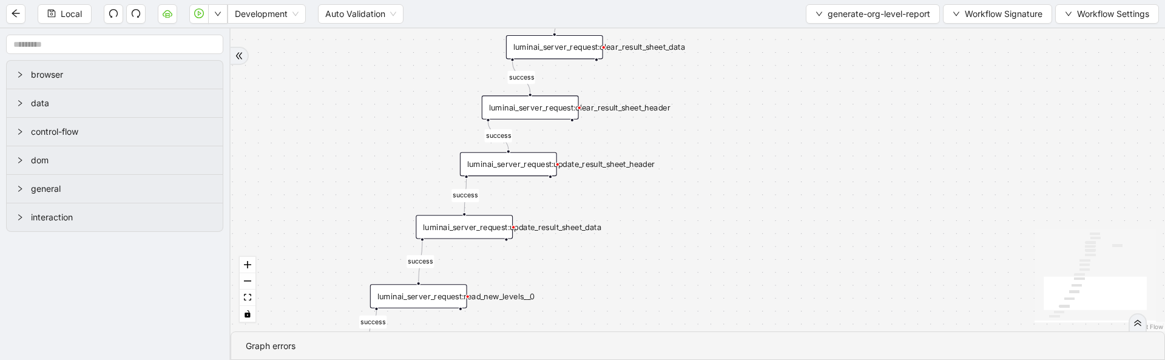
drag, startPoint x: 729, startPoint y: 95, endPoint x: 729, endPoint y: 42, distance: 53.4
click at [729, 42] on div "success success success success success success fallback success success succes…" at bounding box center [698, 180] width 934 height 303
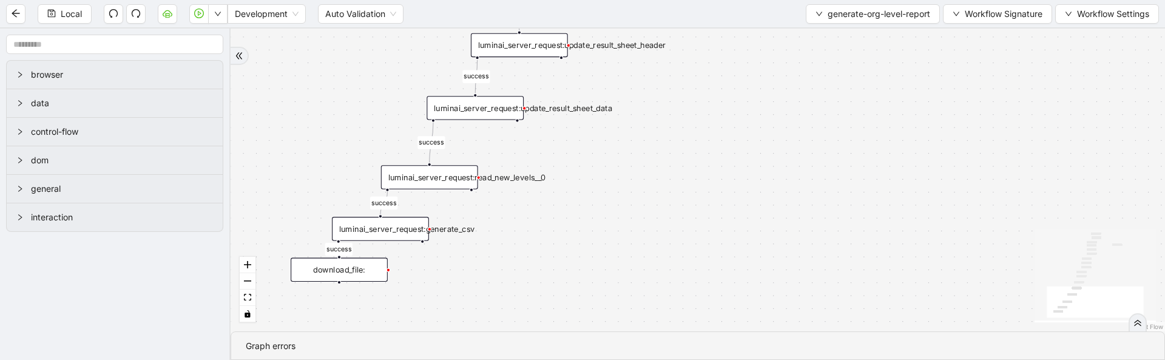
drag, startPoint x: 699, startPoint y: 144, endPoint x: 714, endPoint y: 66, distance: 79.7
click at [714, 66] on div "success success success success success success fallback success success succes…" at bounding box center [698, 180] width 934 height 303
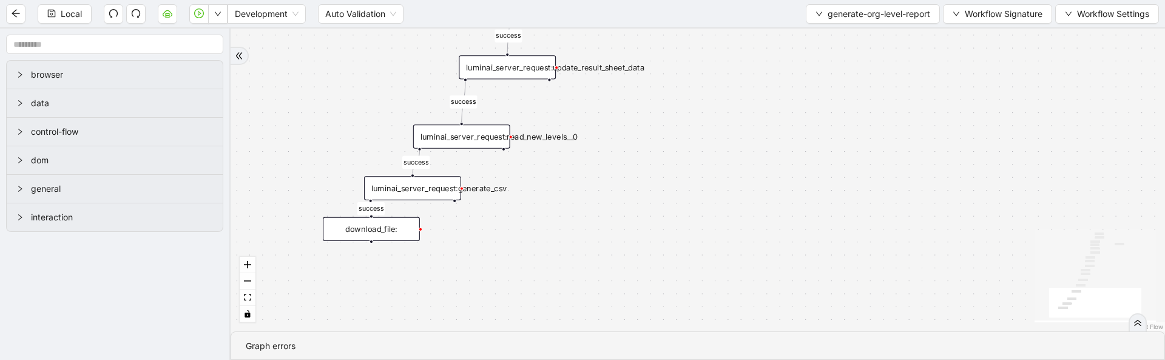
drag, startPoint x: 608, startPoint y: 194, endPoint x: 636, endPoint y: 160, distance: 44.0
click at [636, 160] on div "success success success success success success fallback success success succes…" at bounding box center [698, 180] width 934 height 303
drag, startPoint x: 382, startPoint y: 234, endPoint x: 382, endPoint y: 266, distance: 32.2
click at [382, 266] on div "download_file:" at bounding box center [370, 261] width 97 height 24
click at [866, 10] on span "generate-org-level-report" at bounding box center [879, 13] width 103 height 13
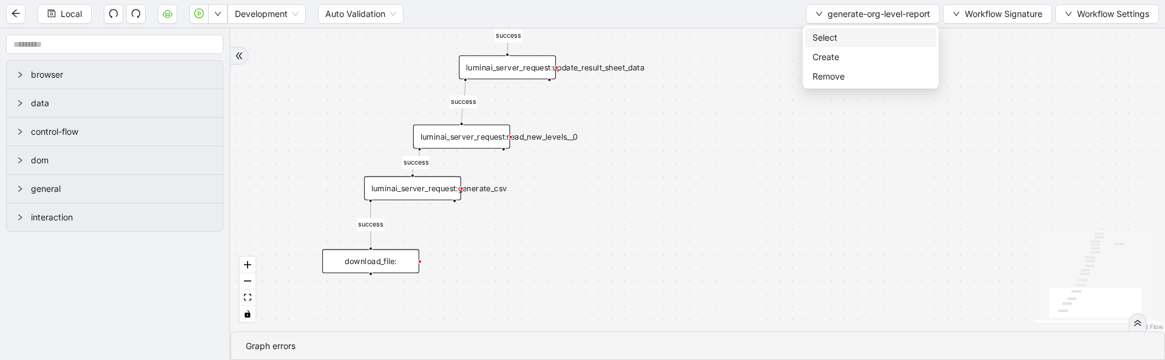
click at [841, 36] on span "Select" at bounding box center [870, 37] width 116 height 13
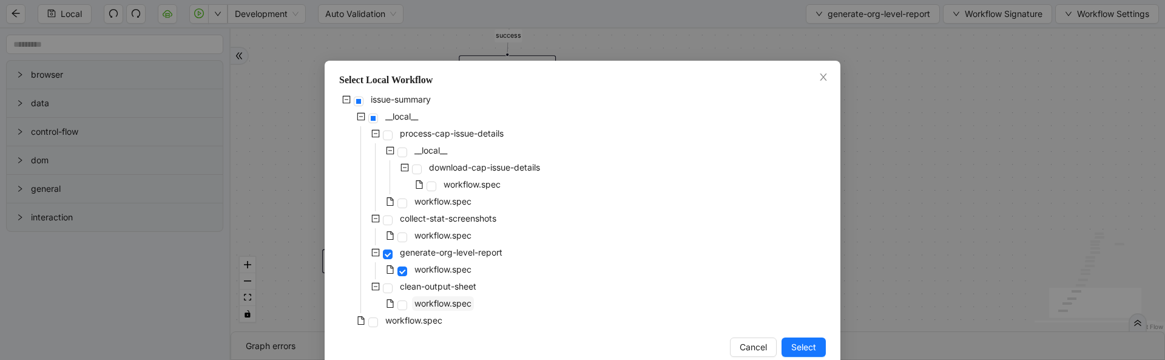
click at [438, 306] on span "workflow.spec" at bounding box center [442, 303] width 57 height 10
click at [423, 319] on span "workflow.spec" at bounding box center [413, 320] width 57 height 10
click at [794, 345] on span "Select" at bounding box center [803, 346] width 25 height 13
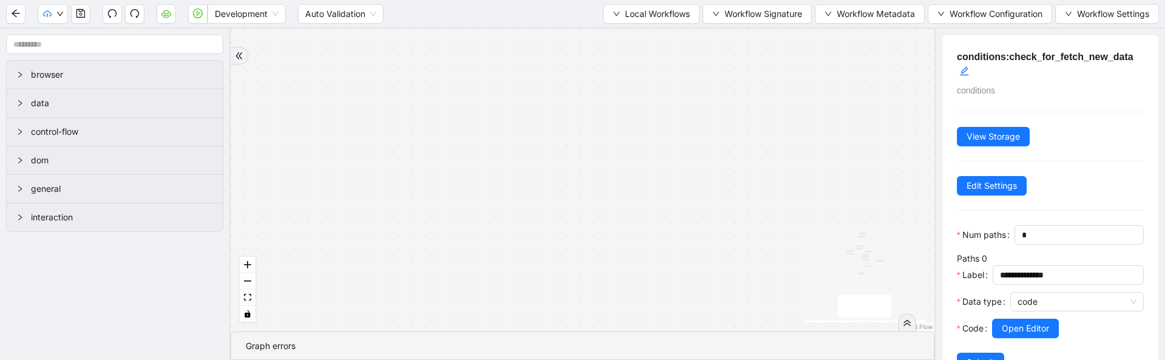
drag, startPoint x: 661, startPoint y: 229, endPoint x: 467, endPoint y: 301, distance: 207.1
click at [467, 301] on div "success data_not_available fallback fetch_new_data fallback generate_result suc…" at bounding box center [583, 180] width 704 height 303
click at [252, 297] on button "fit view" at bounding box center [248, 297] width 16 height 16
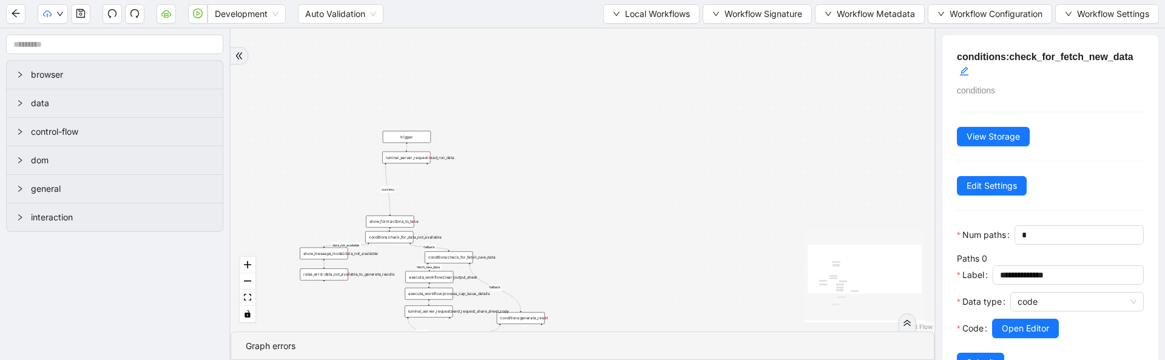
drag, startPoint x: 420, startPoint y: 194, endPoint x: 260, endPoint y: 282, distance: 183.0
click at [260, 282] on div "success data_not_available fallback fetch_new_data fallback generate_result suc…" at bounding box center [583, 180] width 704 height 303
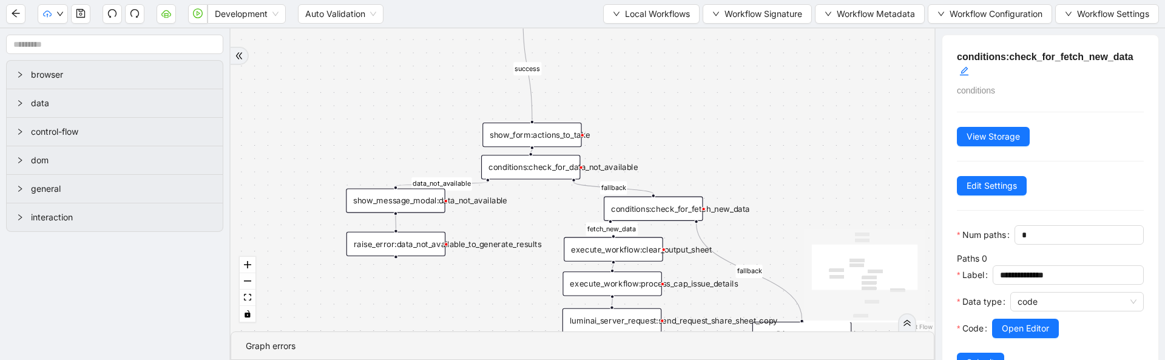
drag, startPoint x: 408, startPoint y: 280, endPoint x: 515, endPoint y: 221, distance: 121.6
click at [516, 221] on div "success data_not_available fallback fetch_new_data fallback generate_result suc…" at bounding box center [583, 180] width 704 height 303
click at [535, 163] on div "conditions:check_for_data_not_available" at bounding box center [530, 167] width 99 height 24
drag, startPoint x: 719, startPoint y: 167, endPoint x: 650, endPoint y: 66, distance: 122.7
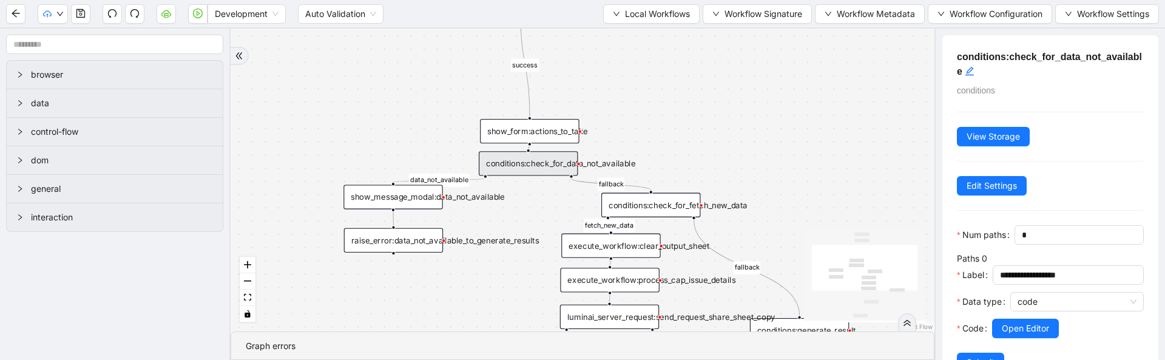
click at [650, 66] on div "success data_not_available fallback fetch_new_data fallback generate_result suc…" at bounding box center [583, 180] width 704 height 303
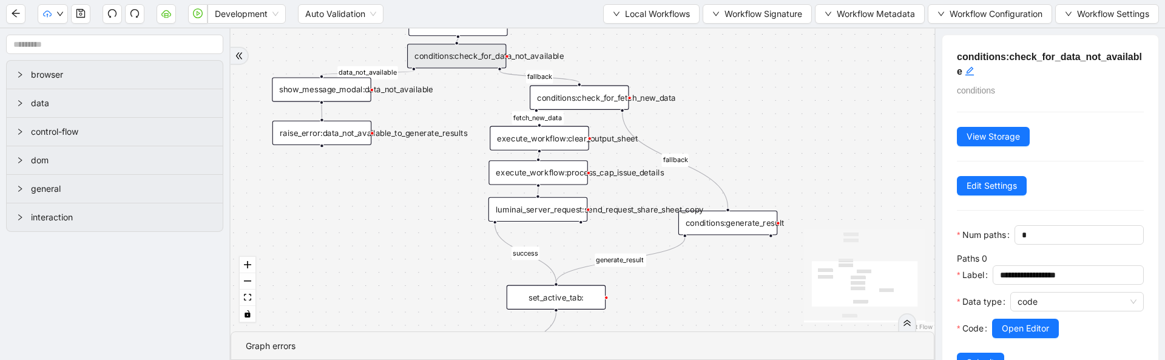
drag, startPoint x: 727, startPoint y: 129, endPoint x: 725, endPoint y: 123, distance: 6.5
click at [725, 123] on div "success data_not_available fallback fetch_new_data fallback generate_result suc…" at bounding box center [583, 180] width 704 height 303
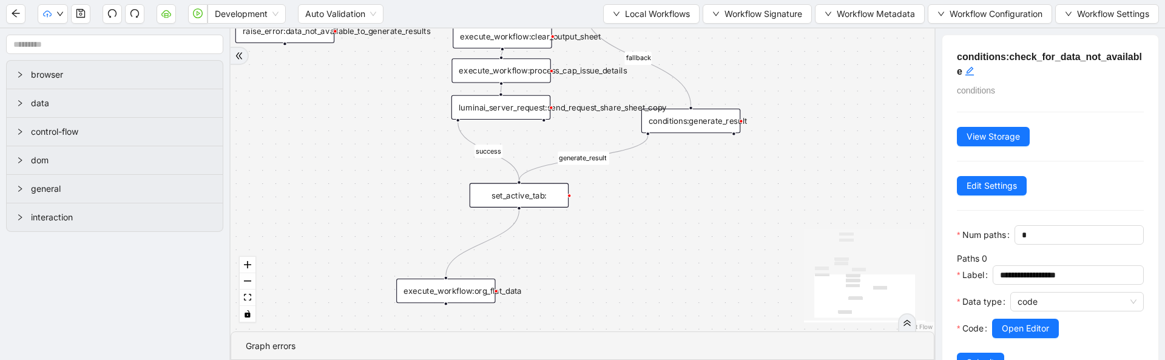
drag, startPoint x: 763, startPoint y: 184, endPoint x: 726, endPoint y: 83, distance: 107.9
click at [726, 83] on div "success data_not_available fallback fetch_new_data fallback generate_result suc…" at bounding box center [583, 180] width 704 height 303
click at [687, 118] on div "conditions:generate_result" at bounding box center [690, 121] width 99 height 24
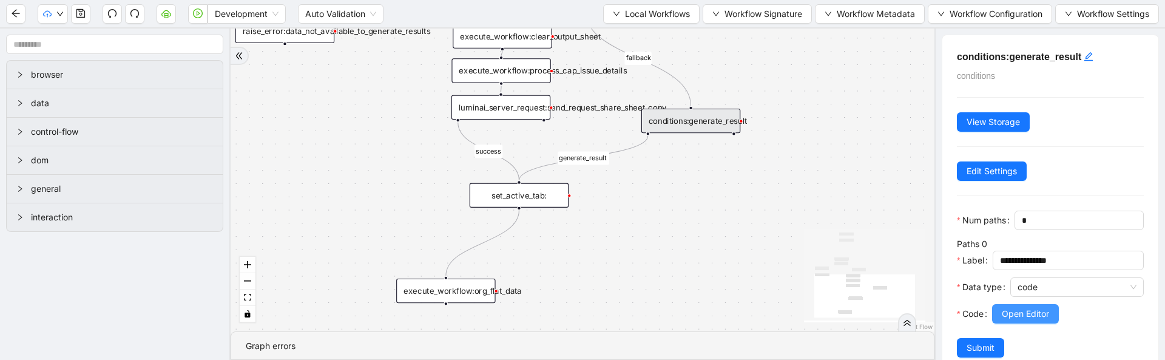
click at [1032, 314] on span "Open Editor" at bounding box center [1025, 313] width 47 height 13
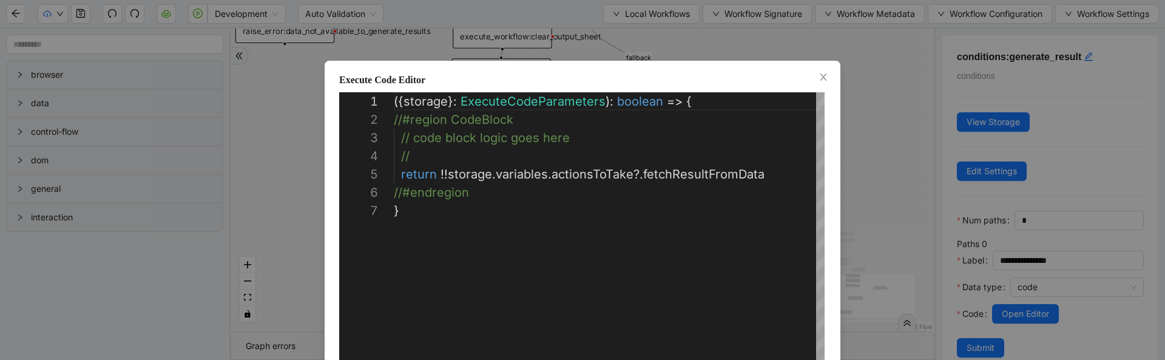
click at [687, 35] on div "**********" at bounding box center [582, 180] width 1165 height 360
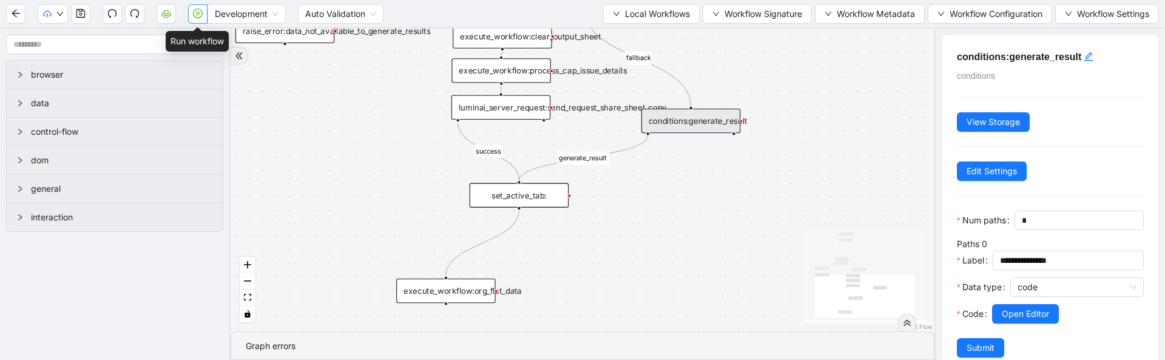
click at [189, 20] on button "button" at bounding box center [197, 13] width 19 height 19
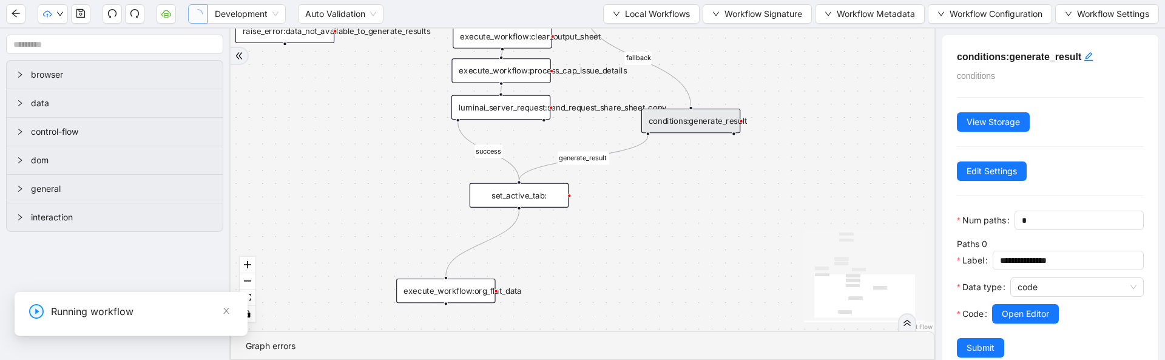
scroll to position [0, 0]
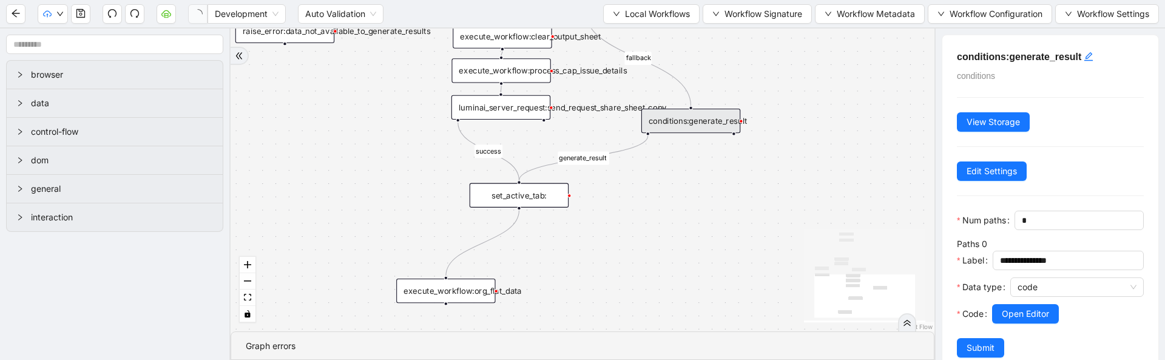
click at [0, 327] on select "**********" at bounding box center [91, 326] width 408 height 23
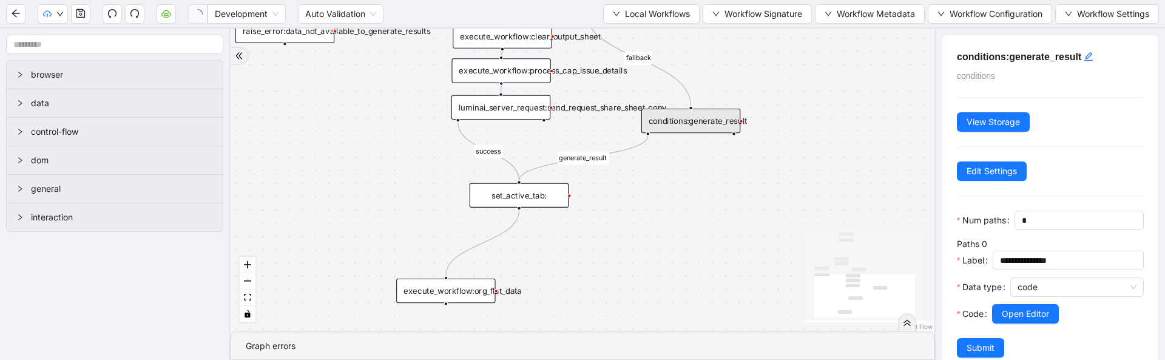
select select "**********"
click at [0, 315] on select "**********" at bounding box center [91, 326] width 408 height 23
select select "**********"
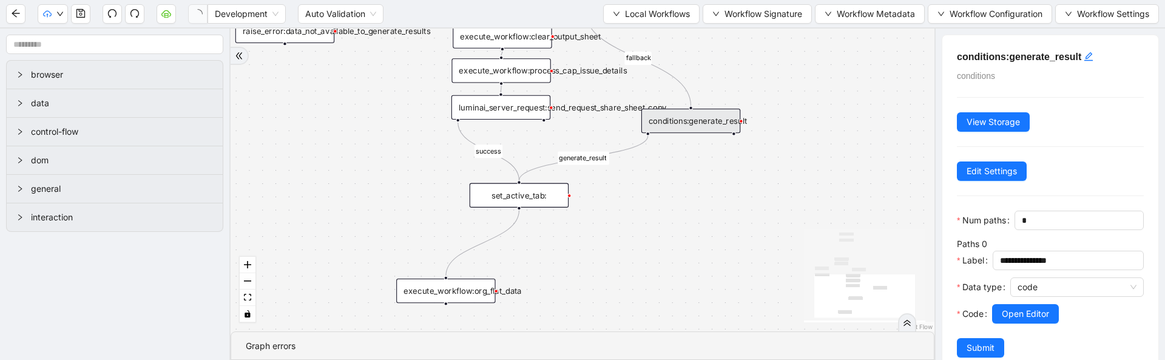
select select "**********"
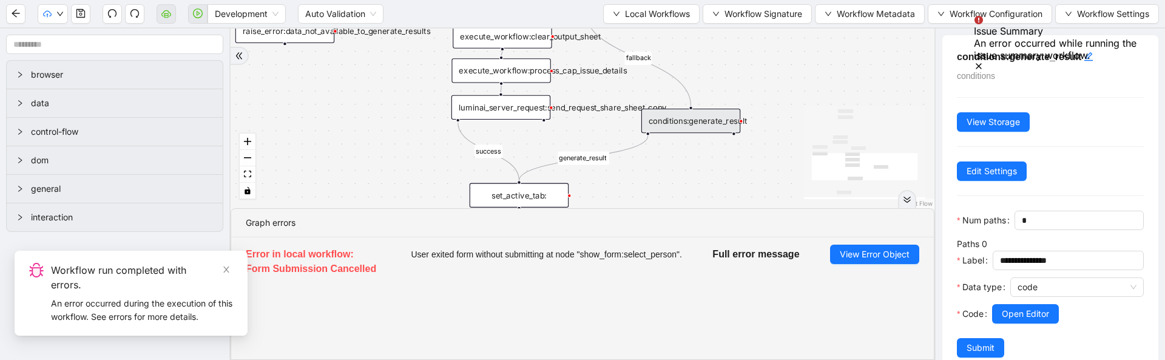
drag, startPoint x: 721, startPoint y: 226, endPoint x: 522, endPoint y: 402, distance: 265.2
click at [522, 360] on html "Development Auto Validation Local Workflows Workflow Signature Workflow Metadat…" at bounding box center [582, 180] width 1165 height 360
click at [629, 14] on span "Local Workflows" at bounding box center [657, 13] width 65 height 13
click at [629, 44] on span "Select" at bounding box center [648, 37] width 78 height 13
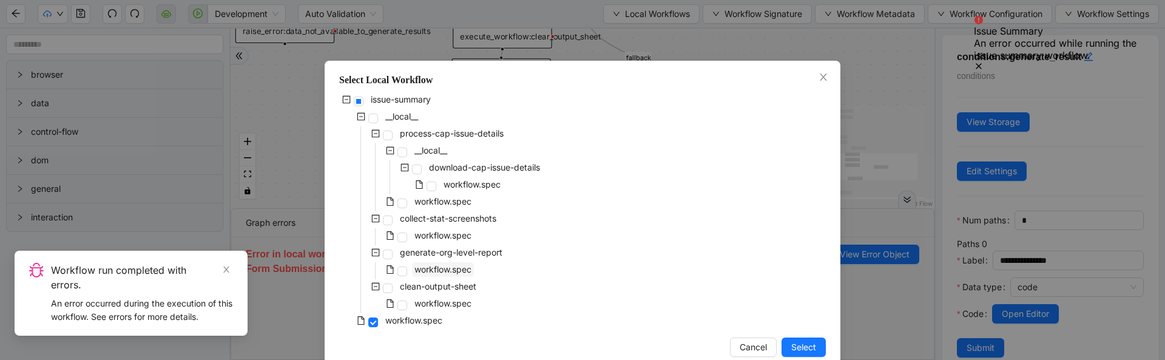
click at [453, 271] on span "workflow.spec" at bounding box center [442, 269] width 57 height 10
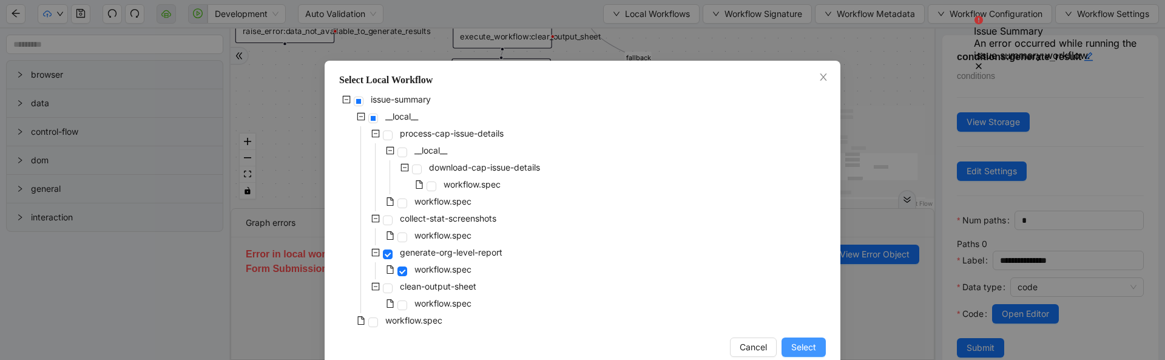
click at [792, 347] on span "Select" at bounding box center [803, 346] width 25 height 13
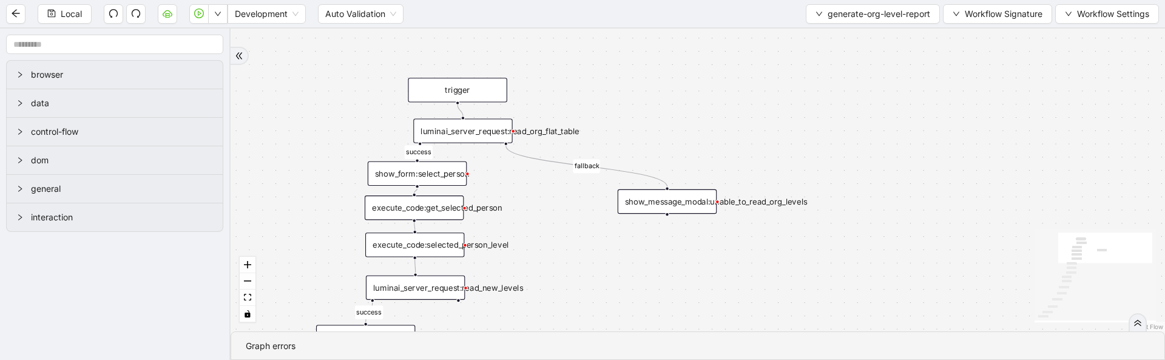
click at [457, 133] on div "luminai_server_request:read_org_flat_table" at bounding box center [462, 130] width 99 height 24
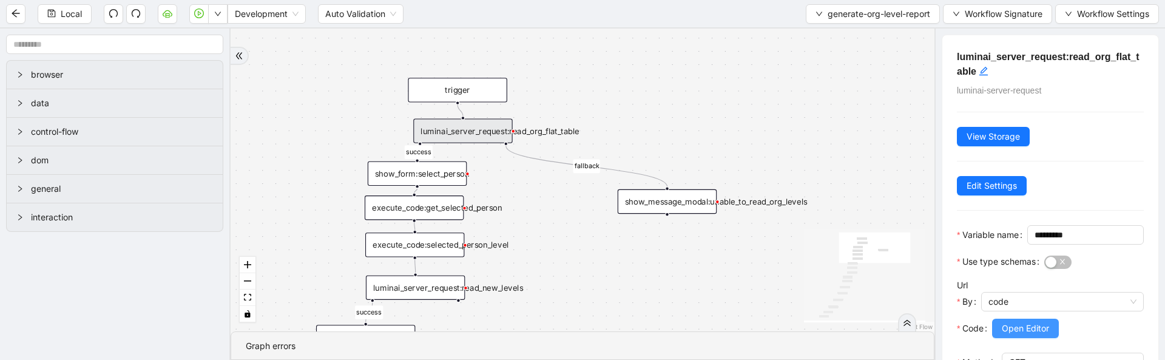
click at [1008, 335] on span "Open Editor" at bounding box center [1025, 328] width 47 height 13
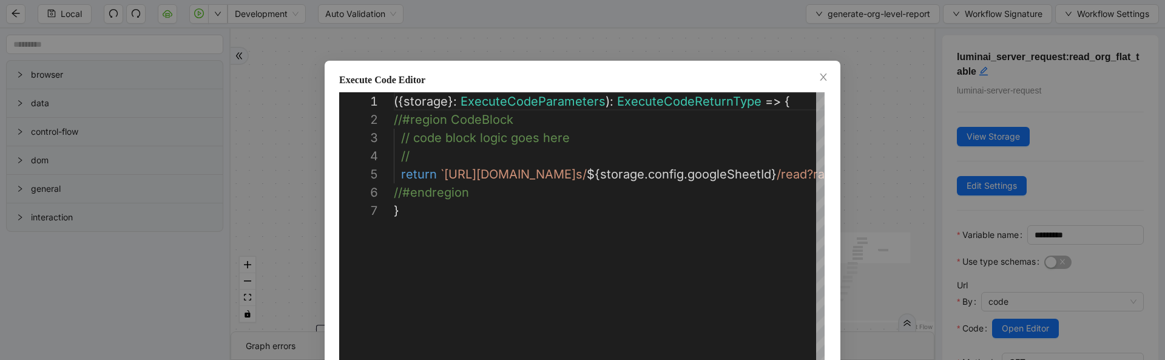
scroll to position [109, 0]
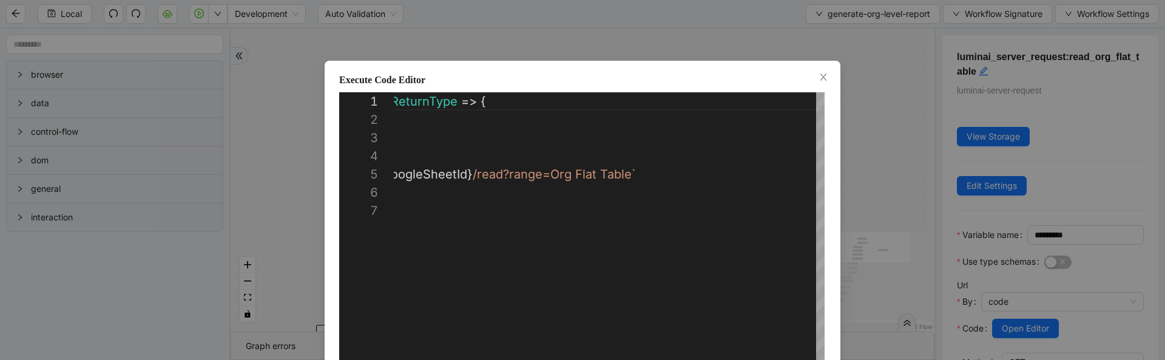
click at [576, 25] on div "**********" at bounding box center [582, 180] width 1165 height 360
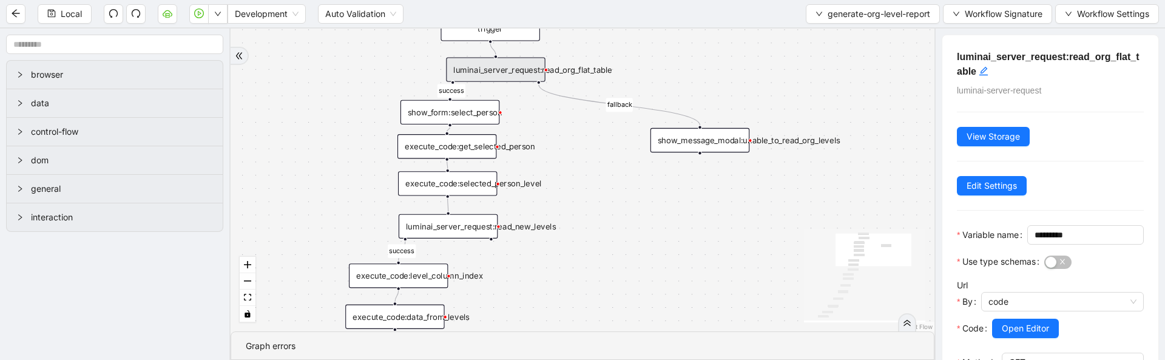
drag, startPoint x: 539, startPoint y: 240, endPoint x: 572, endPoint y: 180, distance: 69.0
click at [572, 180] on div "success success success success success success fallback success success succes…" at bounding box center [583, 180] width 704 height 303
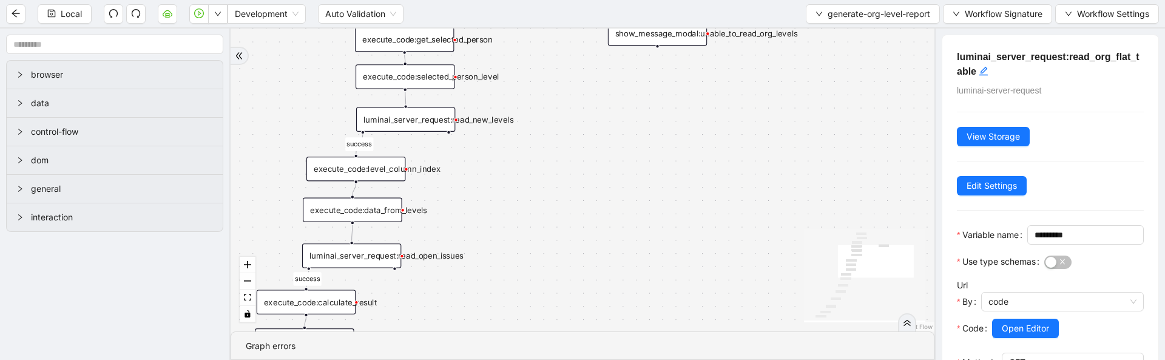
drag, startPoint x: 592, startPoint y: 147, endPoint x: 549, endPoint y: 110, distance: 56.3
click at [549, 109] on div "success success success success success success fallback success success succes…" at bounding box center [583, 180] width 704 height 303
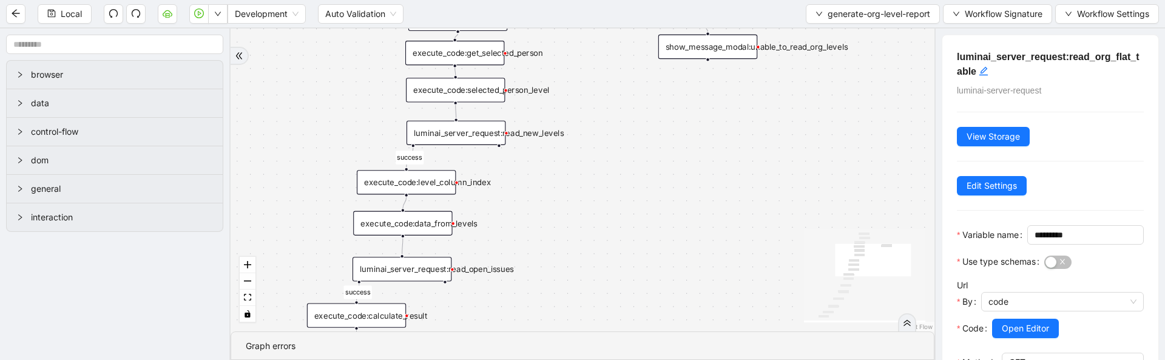
drag, startPoint x: 507, startPoint y: 200, endPoint x: 558, endPoint y: 212, distance: 52.5
click at [558, 212] on div "success success success success success success fallback success success succes…" at bounding box center [583, 180] width 704 height 303
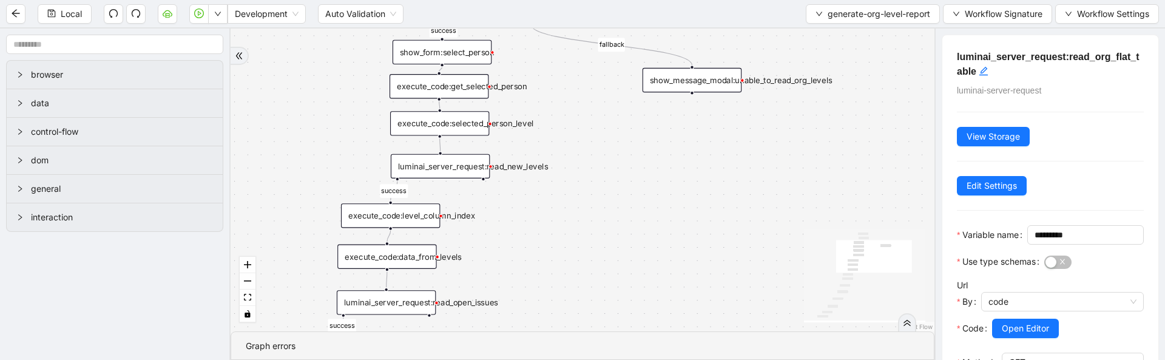
drag, startPoint x: 638, startPoint y: 143, endPoint x: 608, endPoint y: 212, distance: 75.8
click at [608, 213] on div "success success success success success success fallback success success succes…" at bounding box center [583, 180] width 704 height 303
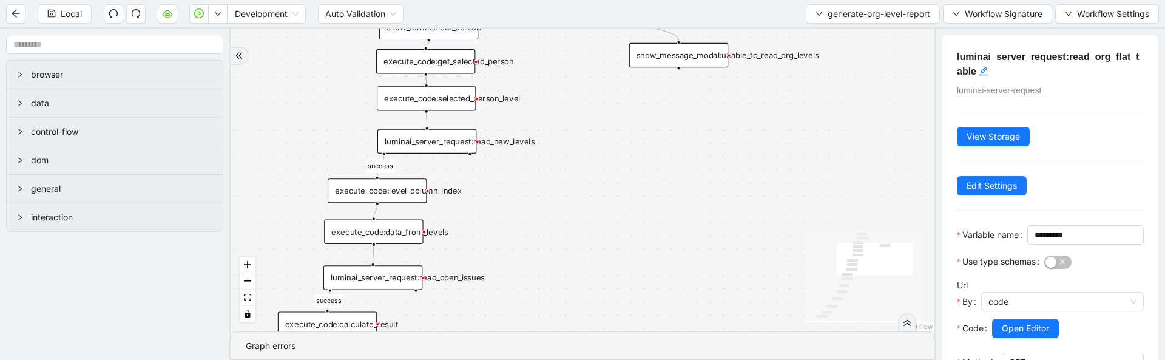
drag, startPoint x: 566, startPoint y: 258, endPoint x: 566, endPoint y: 197, distance: 61.3
click at [566, 197] on div "success success success success success success fallback success success succes…" at bounding box center [583, 180] width 704 height 303
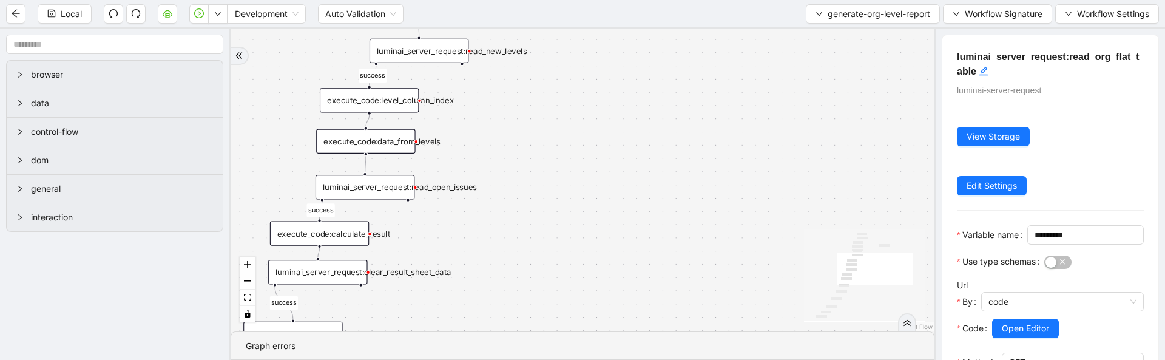
drag, startPoint x: 482, startPoint y: 222, endPoint x: 476, endPoint y: 138, distance: 84.0
click at [476, 138] on div "success success success success success success fallback success success succes…" at bounding box center [583, 180] width 704 height 303
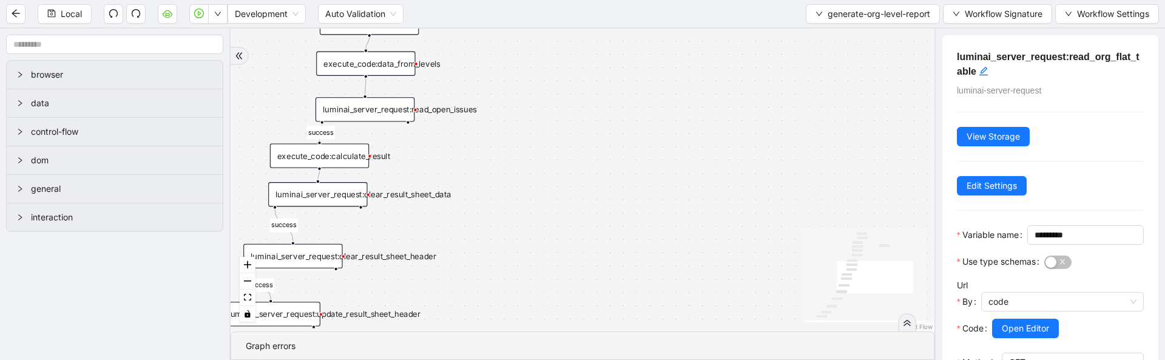
drag, startPoint x: 514, startPoint y: 229, endPoint x: 514, endPoint y: 151, distance: 77.7
click at [514, 150] on div "success success success success success success fallback success success succes…" at bounding box center [583, 180] width 704 height 303
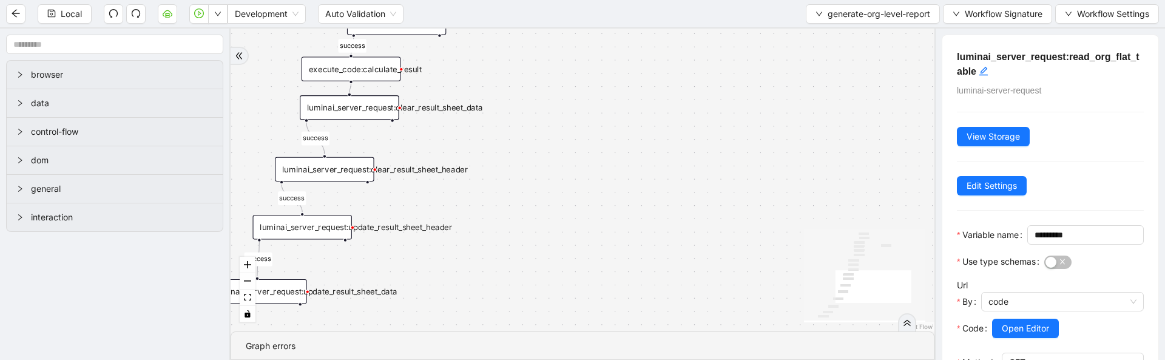
drag, startPoint x: 501, startPoint y: 213, endPoint x: 532, endPoint y: 126, distance: 92.3
click at [532, 126] on div "success success success success success success fallback success success succes…" at bounding box center [583, 180] width 704 height 303
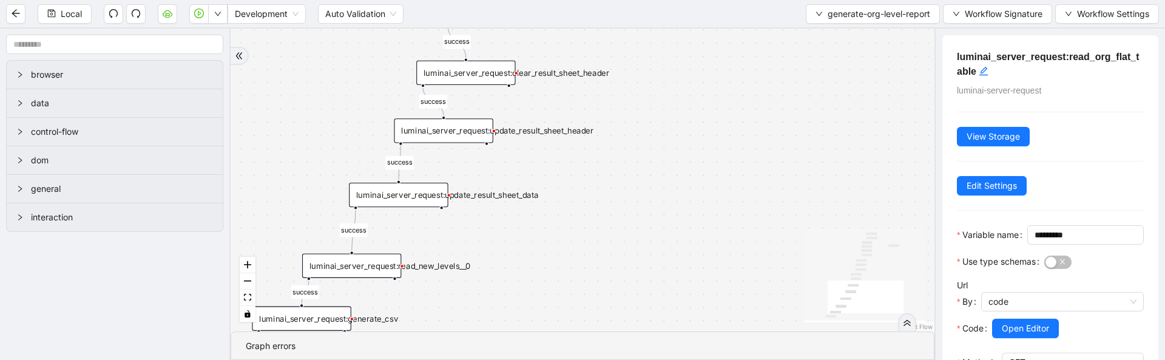
drag, startPoint x: 505, startPoint y: 192, endPoint x: 646, endPoint y: 96, distance: 170.6
click at [646, 96] on div "success success success success success success fallback success success succes…" at bounding box center [583, 180] width 704 height 303
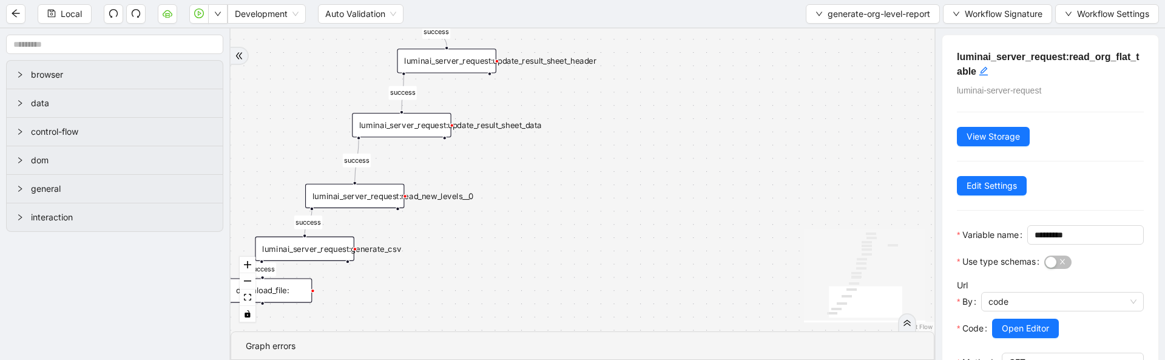
drag, startPoint x: 592, startPoint y: 206, endPoint x: 561, endPoint y: 232, distance: 40.9
click at [562, 232] on div "success success success success success success fallback success success succes…" at bounding box center [583, 180] width 704 height 303
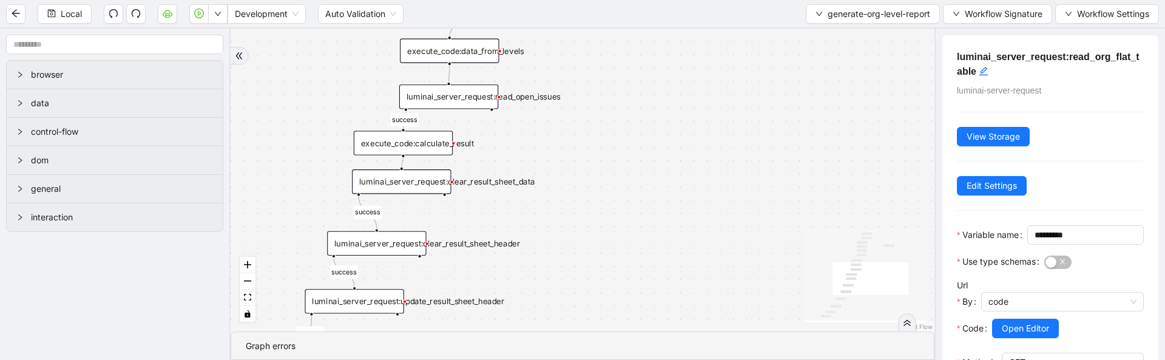
drag, startPoint x: 586, startPoint y: 139, endPoint x: 528, endPoint y: 281, distance: 153.2
click at [528, 281] on div "success success success success success success fallback success success succes…" at bounding box center [583, 180] width 704 height 303
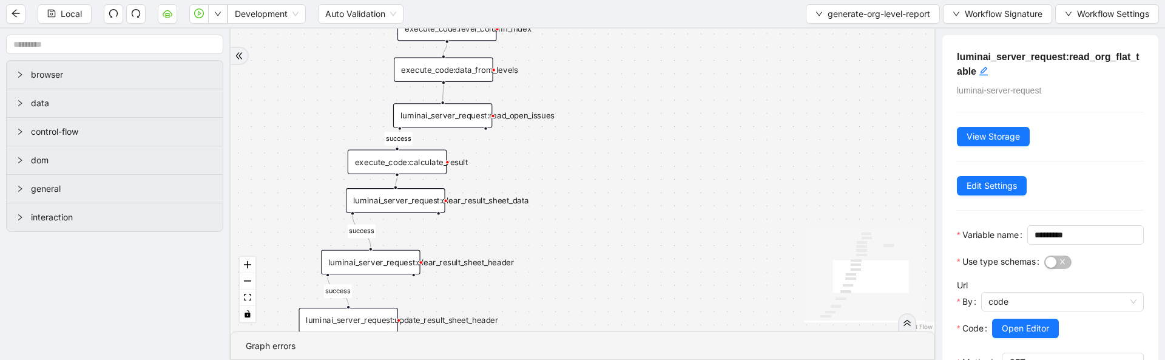
drag, startPoint x: 580, startPoint y: 144, endPoint x: 536, endPoint y: 306, distance: 167.9
click at [536, 306] on div "success success success success success success fallback success success succes…" at bounding box center [583, 180] width 704 height 303
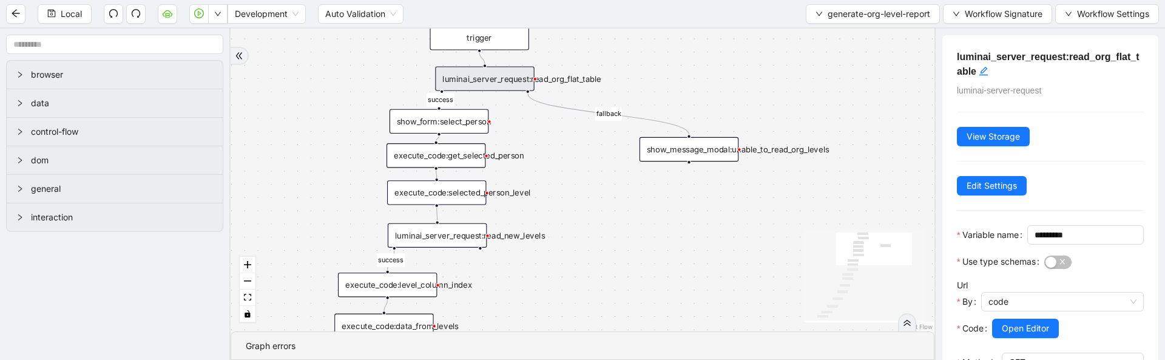
drag, startPoint x: 558, startPoint y: 202, endPoint x: 542, endPoint y: 298, distance: 97.2
click at [543, 298] on div "success success success success success success fallback success success succes…" at bounding box center [583, 180] width 704 height 303
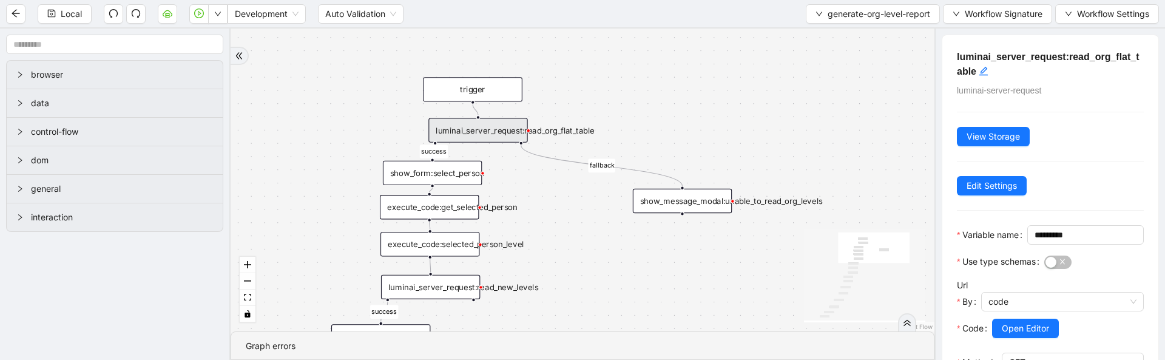
drag, startPoint x: 596, startPoint y: 190, endPoint x: 589, endPoint y: 244, distance: 54.5
click at [589, 244] on div "success success success success success success fallback success success succes…" at bounding box center [583, 180] width 704 height 303
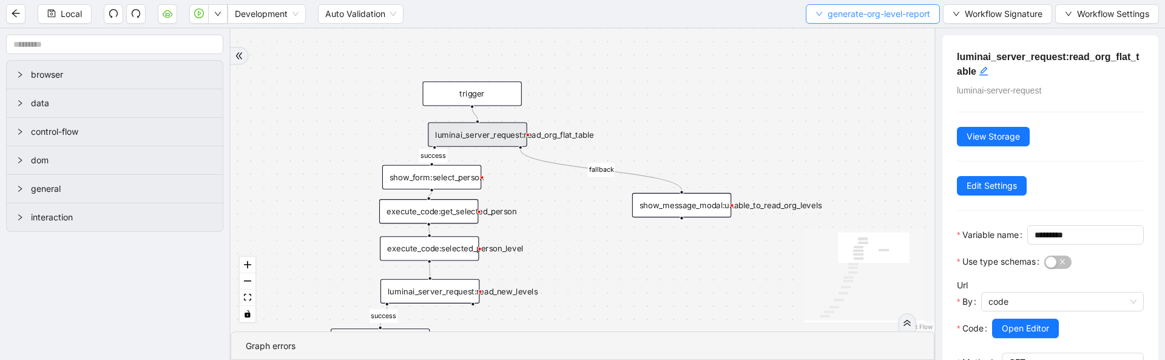
click at [843, 12] on span "generate-org-level-report" at bounding box center [879, 13] width 103 height 13
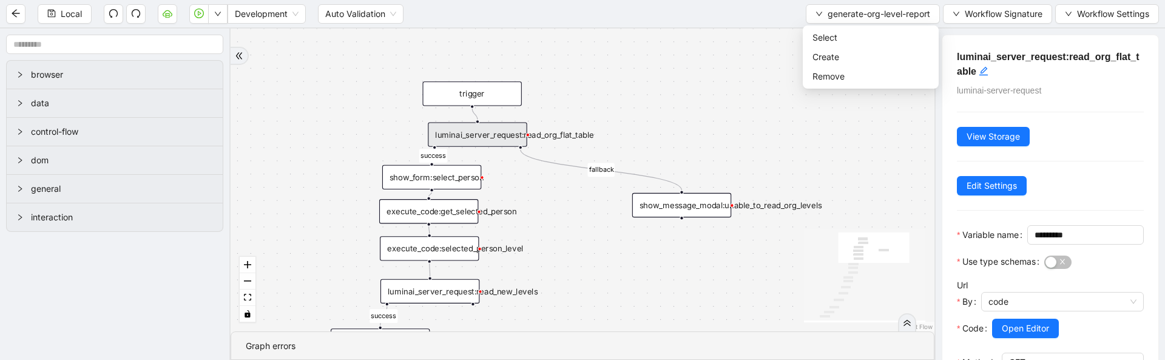
click at [688, 39] on div "success success success success success success fallback success success succes…" at bounding box center [583, 180] width 704 height 303
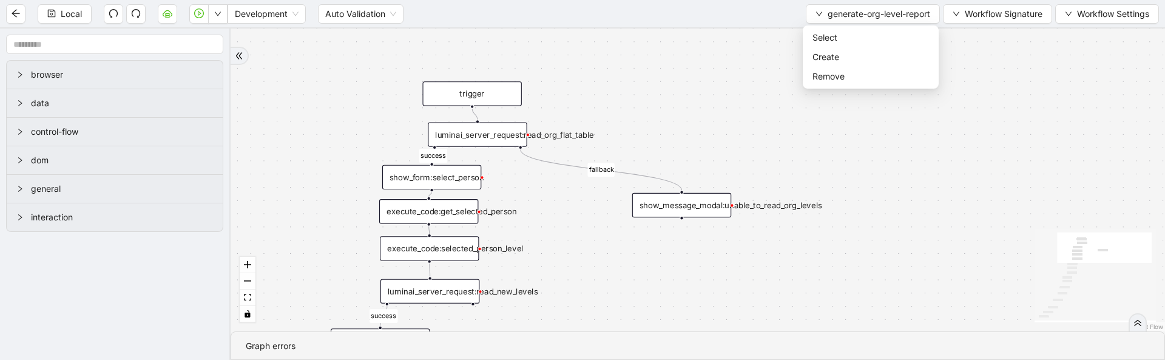
click at [590, 217] on div "success success success success success success fallback success success succes…" at bounding box center [698, 180] width 934 height 303
click at [836, 9] on span "generate-org-level-report" at bounding box center [879, 13] width 103 height 13
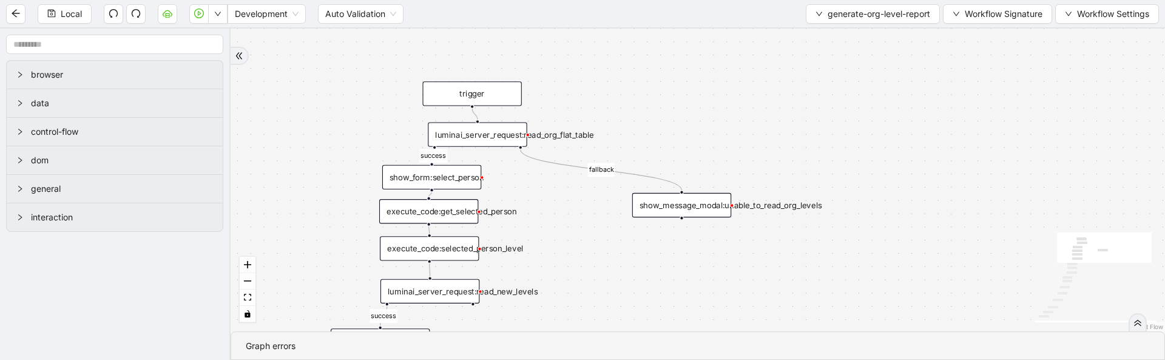
click at [444, 218] on div "execute_code:get_selected_person" at bounding box center [428, 211] width 99 height 24
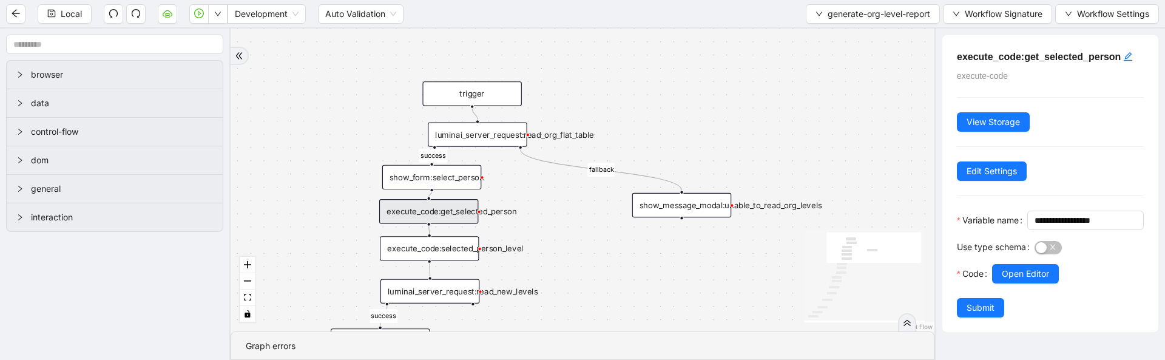
click at [444, 218] on div "execute_code:get_selected_person" at bounding box center [428, 211] width 99 height 24
click at [1007, 280] on span "Open Editor" at bounding box center [1025, 273] width 47 height 13
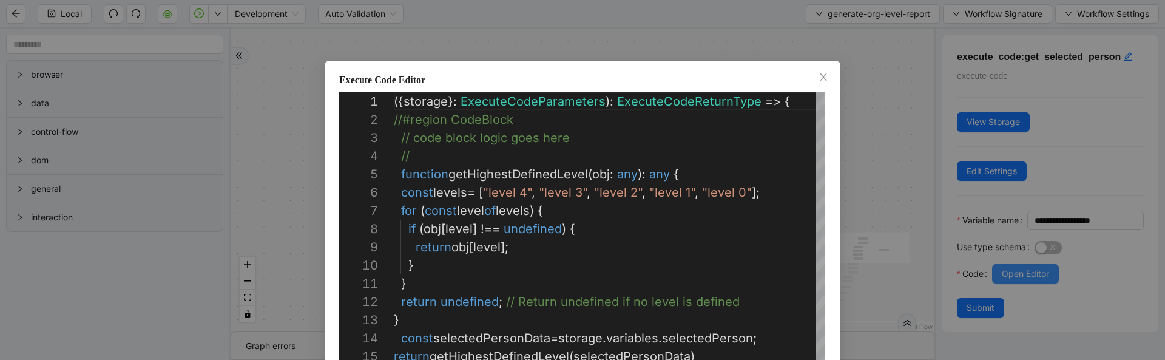
scroll to position [182, 0]
click at [507, 33] on div "Execute Code Editor 4 5 6 7 8 9 10 11 12 13 14 15 16 17 3 2 1 // function getHi…" at bounding box center [582, 180] width 1165 height 360
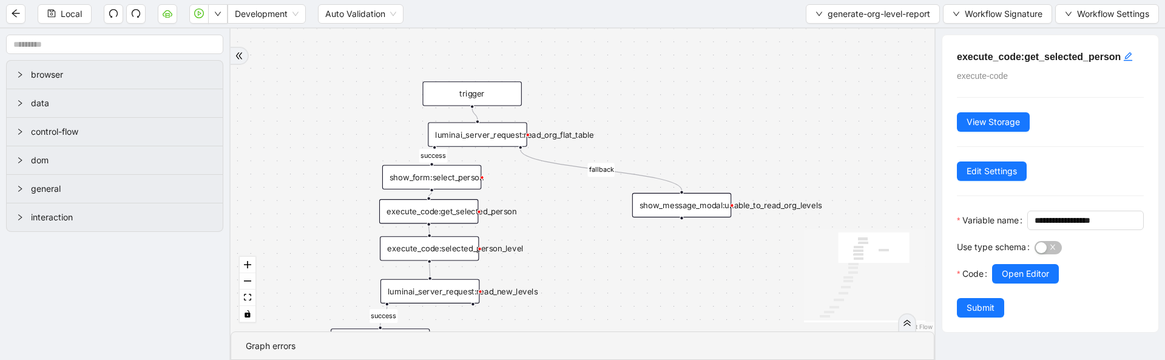
click at [444, 248] on div "execute_code:selected_person_level" at bounding box center [429, 248] width 99 height 24
click at [1007, 283] on button "Open Editor" at bounding box center [1025, 273] width 67 height 19
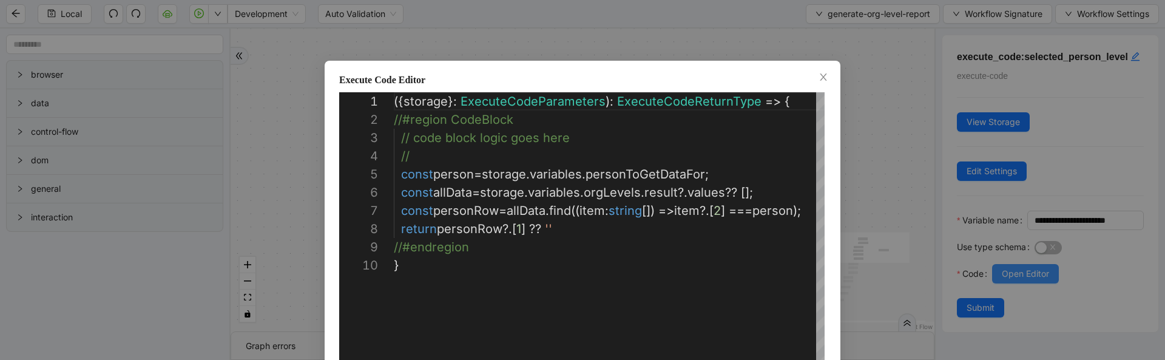
scroll to position [164, 0]
click at [527, 33] on div "**********" at bounding box center [582, 180] width 1165 height 360
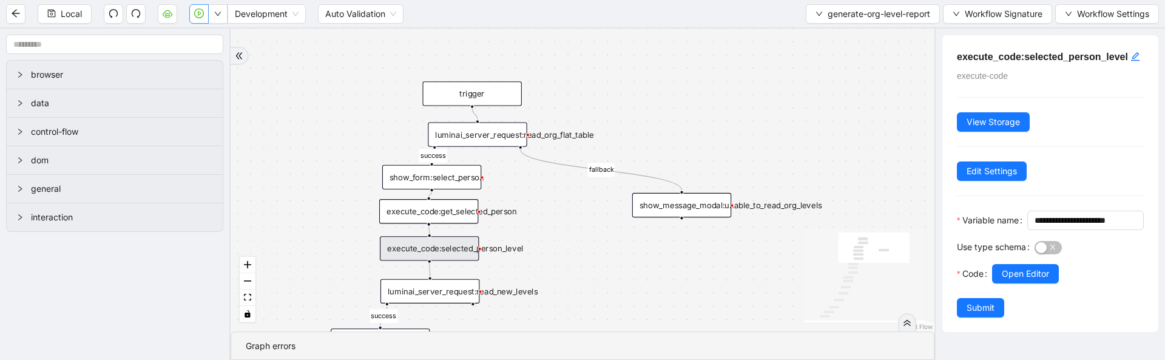
click at [198, 21] on button "button" at bounding box center [198, 13] width 19 height 19
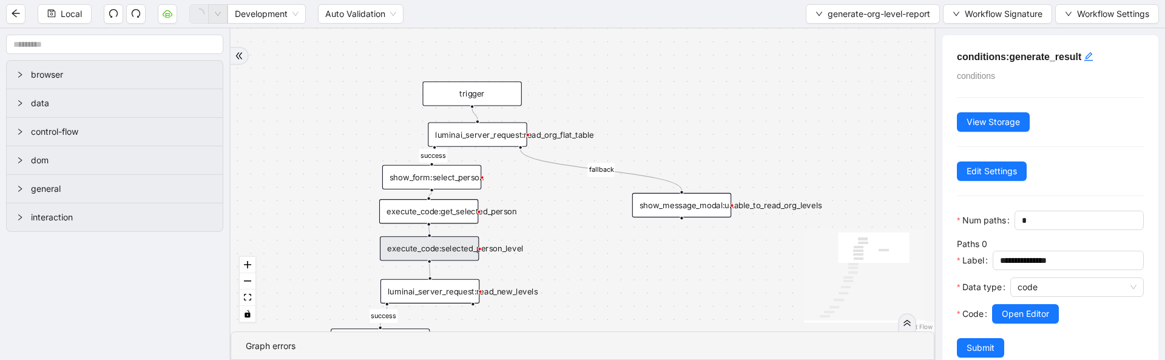
scroll to position [0, 0]
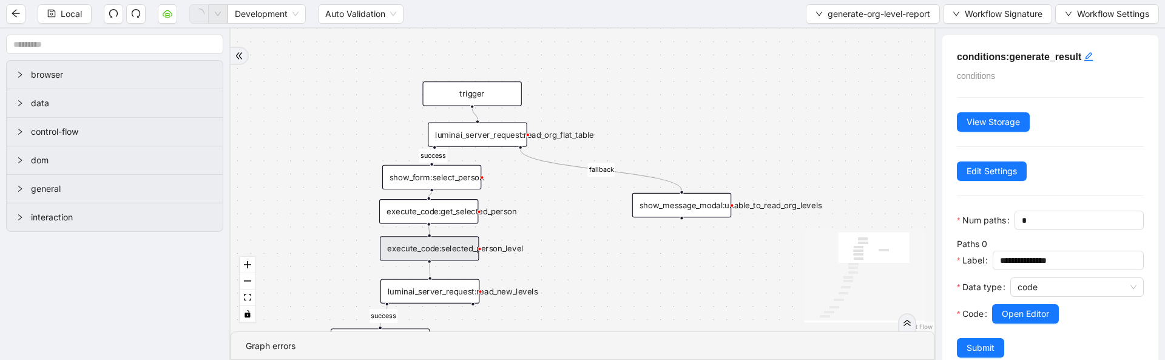
click at [0, 332] on select "**********" at bounding box center [91, 326] width 408 height 23
select select "**********"
click at [0, 315] on select "**********" at bounding box center [91, 326] width 408 height 23
select select "**********"
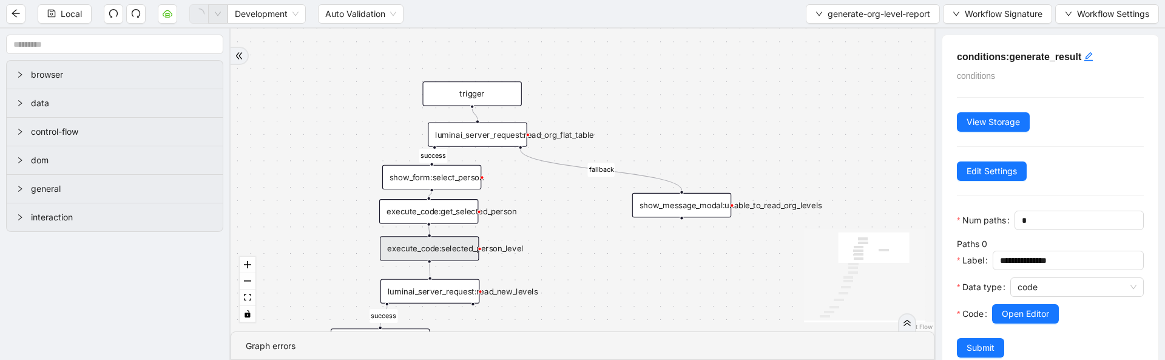
select select "**********"
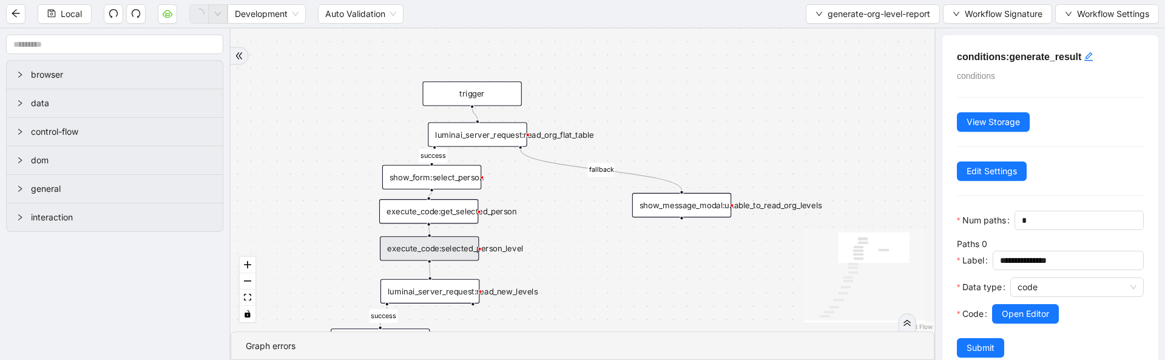
scroll to position [0, 0]
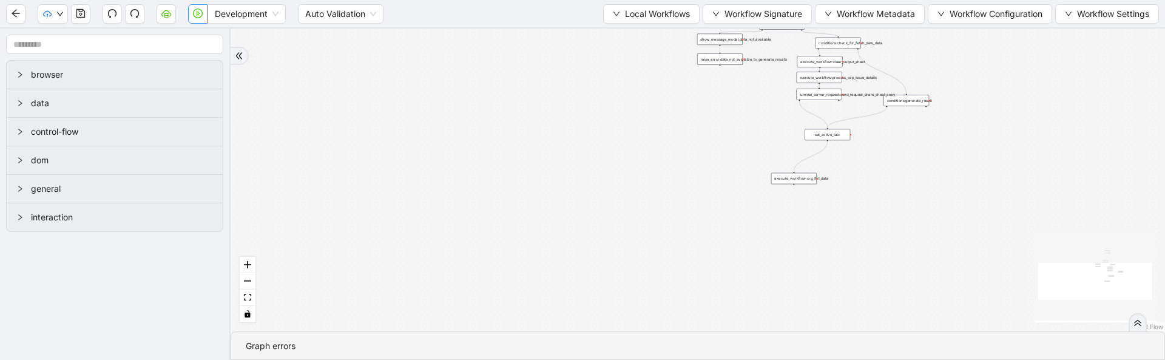
click at [198, 22] on button "button" at bounding box center [197, 13] width 19 height 19
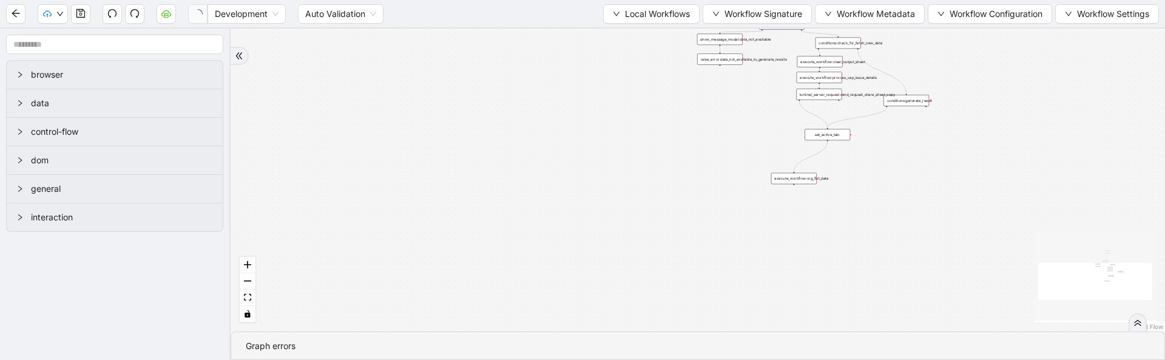
click at [0, 328] on select "**********" at bounding box center [91, 326] width 408 height 23
select select "**********"
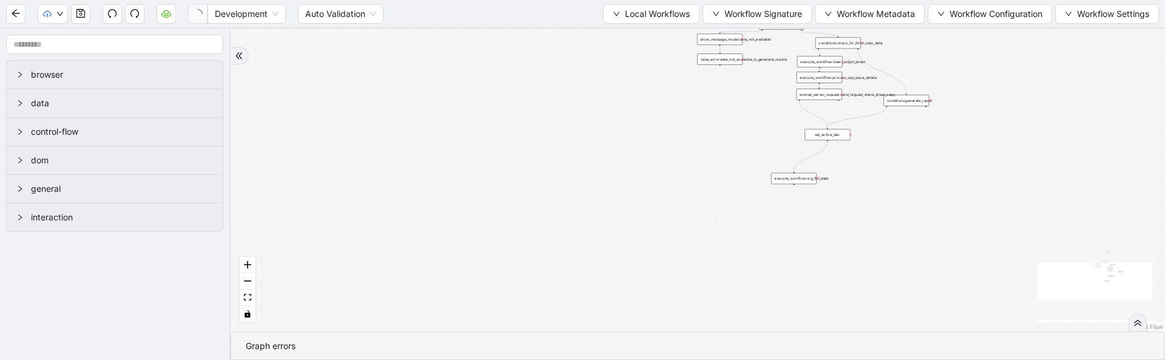
click at [0, 315] on select "**********" at bounding box center [91, 326] width 408 height 23
select select "**********"
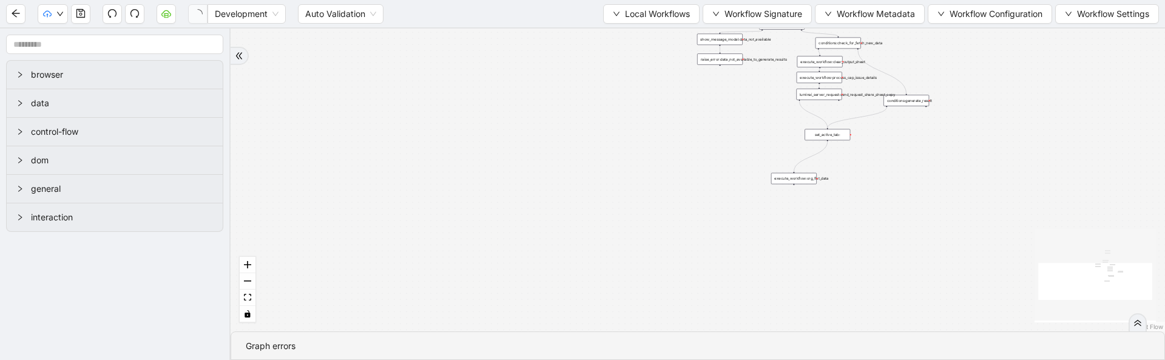
select select "**********"
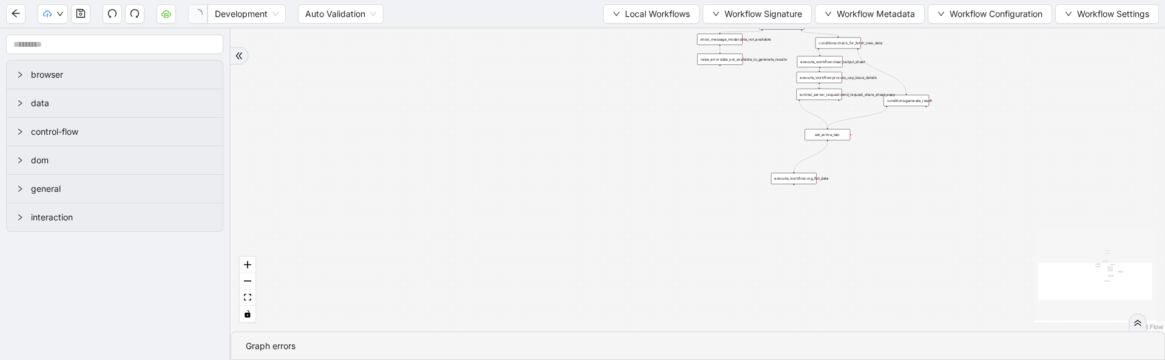
select select "**********"
click at [194, 18] on icon "play-circle" at bounding box center [198, 13] width 10 height 10
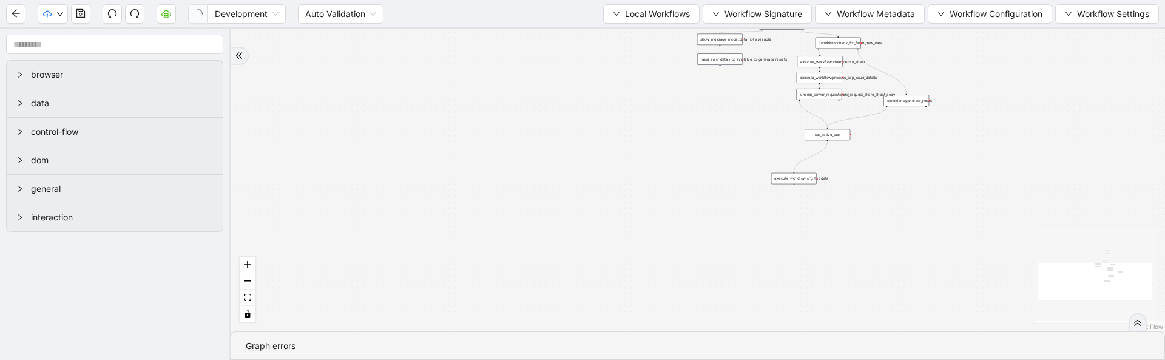
select select "**********"
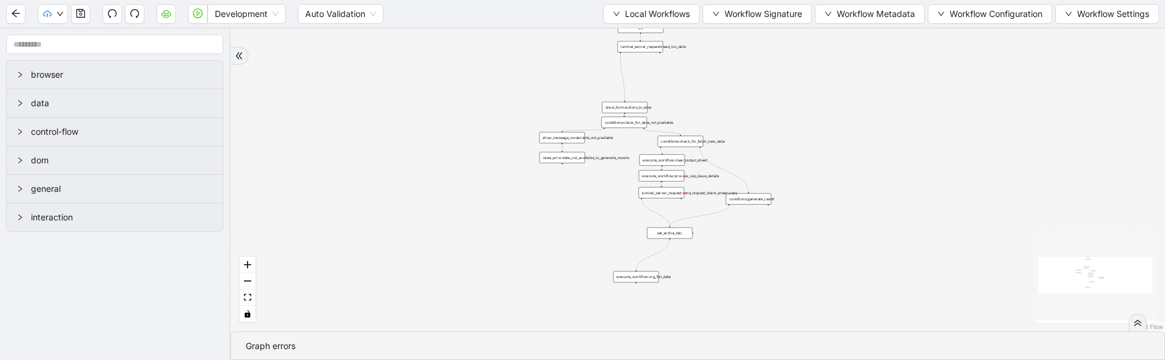
drag, startPoint x: 709, startPoint y: 177, endPoint x: 514, endPoint y: 308, distance: 234.4
click at [514, 308] on div "trigger execute_workflow:process_cap_issue_details execute_workflow:org_flat_da…" at bounding box center [698, 180] width 934 height 303
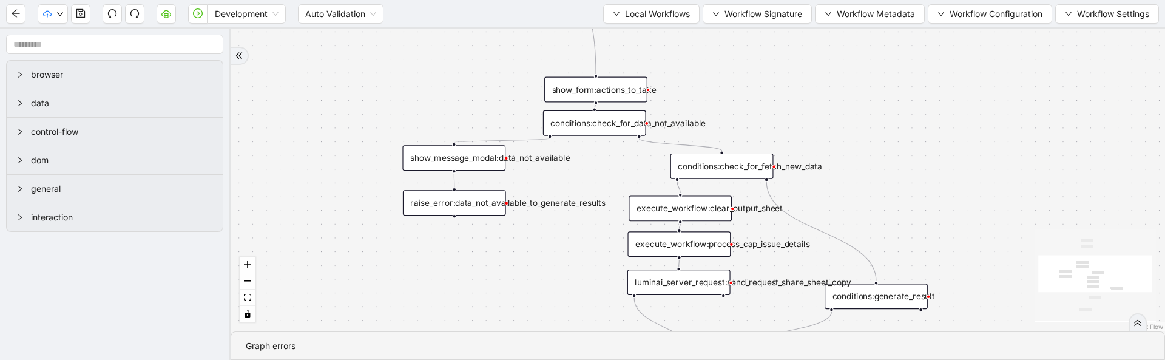
drag, startPoint x: 536, startPoint y: 284, endPoint x: 496, endPoint y: 272, distance: 41.8
click at [496, 272] on div "trigger execute_workflow:process_cap_issue_details execute_workflow:org_flat_da…" at bounding box center [698, 180] width 934 height 303
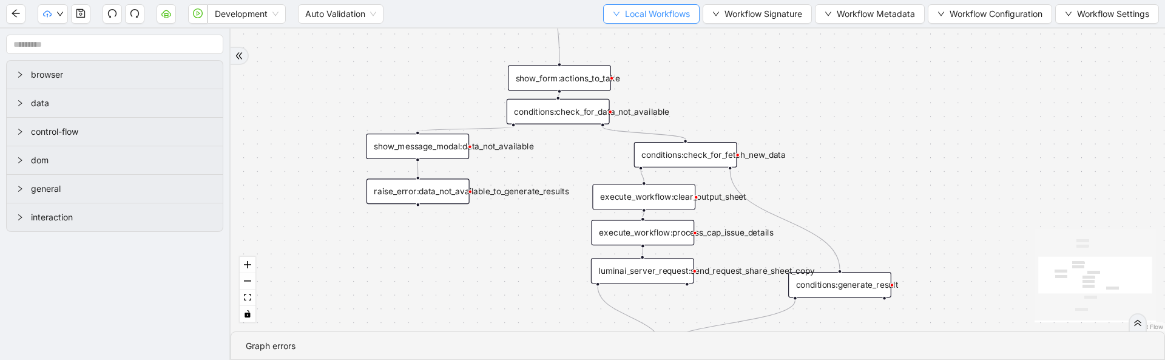
click at [638, 23] on button "Local Workflows" at bounding box center [651, 13] width 96 height 19
click at [622, 36] on span "Select" at bounding box center [645, 37] width 79 height 13
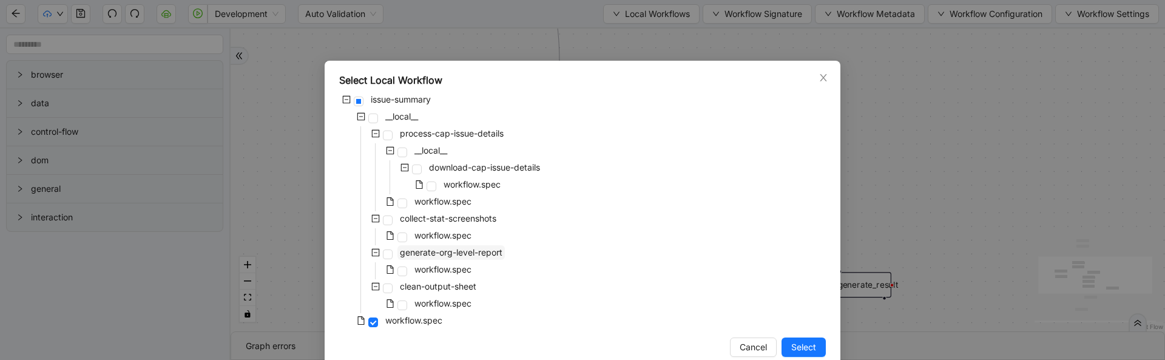
scroll to position [24, 0]
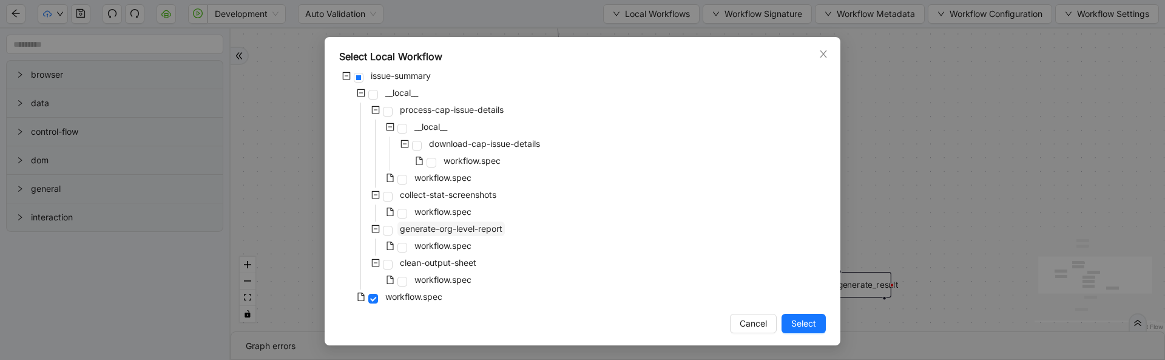
click at [450, 252] on span "workflow.spec" at bounding box center [443, 245] width 62 height 15
click at [784, 322] on button "Select" at bounding box center [803, 323] width 44 height 19
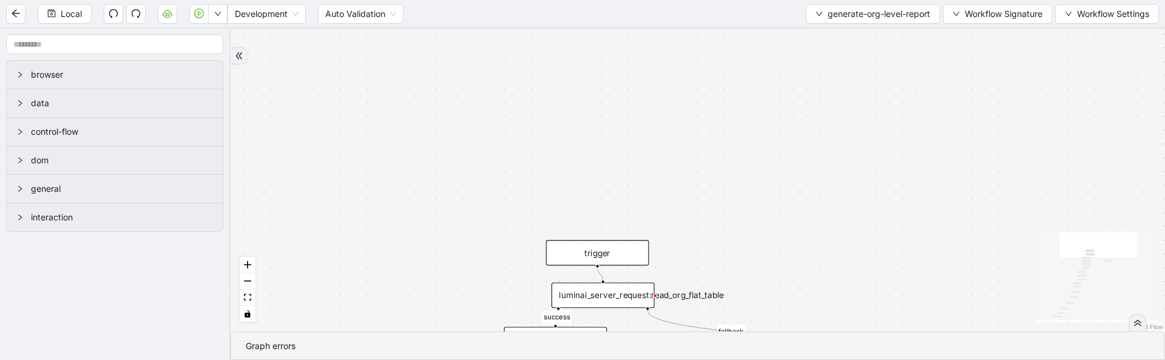
drag, startPoint x: 487, startPoint y: 213, endPoint x: 487, endPoint y: 62, distance: 150.5
click at [487, 62] on div "success success success success success success fallback success success succes…" at bounding box center [698, 180] width 934 height 303
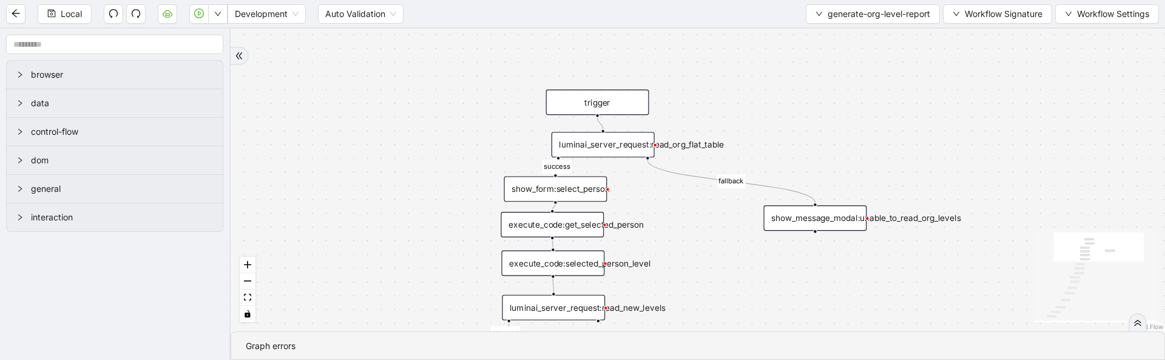
drag, startPoint x: 665, startPoint y: 211, endPoint x: 626, endPoint y: 177, distance: 51.6
click at [626, 177] on div "success success success success success success fallback success success succes…" at bounding box center [698, 180] width 934 height 303
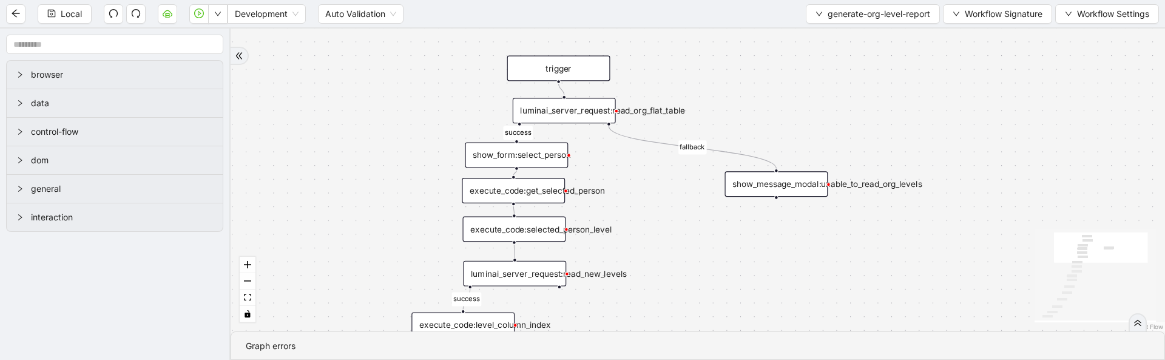
click at [537, 160] on div "show_form:select_person" at bounding box center [516, 154] width 103 height 25
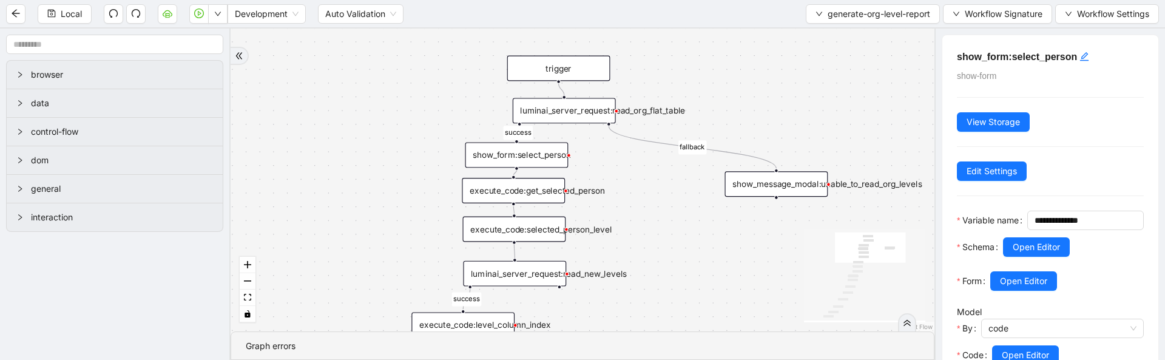
click at [539, 195] on div "execute_code:get_selected_person" at bounding box center [513, 190] width 103 height 25
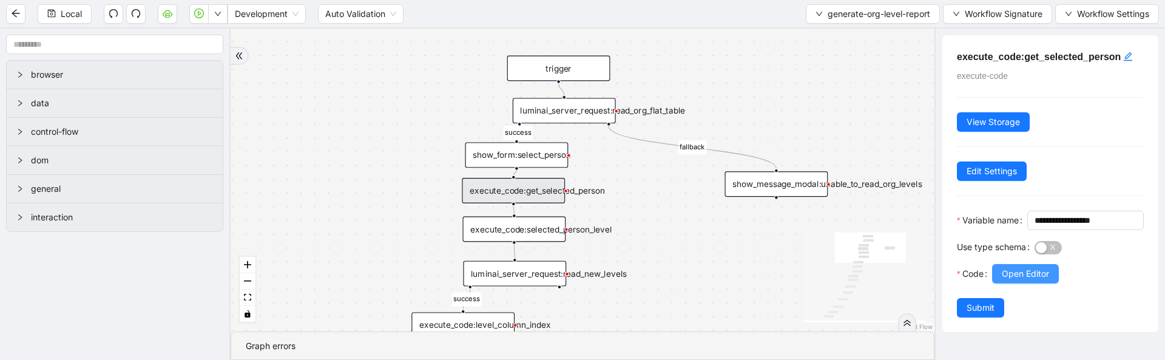
click at [1044, 280] on span "Open Editor" at bounding box center [1025, 273] width 47 height 13
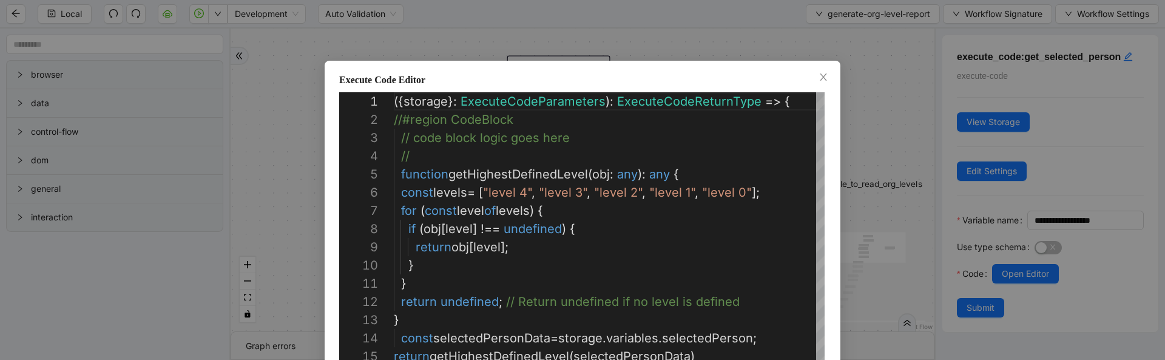
click at [493, 36] on div "Execute Code Editor 8 9 10 11 12 13 14 15 16 17 6 7 5 4 2 3 1 if ( obj [ level …" at bounding box center [582, 180] width 1165 height 360
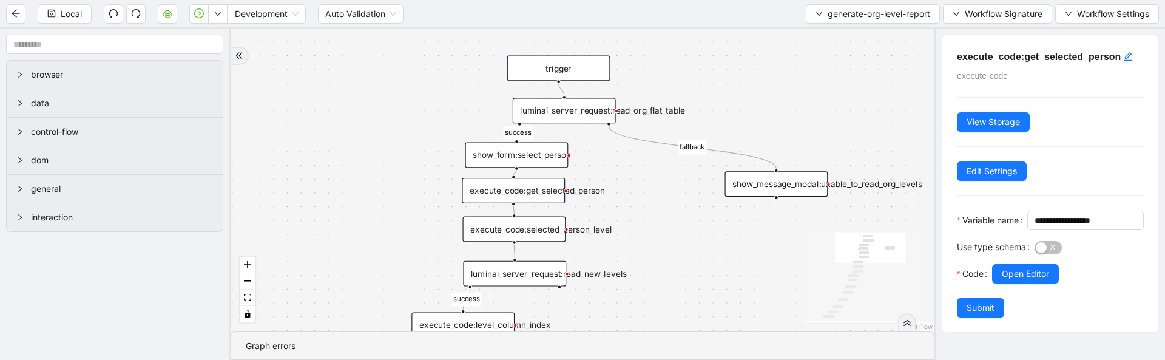
click at [541, 227] on div "execute_code:selected_person_level" at bounding box center [513, 229] width 103 height 25
click at [1038, 280] on span "Open Editor" at bounding box center [1025, 273] width 47 height 13
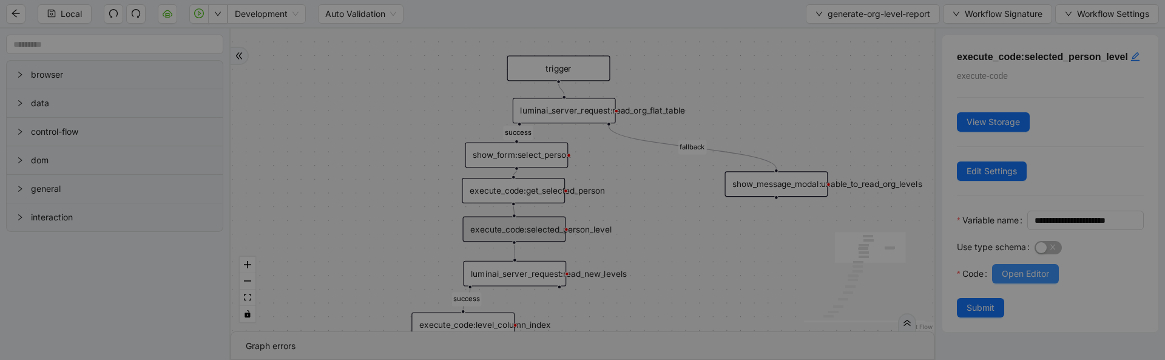
scroll to position [164, 0]
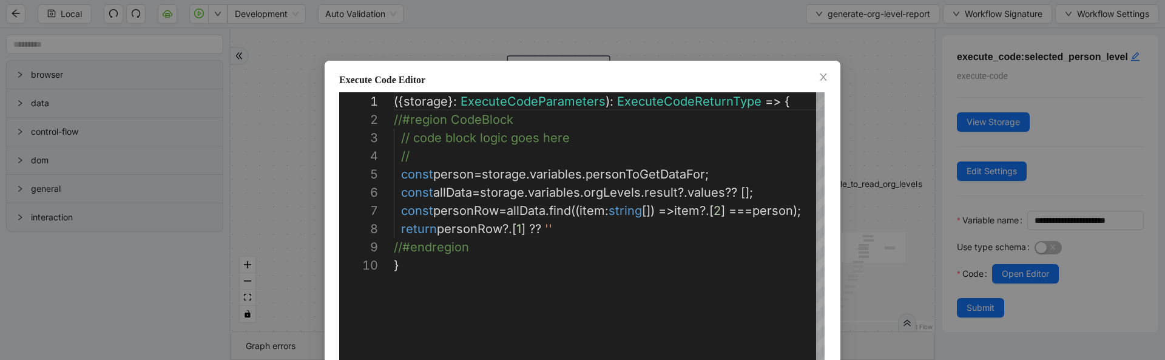
click at [880, 135] on div "**********" at bounding box center [582, 180] width 1165 height 360
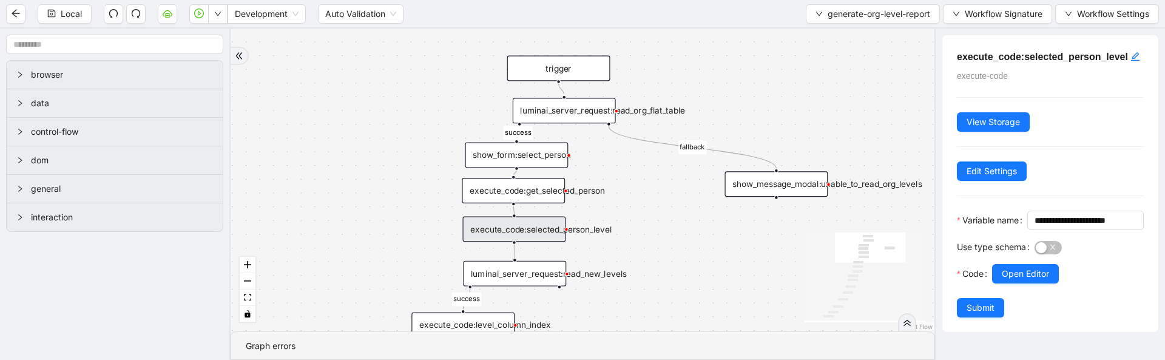
click at [531, 191] on div "execute_code:get_selected_person" at bounding box center [513, 190] width 103 height 25
click at [528, 236] on div "execute_code:selected_person_level" at bounding box center [513, 229] width 103 height 25
click at [994, 129] on span "View Storage" at bounding box center [993, 121] width 53 height 13
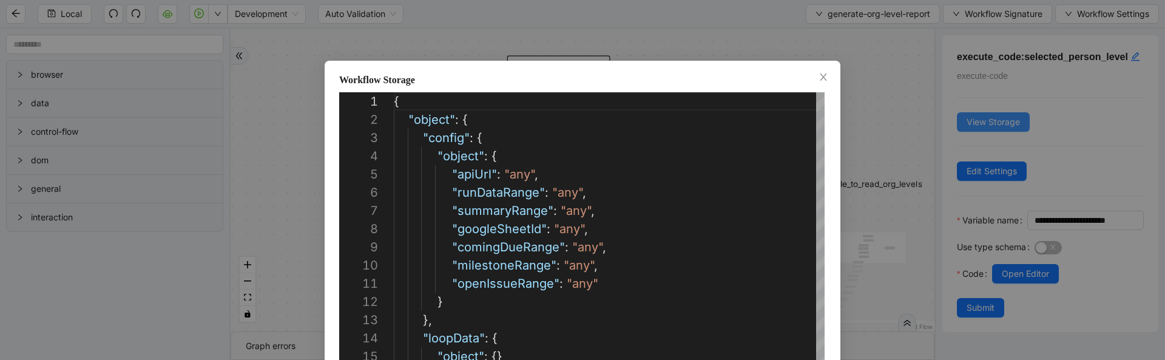
scroll to position [182, 0]
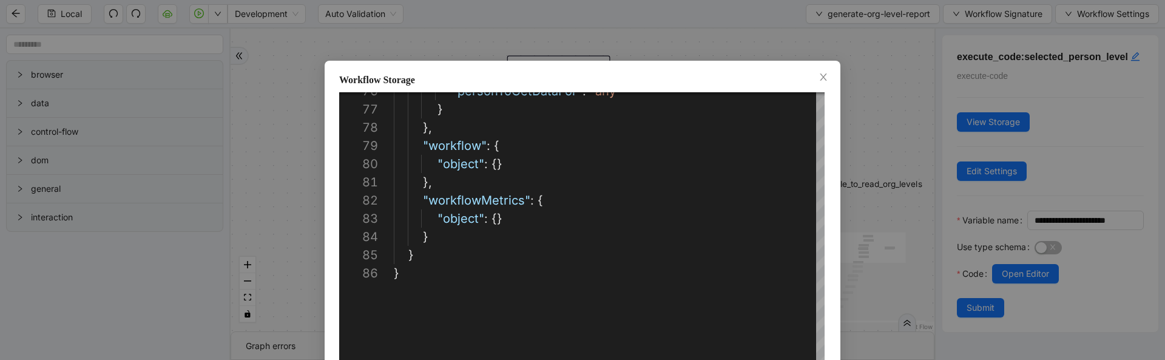
click at [882, 220] on div "**********" at bounding box center [582, 180] width 1165 height 360
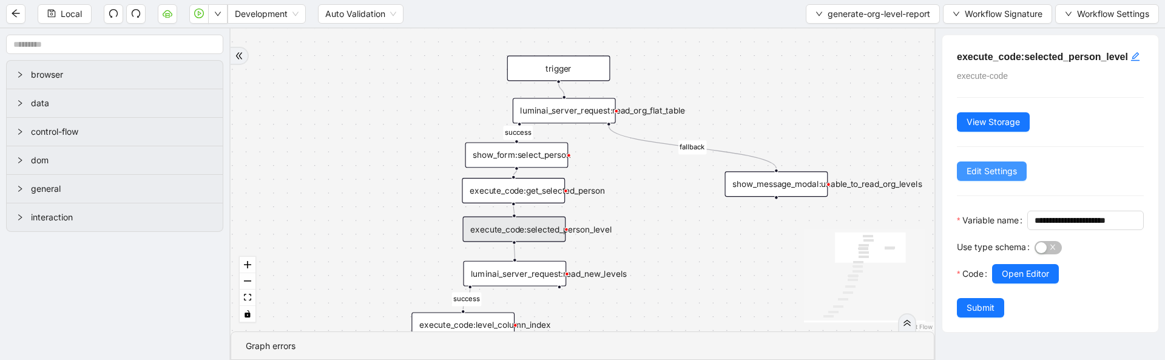
click at [968, 178] on span "Edit Settings" at bounding box center [992, 170] width 50 height 13
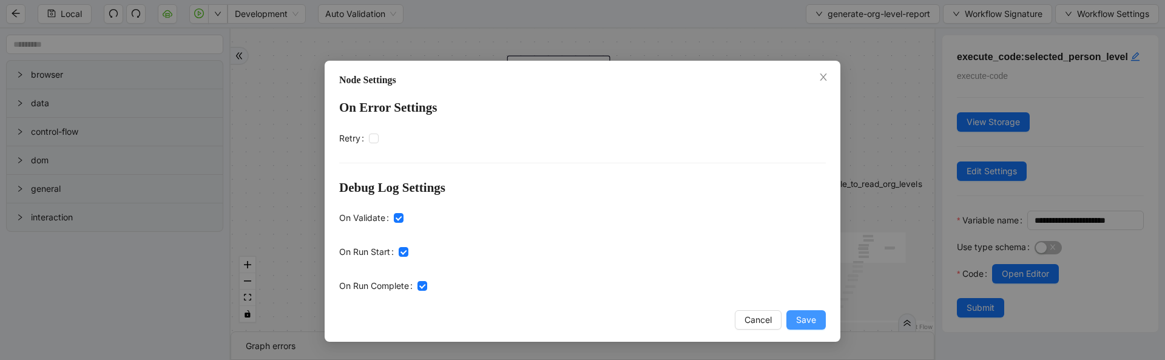
click at [812, 325] on span "Save" at bounding box center [806, 319] width 20 height 13
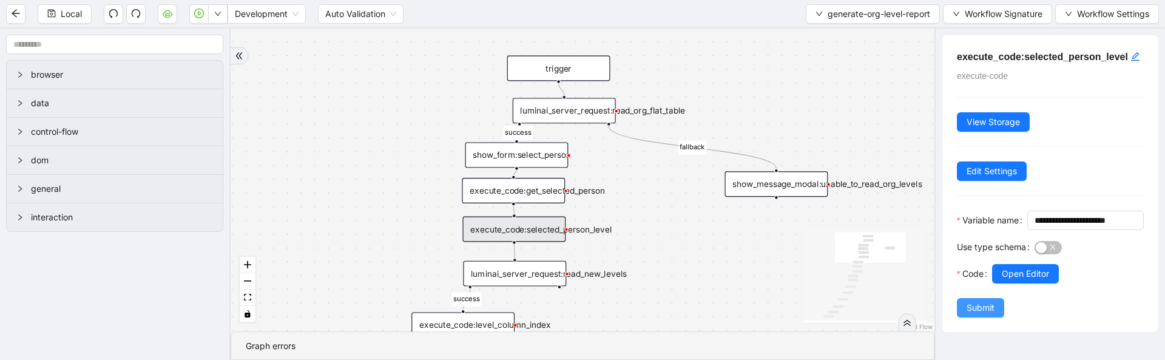
click at [983, 314] on span "Submit" at bounding box center [981, 307] width 28 height 13
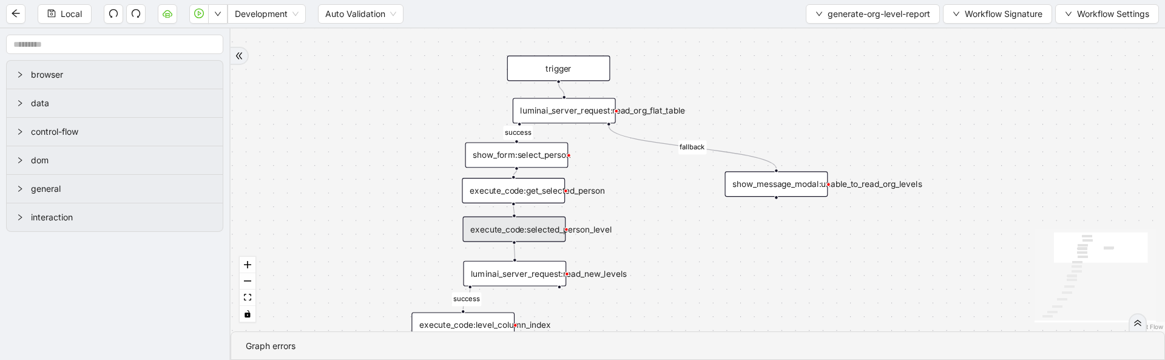
click at [544, 231] on div "execute_code:selected_person_level" at bounding box center [513, 229] width 103 height 25
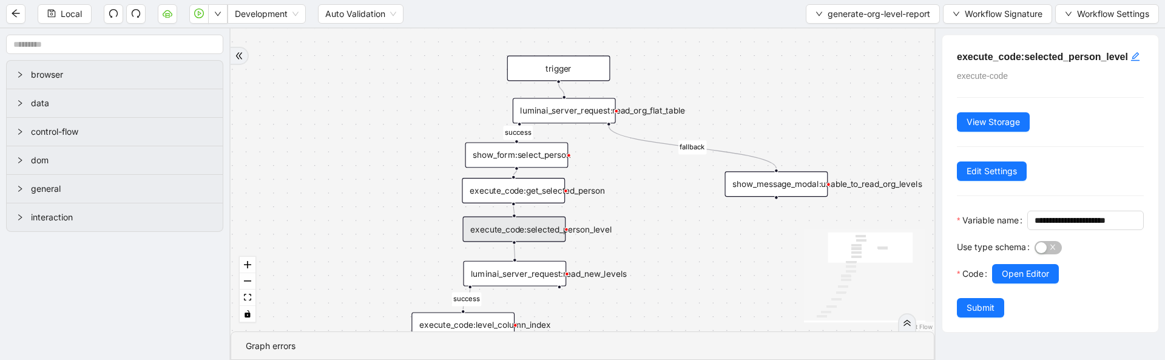
click at [544, 231] on div "execute_code:selected_person_level" at bounding box center [513, 229] width 103 height 25
click at [1005, 280] on span "Open Editor" at bounding box center [1025, 273] width 47 height 13
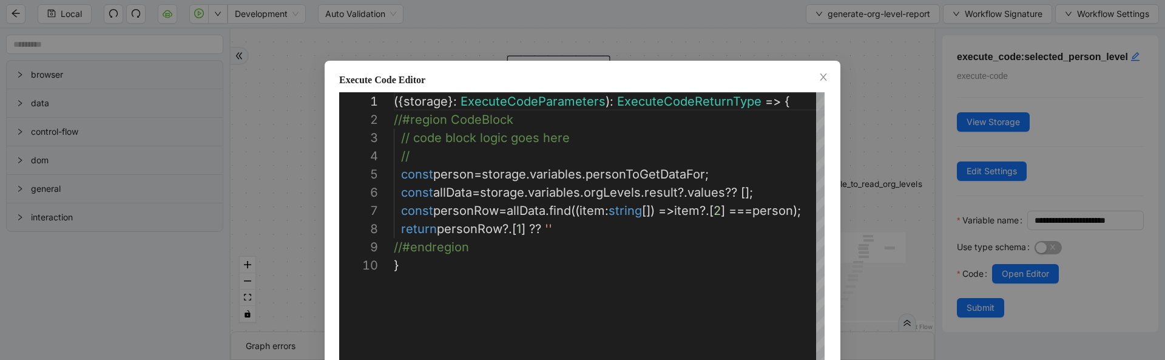
scroll to position [164, 0]
click at [527, 48] on div "**********" at bounding box center [582, 180] width 1165 height 360
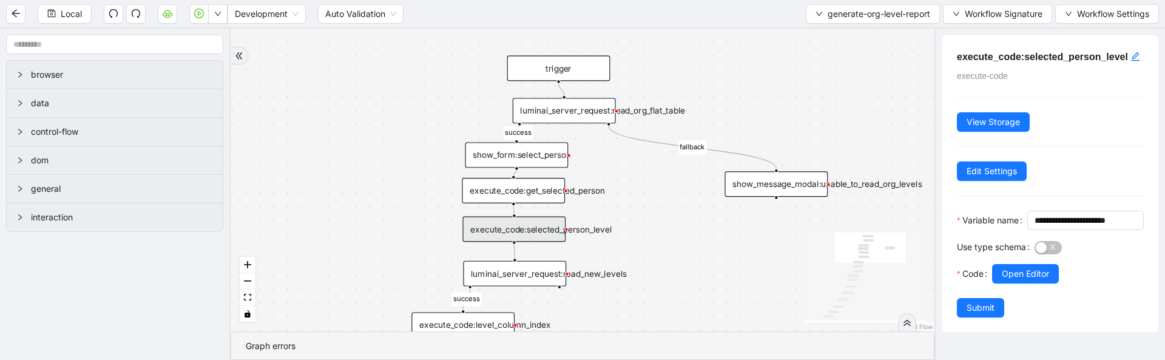
click at [585, 113] on div "luminai_server_request:read_org_flat_table" at bounding box center [564, 110] width 103 height 25
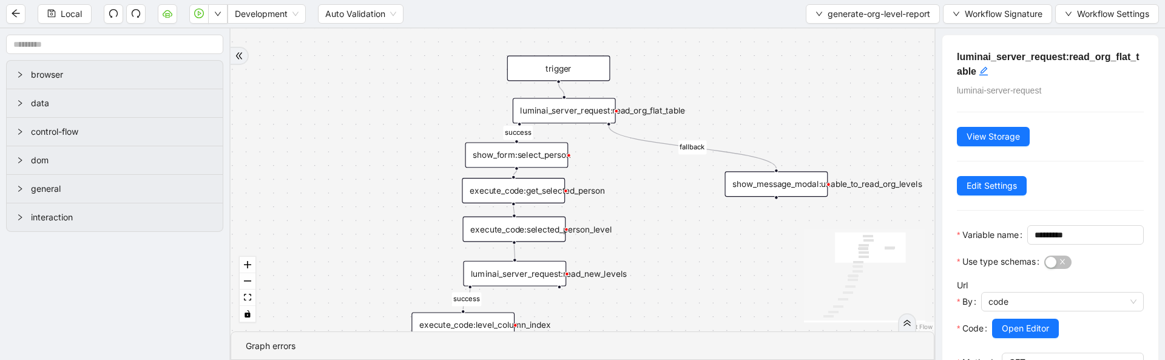
click at [546, 226] on div "execute_code:selected_person_level" at bounding box center [513, 229] width 103 height 25
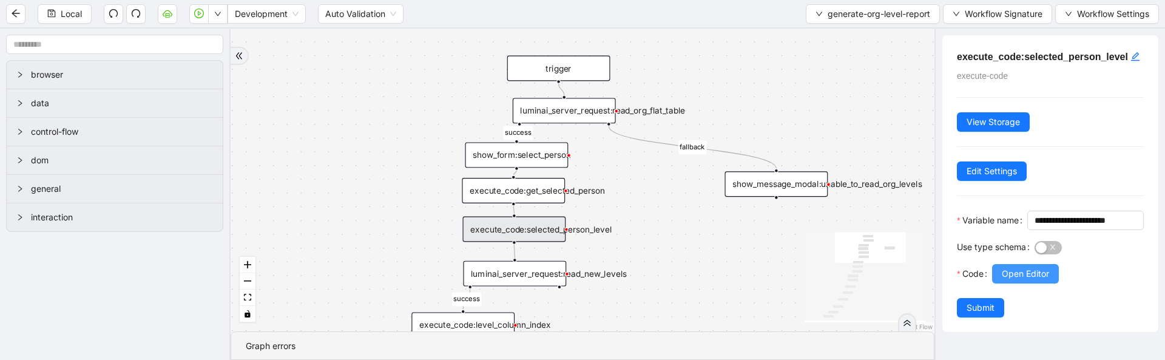
click at [1031, 280] on span "Open Editor" at bounding box center [1025, 273] width 47 height 13
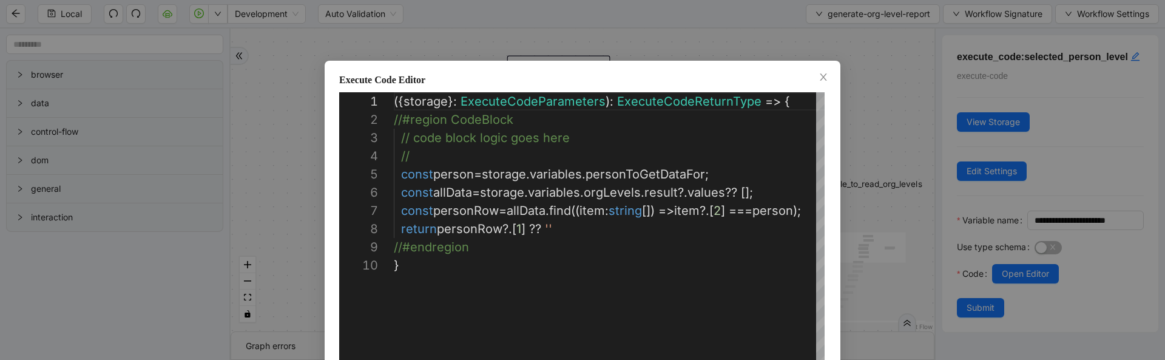
click at [292, 245] on div "**********" at bounding box center [582, 180] width 1165 height 360
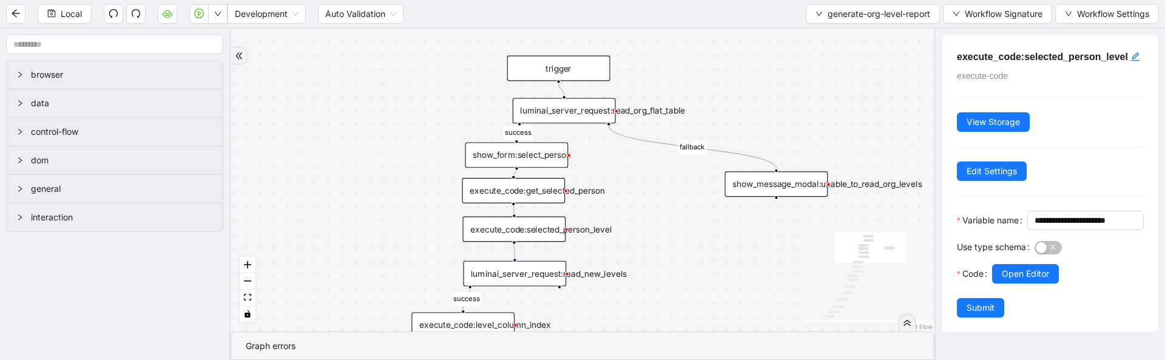
click at [517, 266] on div "luminai_server_request:read_new_levels" at bounding box center [514, 273] width 103 height 25
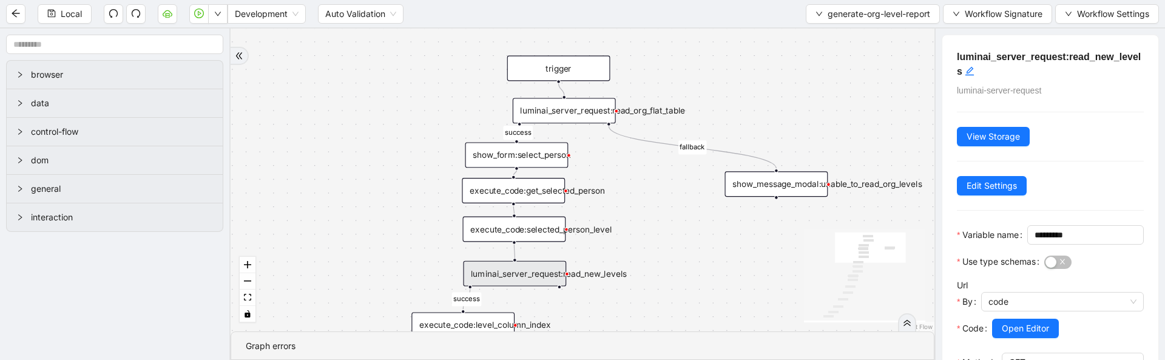
click at [1025, 319] on div at bounding box center [1062, 314] width 163 height 7
click at [1025, 338] on button "Open Editor" at bounding box center [1025, 328] width 67 height 19
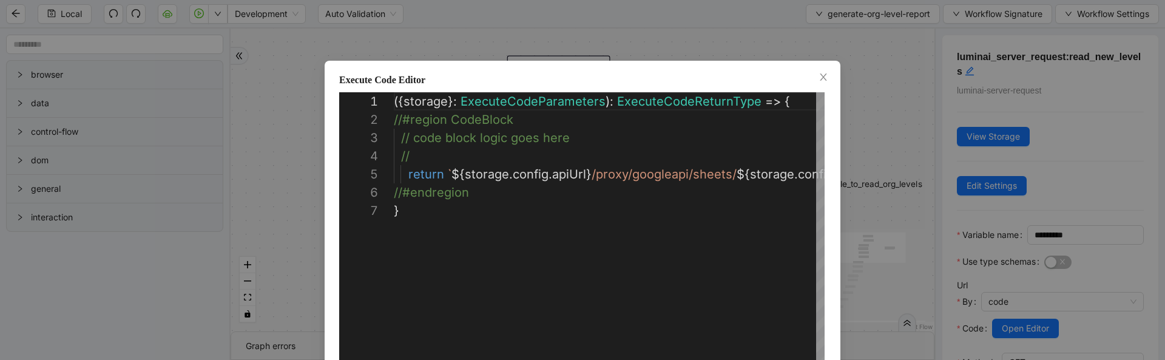
scroll to position [109, 4]
click at [772, 237] on div "({ storage }: ExecuteCodeParameters ): ExecuteCodeReturnType => { //#region Cod…" at bounding box center [734, 328] width 680 height 473
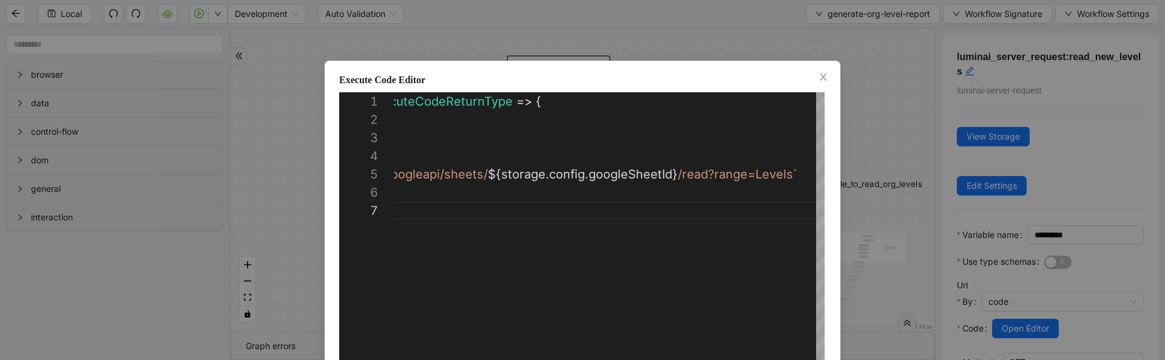
click at [872, 138] on div "**********" at bounding box center [582, 180] width 1165 height 360
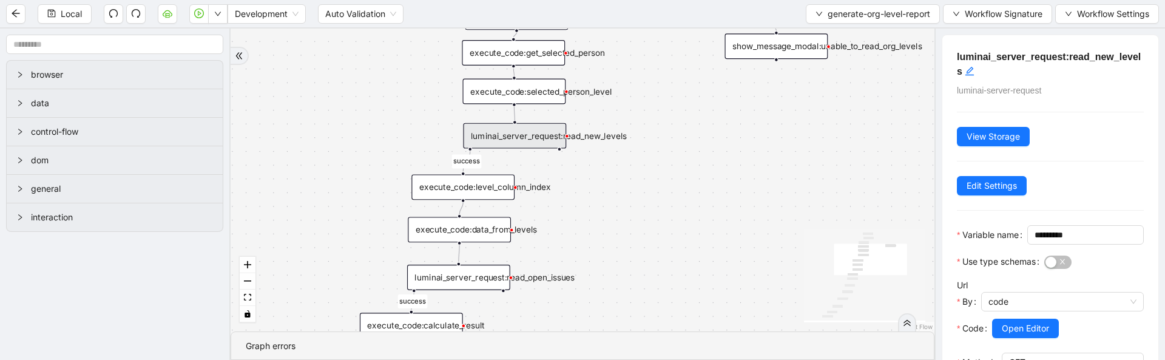
drag, startPoint x: 714, startPoint y: 302, endPoint x: 724, endPoint y: 115, distance: 187.2
click at [724, 116] on div "success success success success success success fallback success success succes…" at bounding box center [583, 180] width 704 height 303
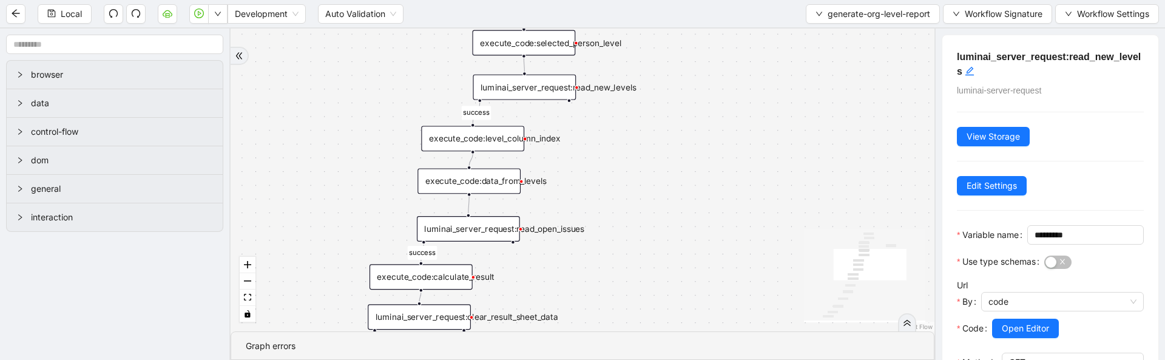
click at [479, 144] on div "execute_code:level_column_index" at bounding box center [472, 138] width 103 height 25
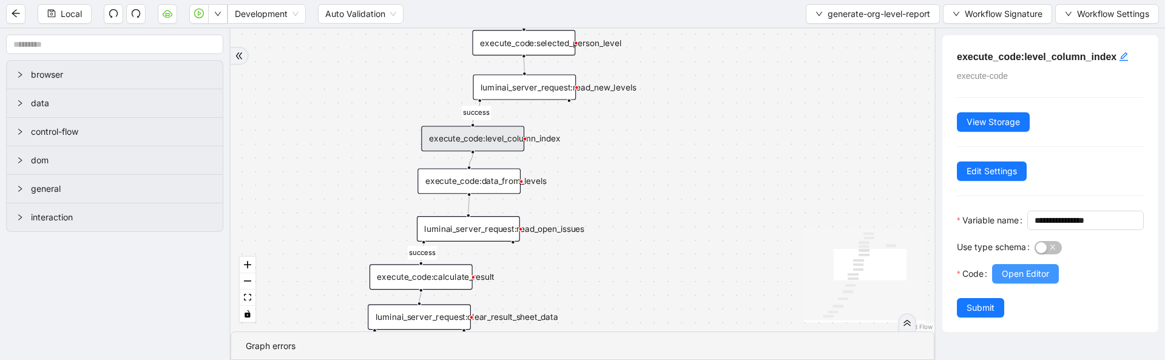
click at [1008, 283] on button "Open Editor" at bounding box center [1025, 273] width 67 height 19
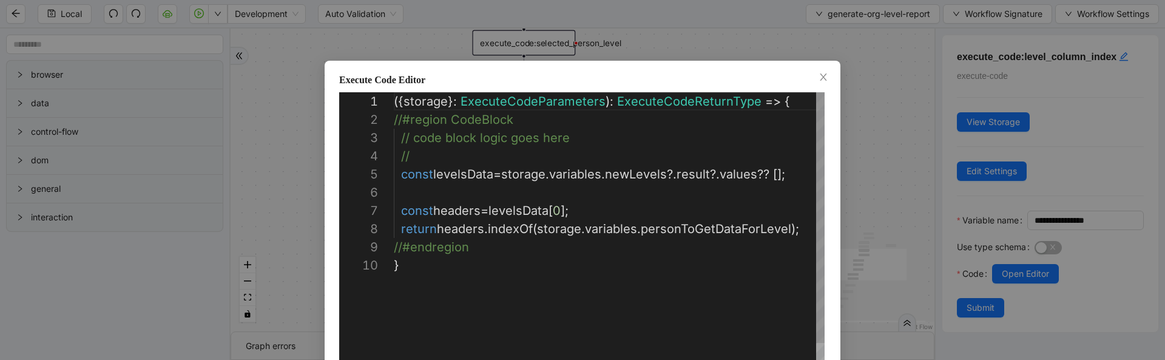
scroll to position [164, 4]
click at [644, 294] on div "({ storage }: ExecuteCodeParameters ): ExecuteCodeReturnType => { //#region Cod…" at bounding box center [613, 356] width 439 height 528
click at [565, 266] on div "({ storage }: ExecuteCodeParameters ): ExecuteCodeReturnType => { //#region Cod…" at bounding box center [613, 356] width 439 height 528
click at [900, 191] on div "**********" at bounding box center [582, 180] width 1165 height 360
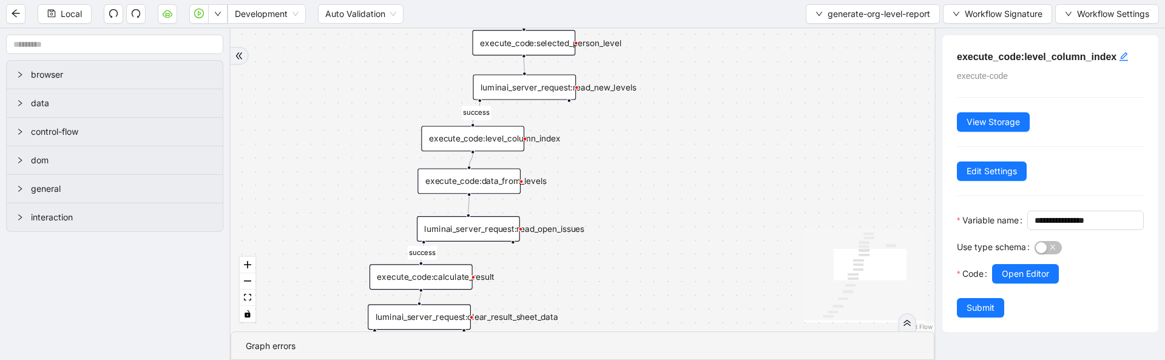
click at [488, 183] on div "execute_code:data_from_levels" at bounding box center [468, 180] width 103 height 25
click at [999, 283] on button "Open Editor" at bounding box center [1025, 273] width 67 height 19
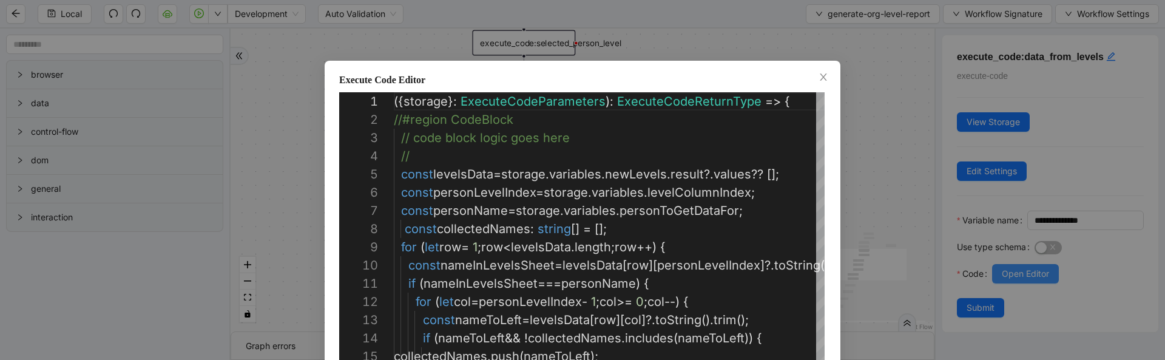
scroll to position [182, 0]
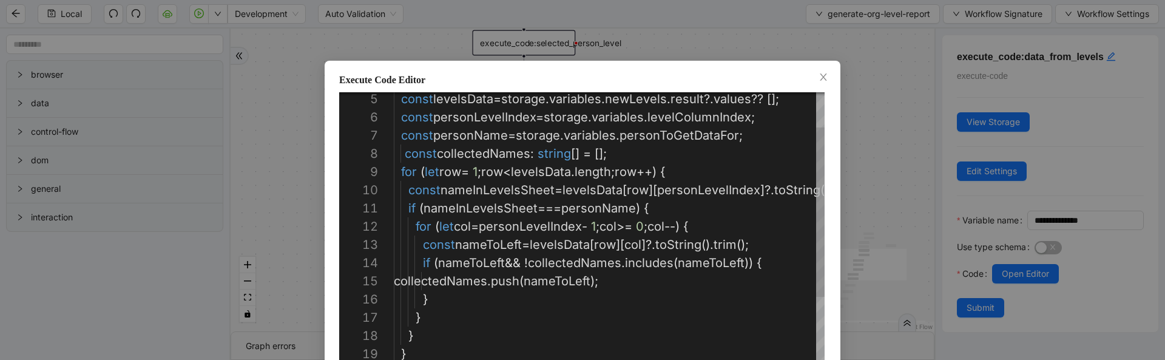
type textarea "**********"
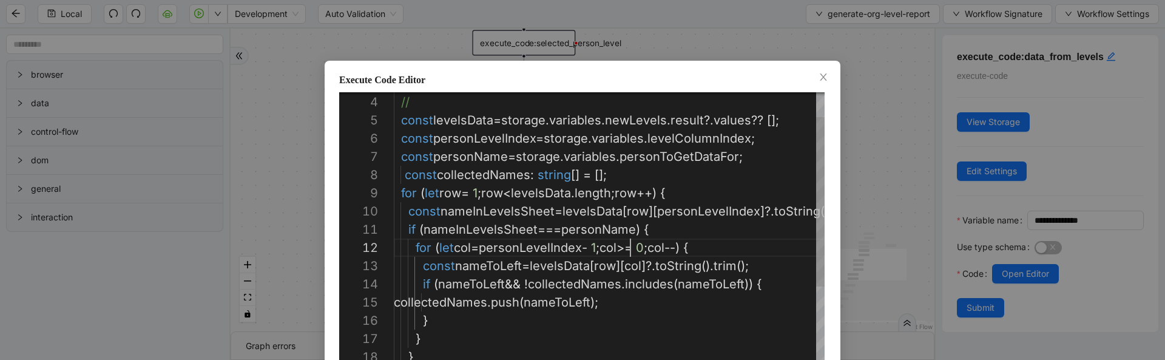
scroll to position [18, 237]
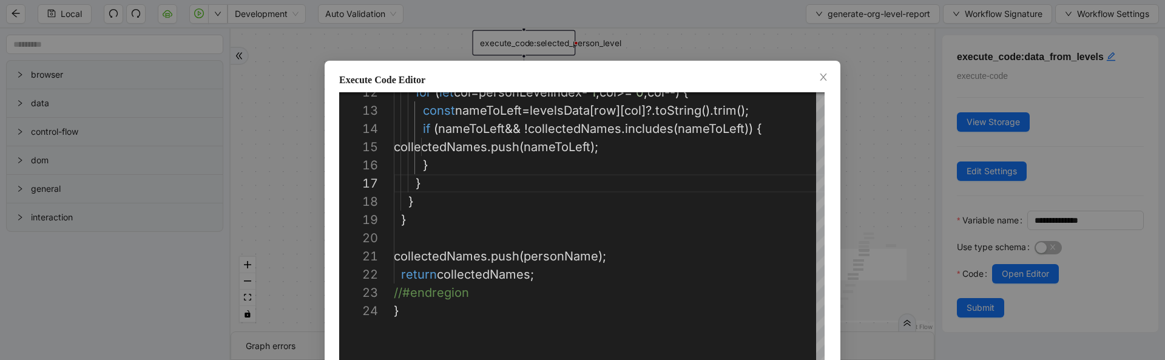
click at [260, 80] on div "**********" at bounding box center [582, 180] width 1165 height 360
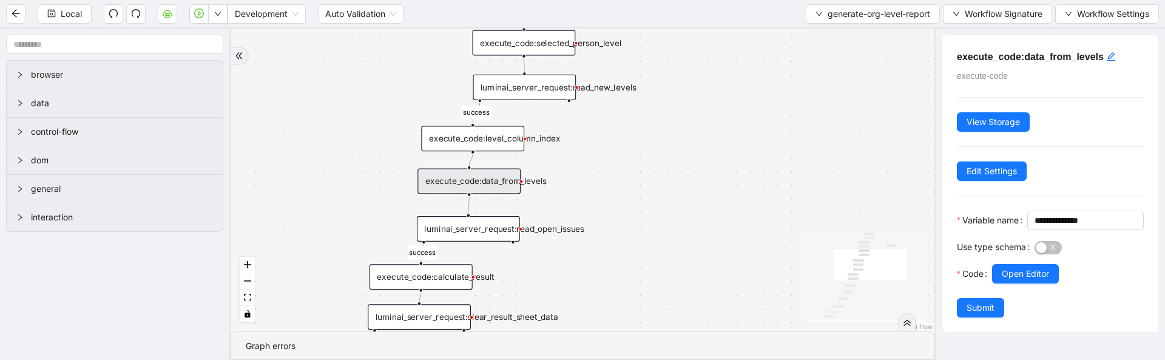
drag, startPoint x: 201, startPoint y: 19, endPoint x: 285, endPoint y: 92, distance: 110.6
click at [201, 19] on button "button" at bounding box center [198, 13] width 19 height 19
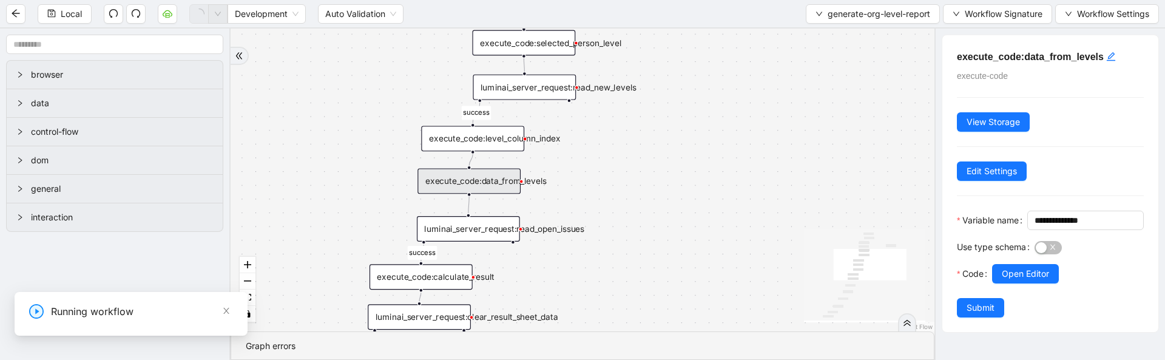
scroll to position [0, 0]
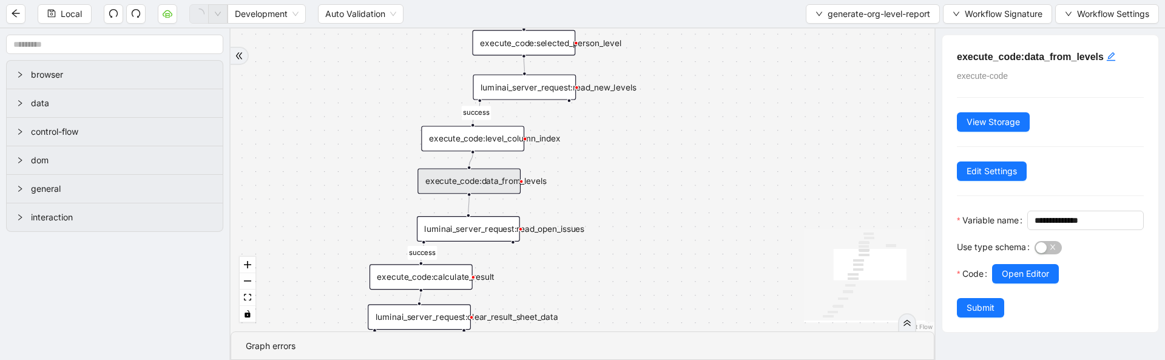
click at [0, 326] on select "**********" at bounding box center [91, 326] width 408 height 23
select select "**********"
click at [0, 315] on select "**********" at bounding box center [91, 326] width 408 height 23
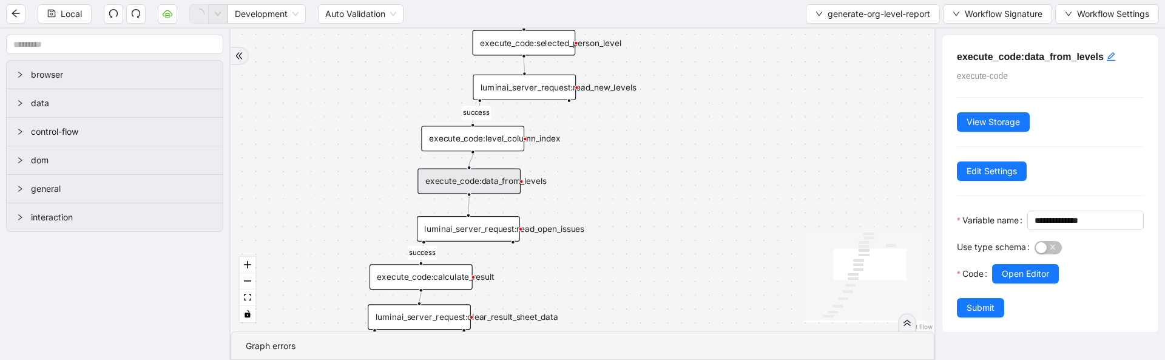
select select "**********"
